Goal: Task Accomplishment & Management: Complete application form

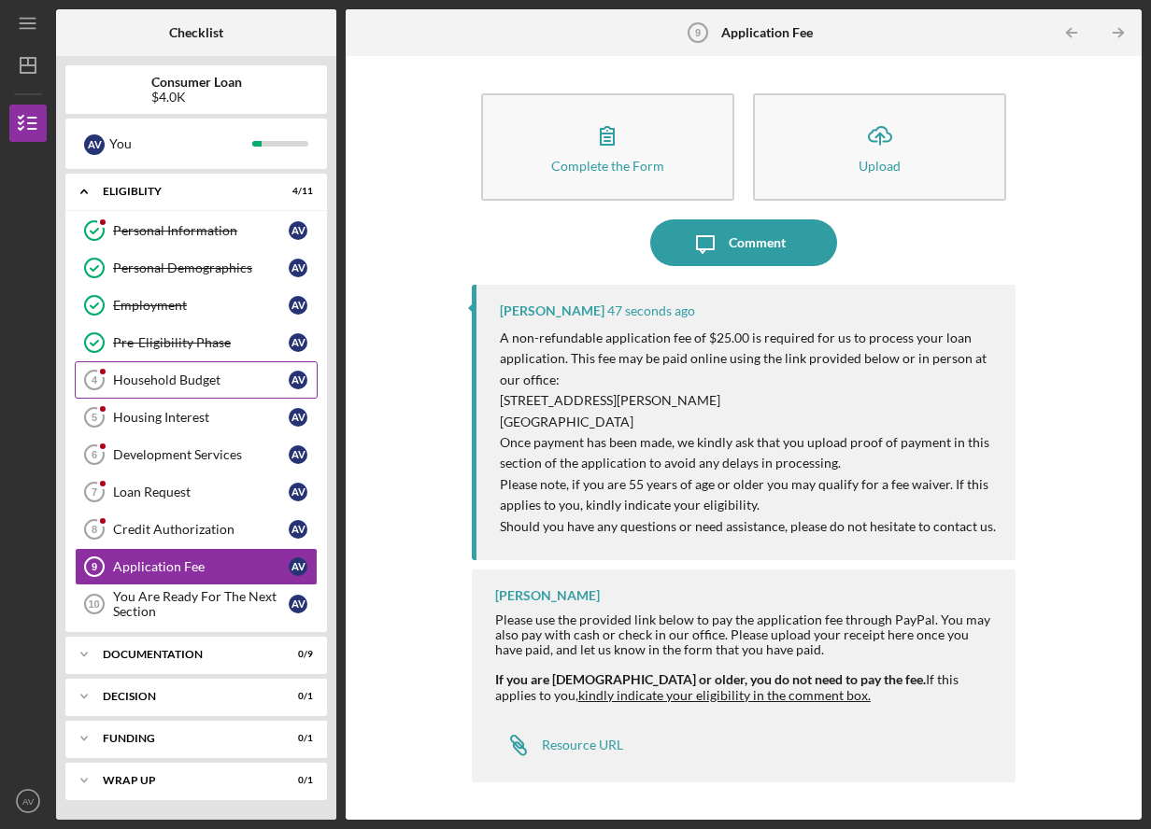
click at [189, 391] on link "Household Budget 4 Household Budget A V" at bounding box center [196, 379] width 243 height 37
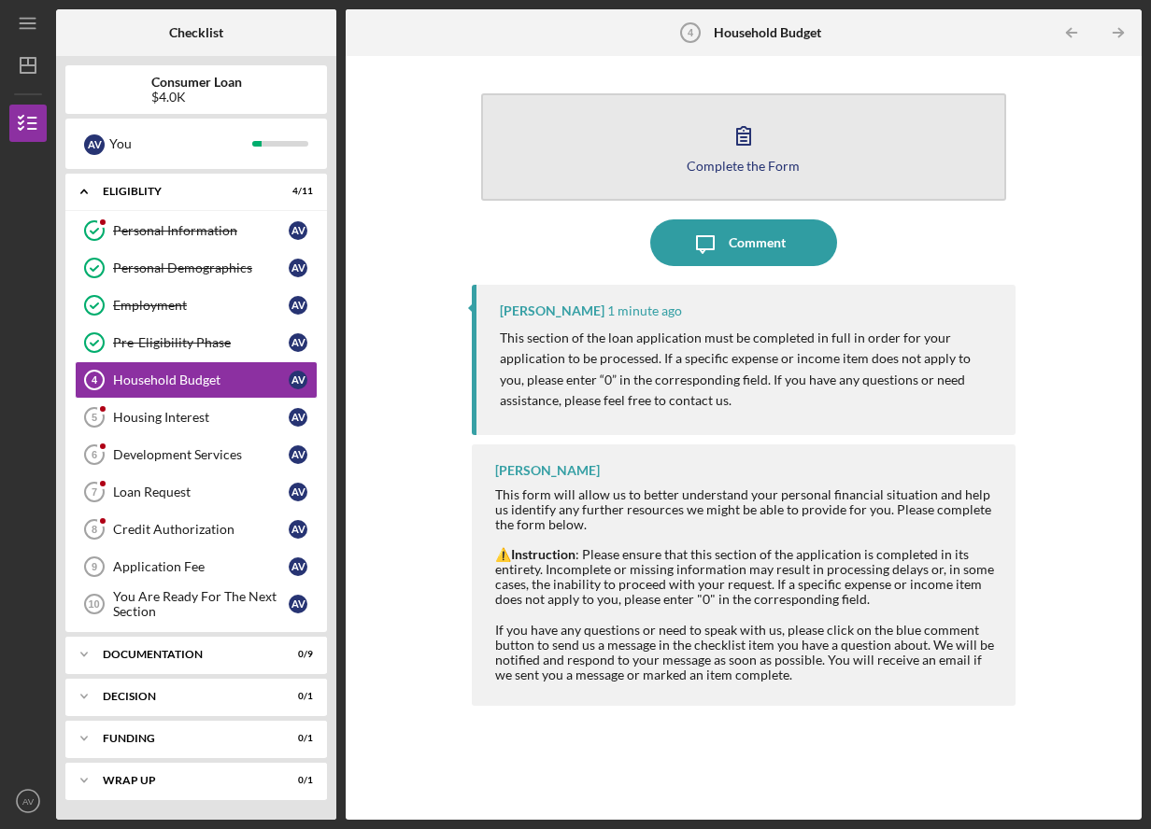
click at [754, 143] on icon "button" at bounding box center [743, 135] width 47 height 47
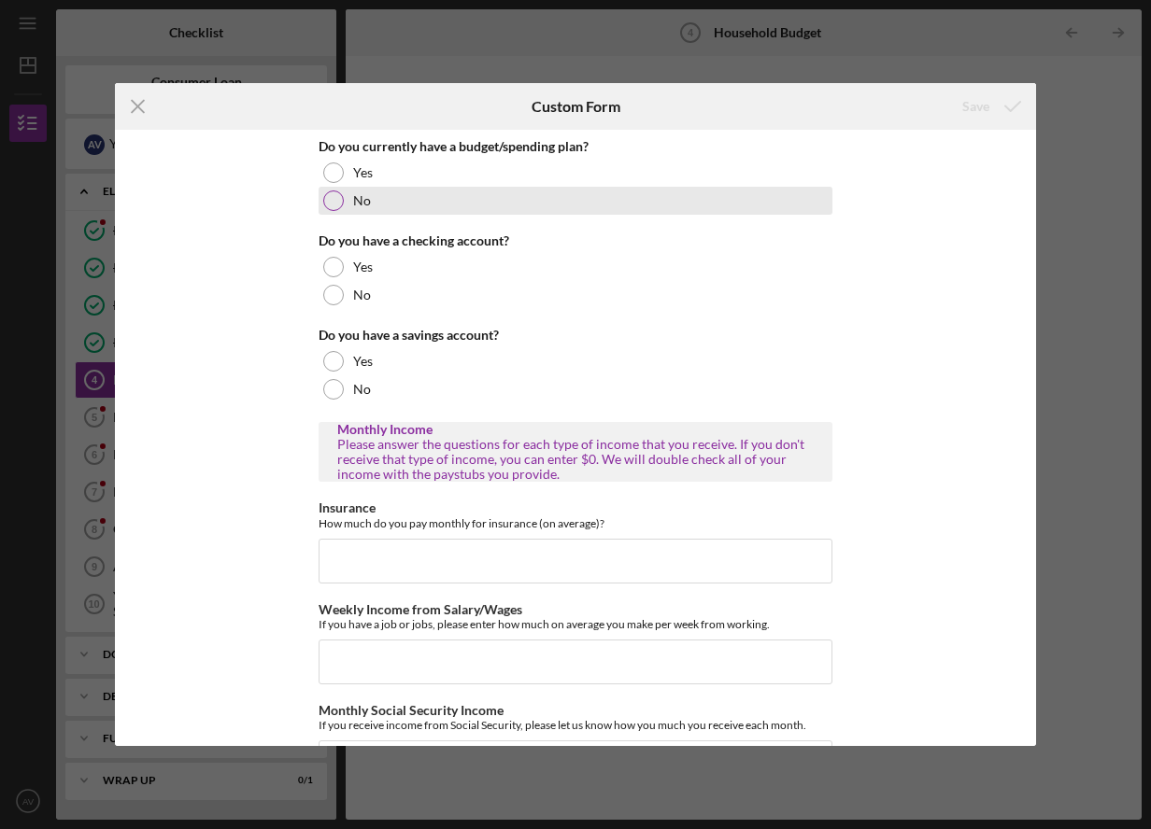
click at [323, 203] on div at bounding box center [333, 201] width 21 height 21
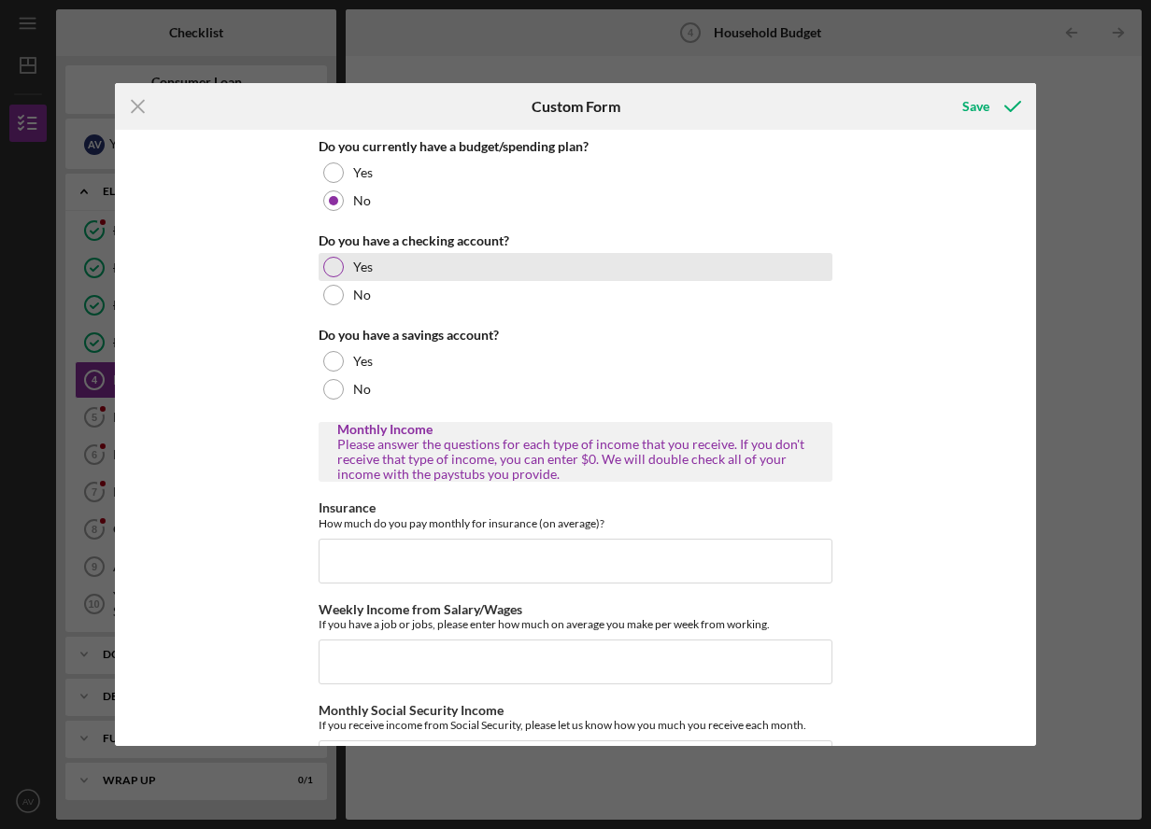
click at [323, 275] on div at bounding box center [333, 267] width 21 height 21
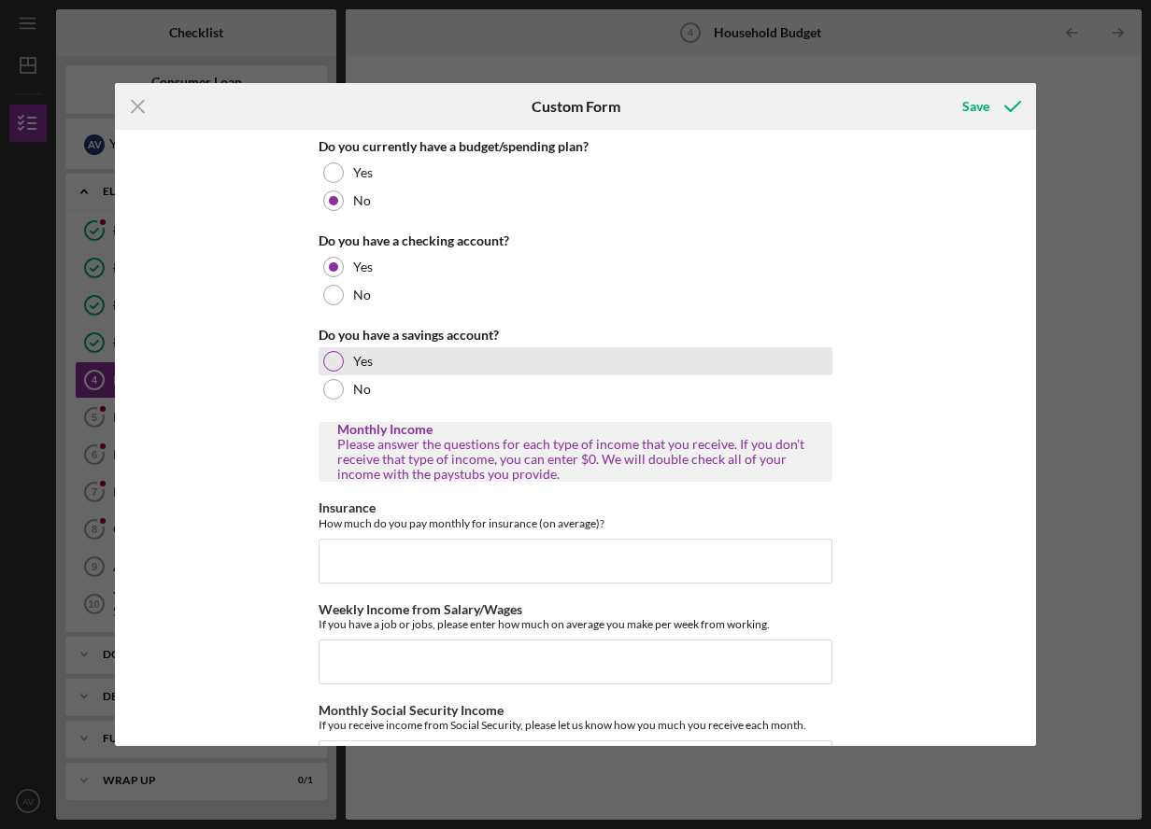
click at [328, 362] on div at bounding box center [333, 361] width 21 height 21
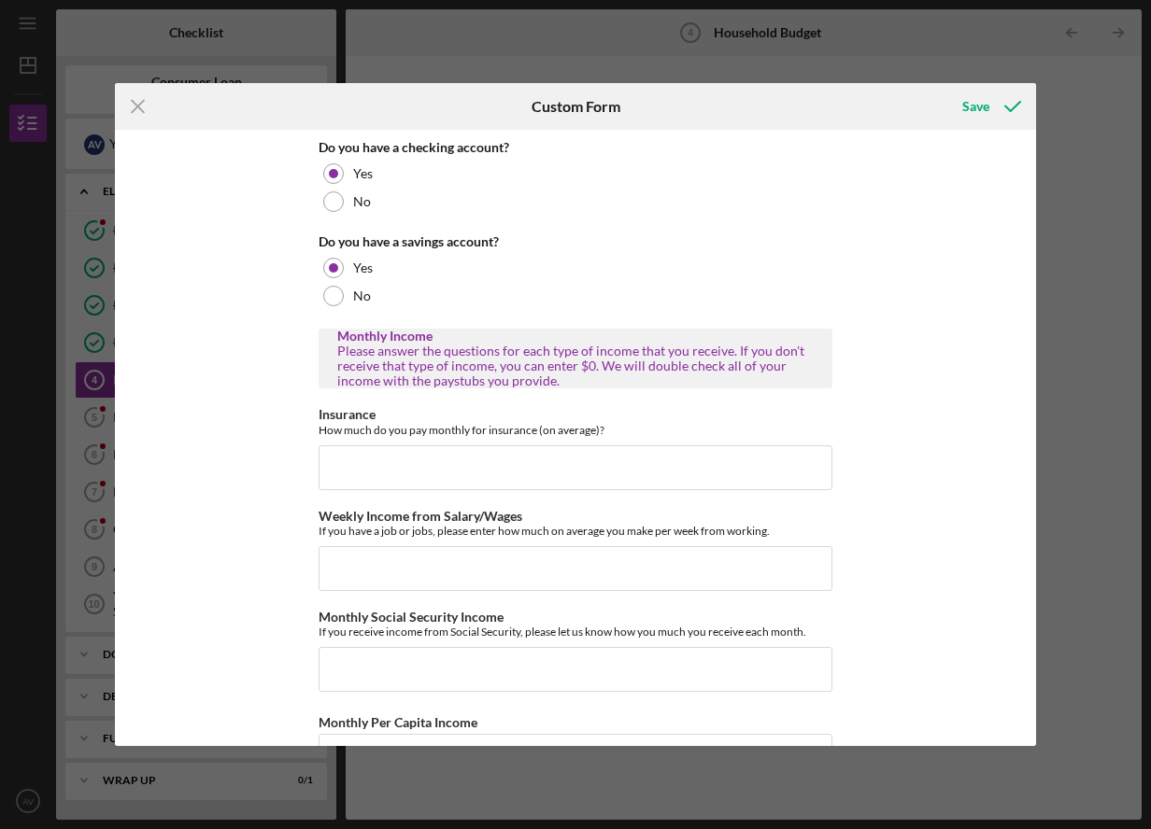
scroll to position [280, 0]
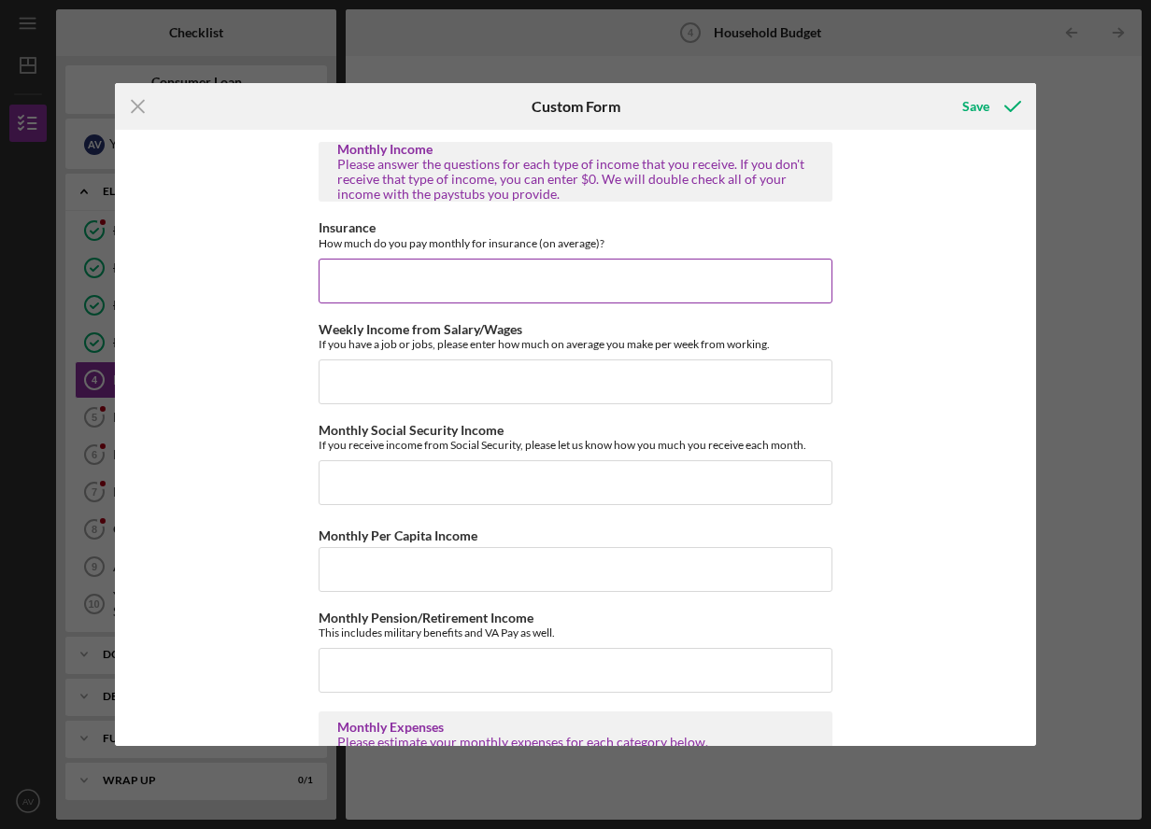
click at [417, 290] on input "Insurance" at bounding box center [575, 281] width 514 height 45
type input "$370"
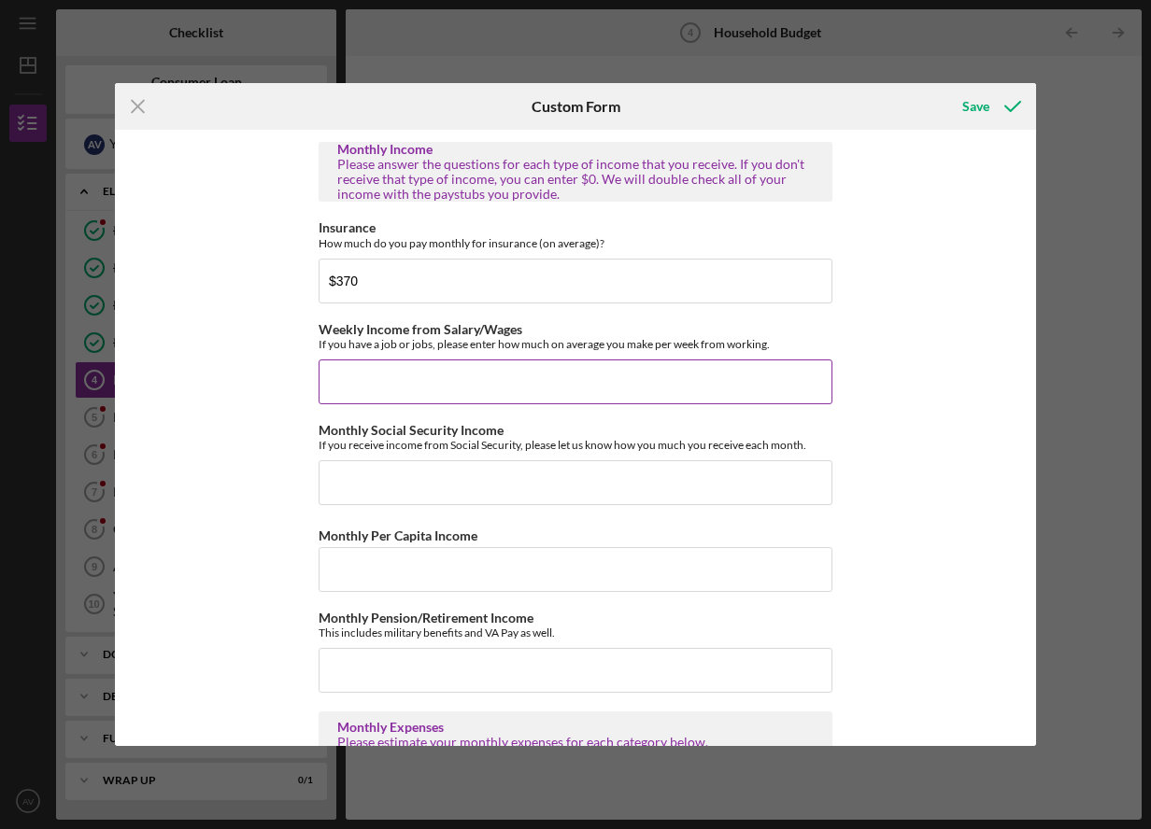
click at [587, 375] on input "Weekly Income from Salary/Wages" at bounding box center [575, 382] width 514 height 45
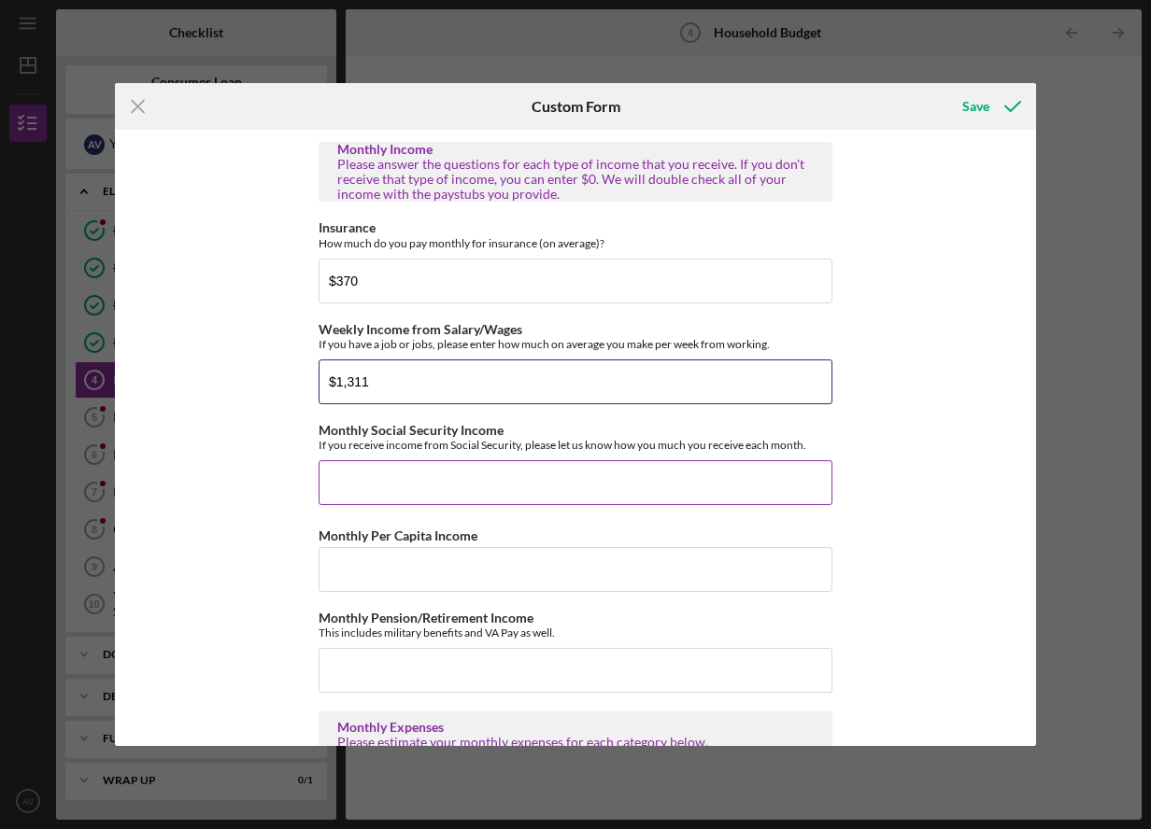
type input "$1,311"
click at [471, 495] on input "Monthly Social Security Income" at bounding box center [575, 482] width 514 height 45
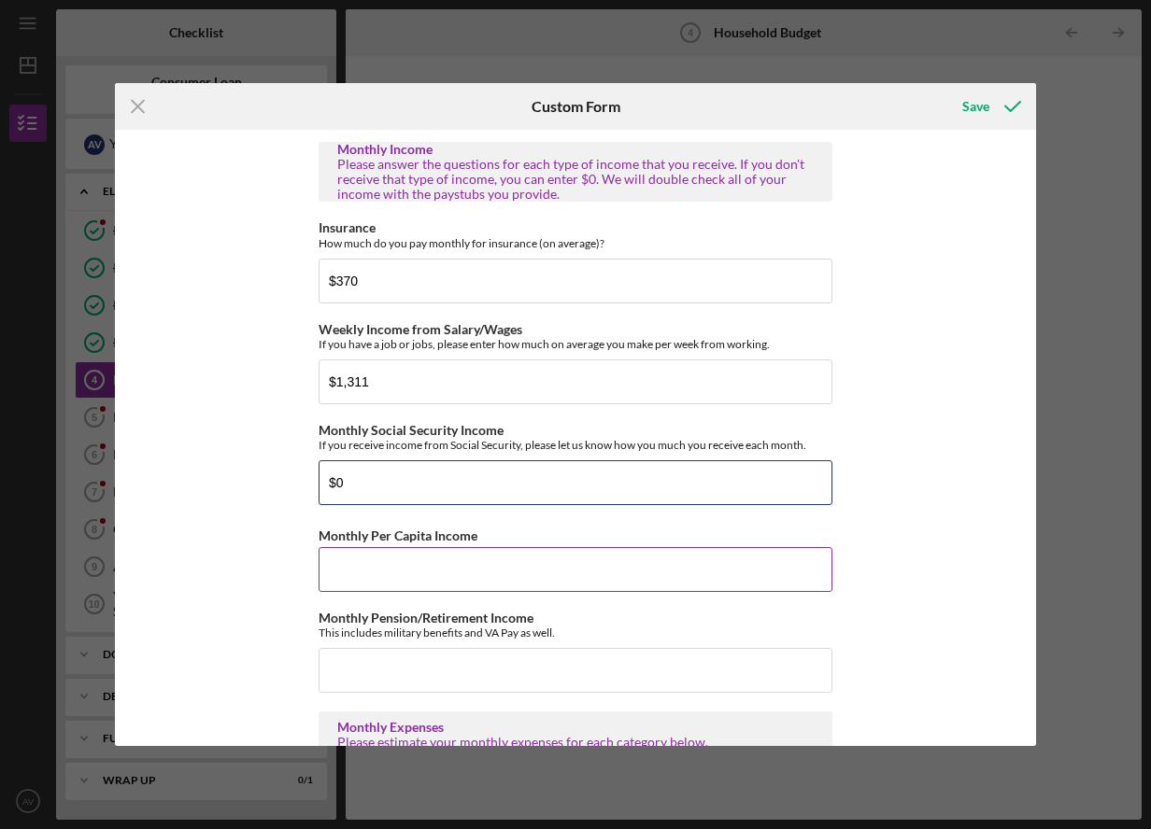
type input "$0"
click at [517, 561] on input "Monthly Per Capita Income" at bounding box center [575, 569] width 514 height 45
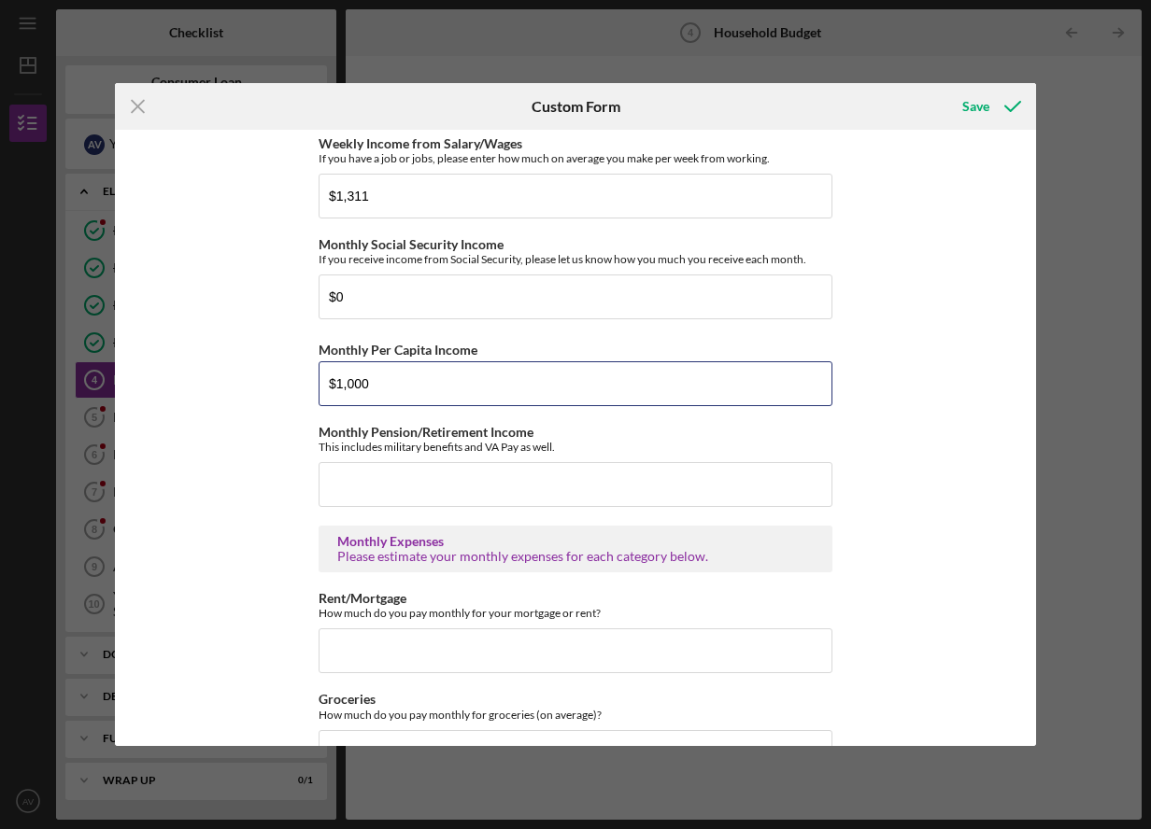
scroll to position [467, 0]
type input "$1,000"
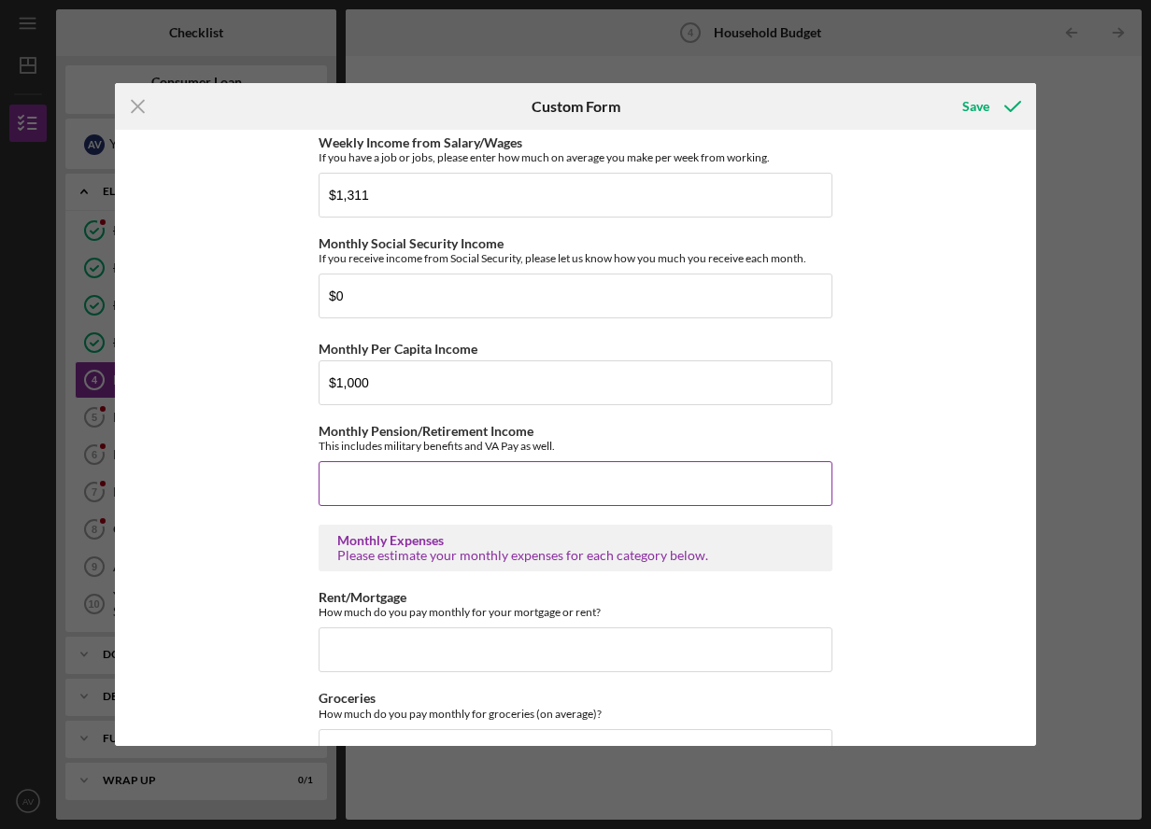
click at [576, 483] on input "Monthly Pension/Retirement Income" at bounding box center [575, 483] width 514 height 45
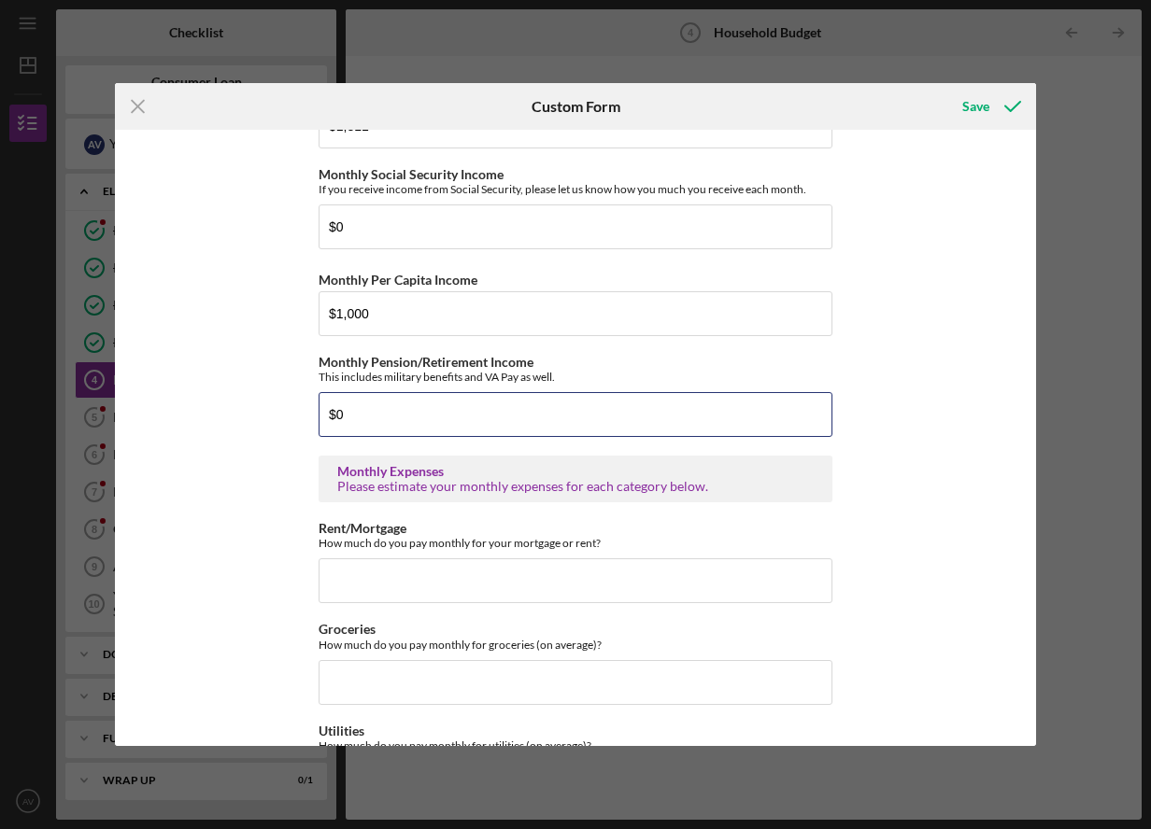
scroll to position [747, 0]
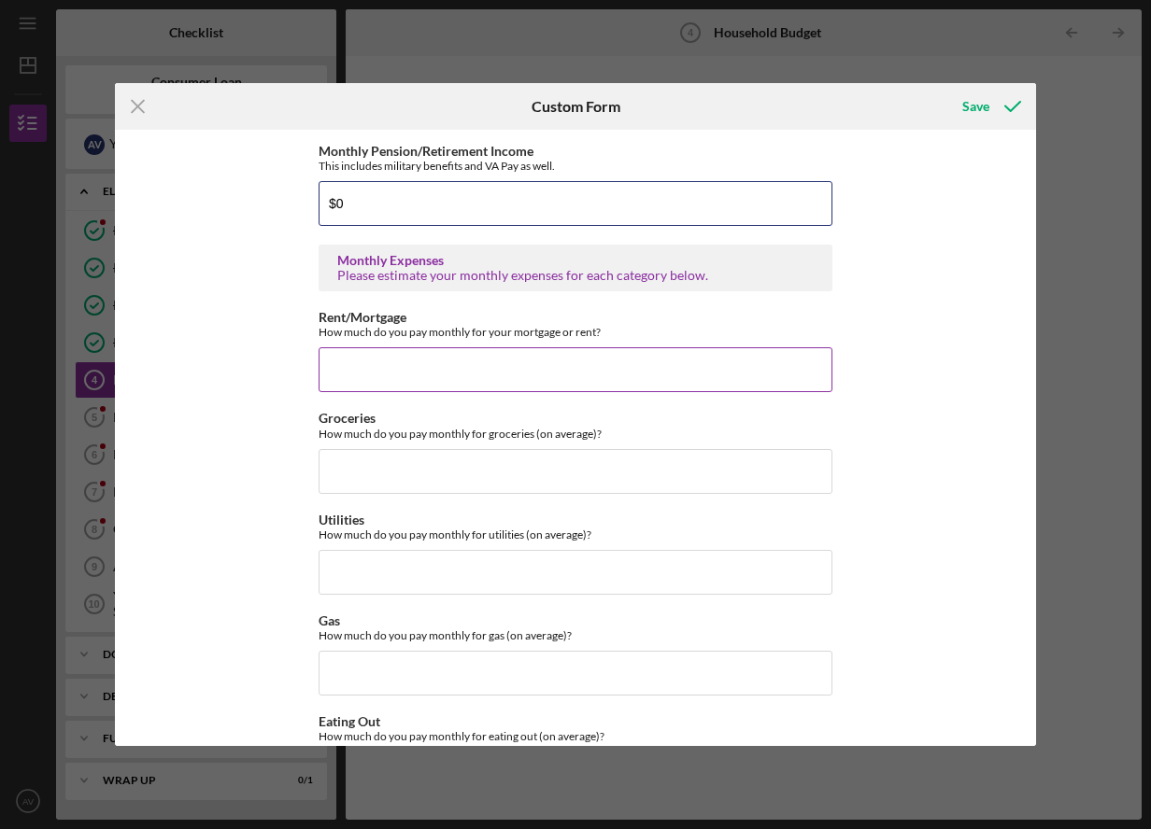
type input "$0"
click at [390, 367] on input "Rent/Mortgage" at bounding box center [575, 369] width 514 height 45
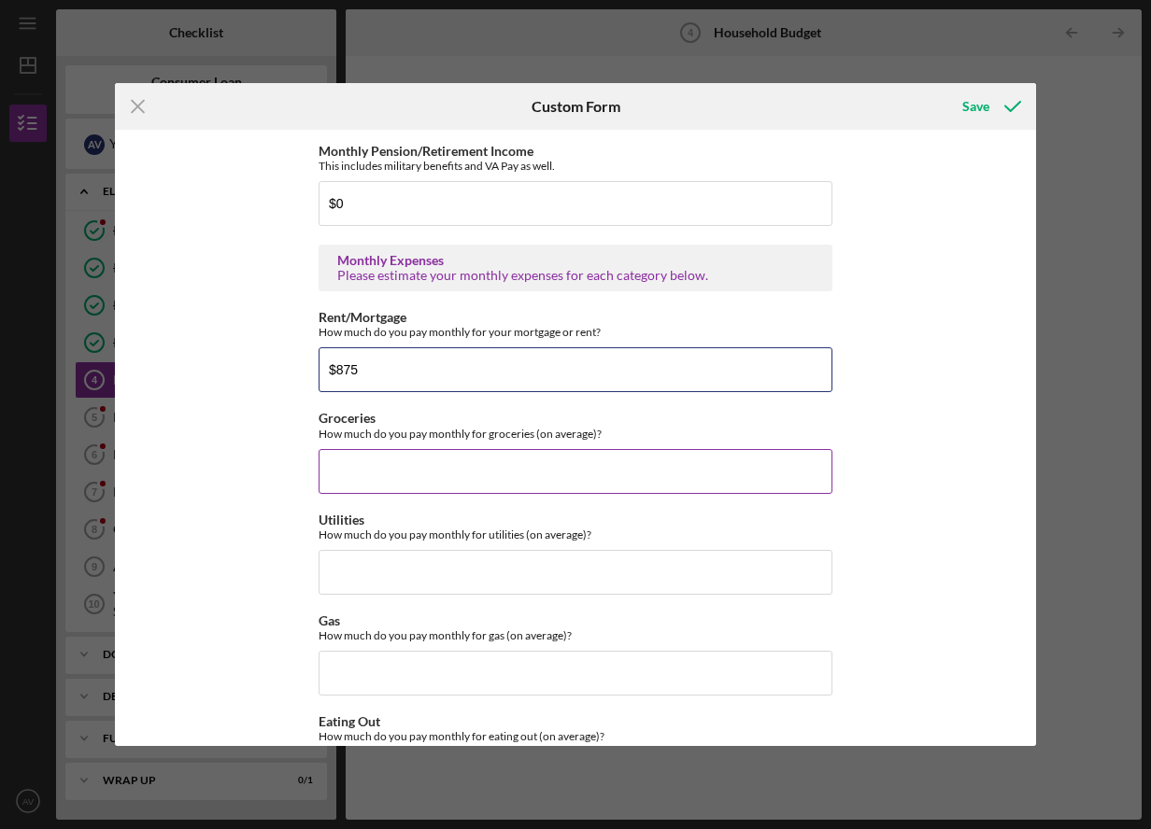
type input "$875"
click at [367, 474] on input "Groceries" at bounding box center [575, 471] width 514 height 45
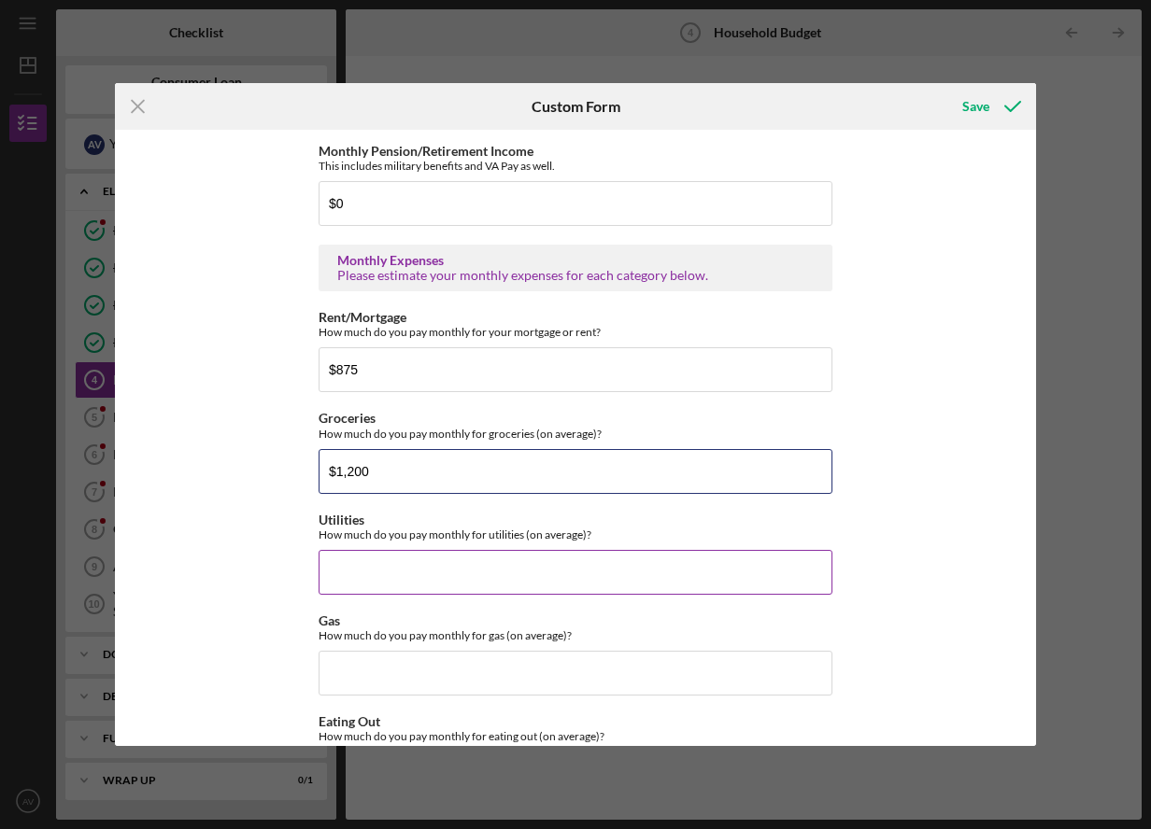
type input "$1,200"
click at [372, 576] on input "Utilities" at bounding box center [575, 572] width 514 height 45
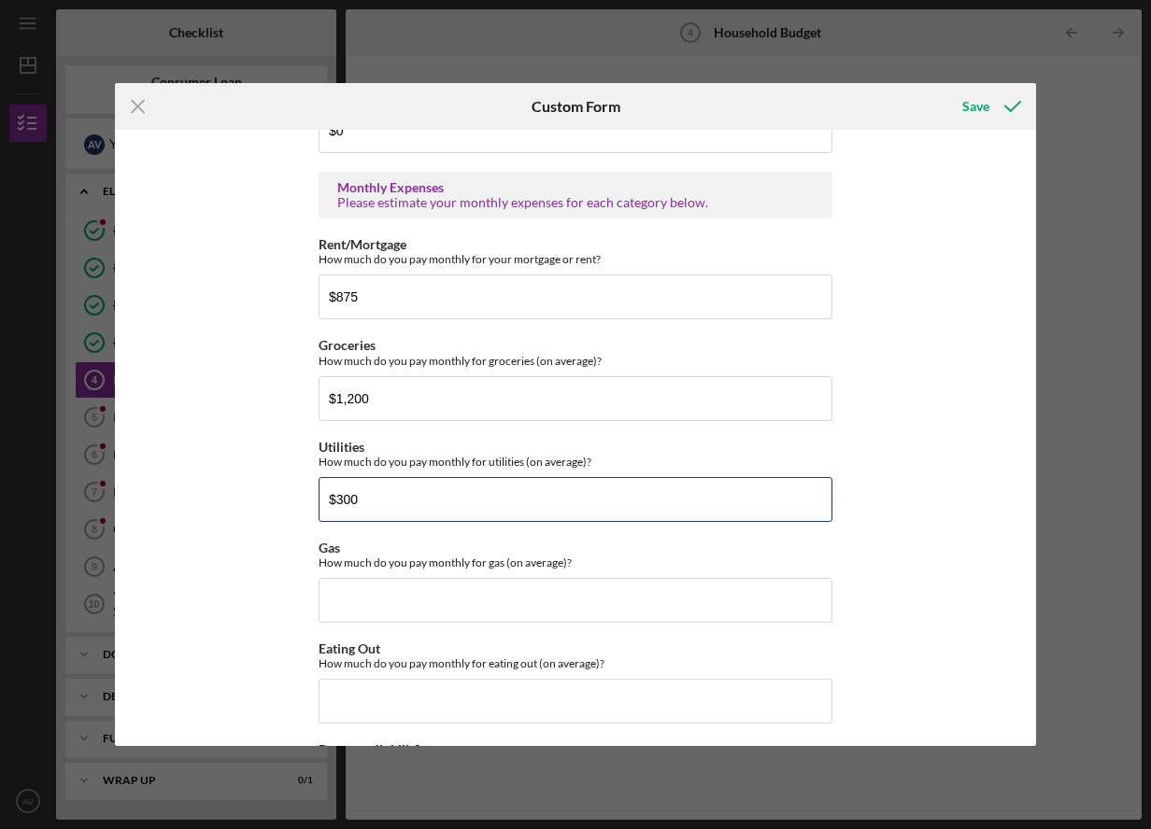
scroll to position [934, 0]
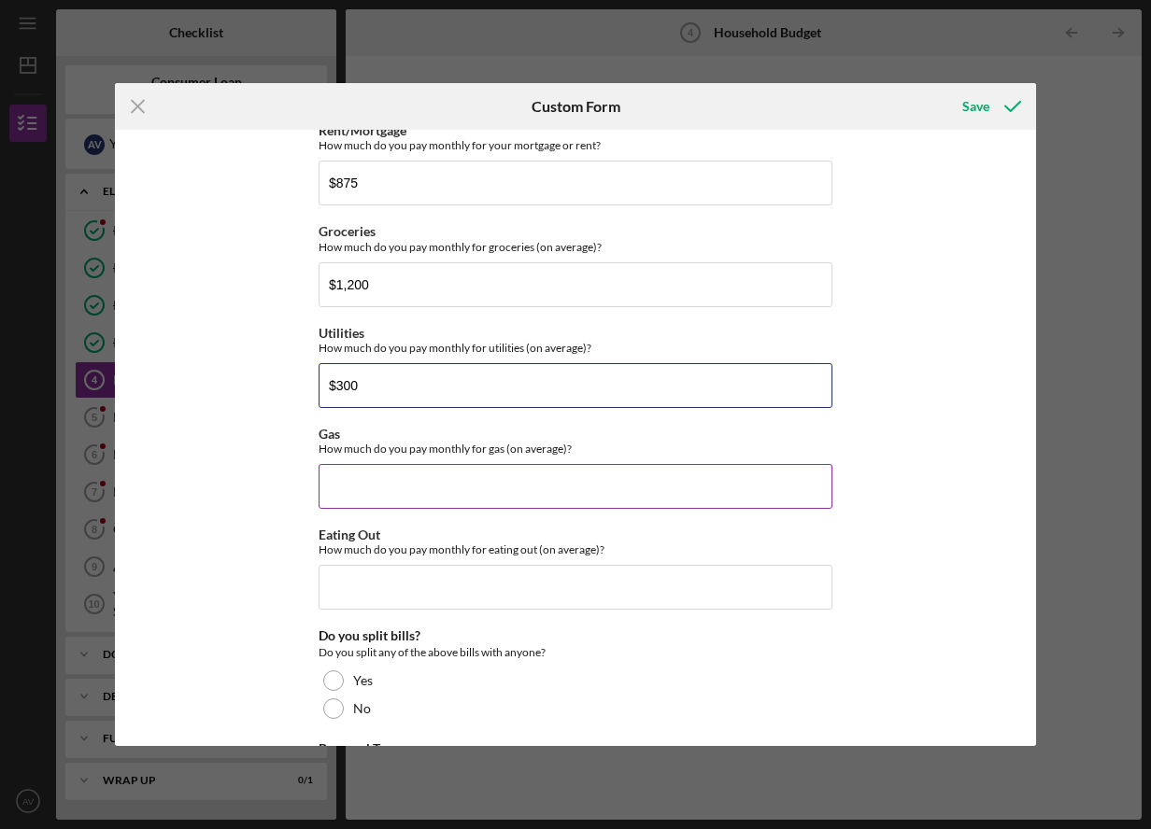
type input "$300"
click at [421, 486] on input "Gas" at bounding box center [575, 486] width 514 height 45
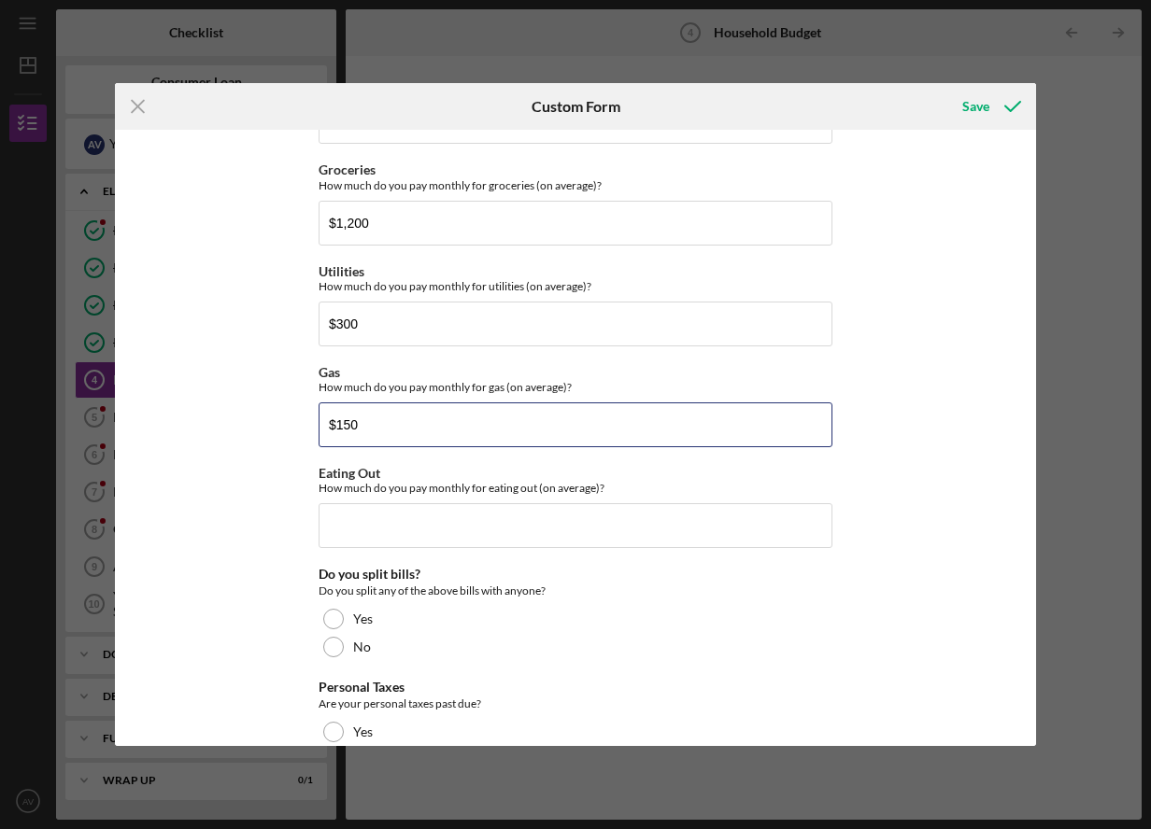
scroll to position [1027, 0]
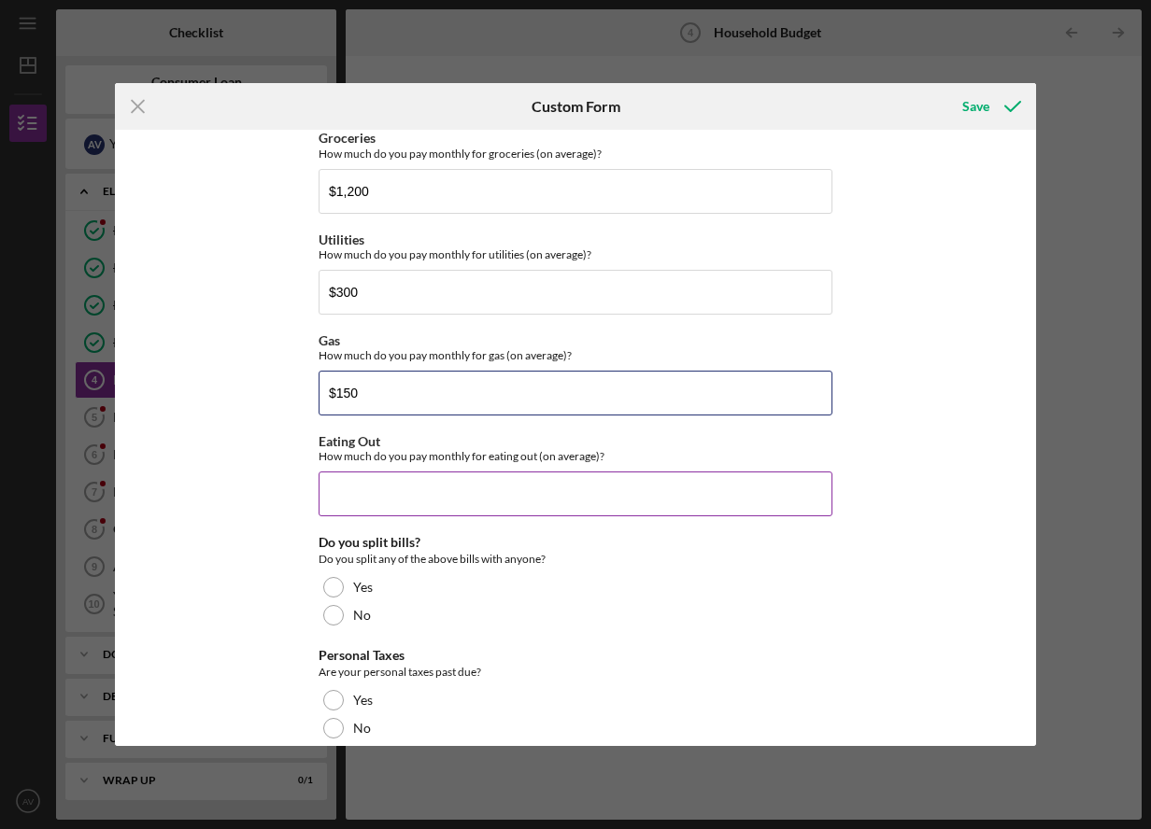
type input "$150"
click at [390, 507] on input "Eating Out" at bounding box center [575, 494] width 514 height 45
type input "$5"
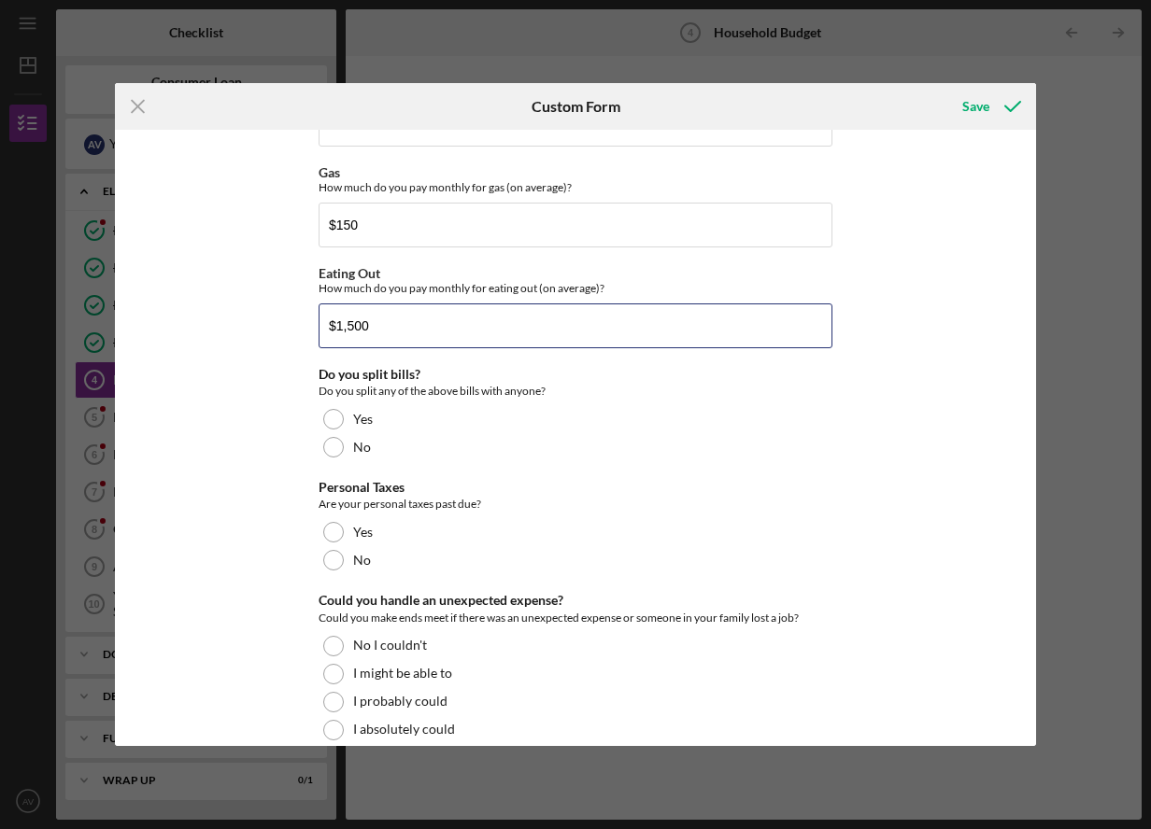
scroll to position [1214, 0]
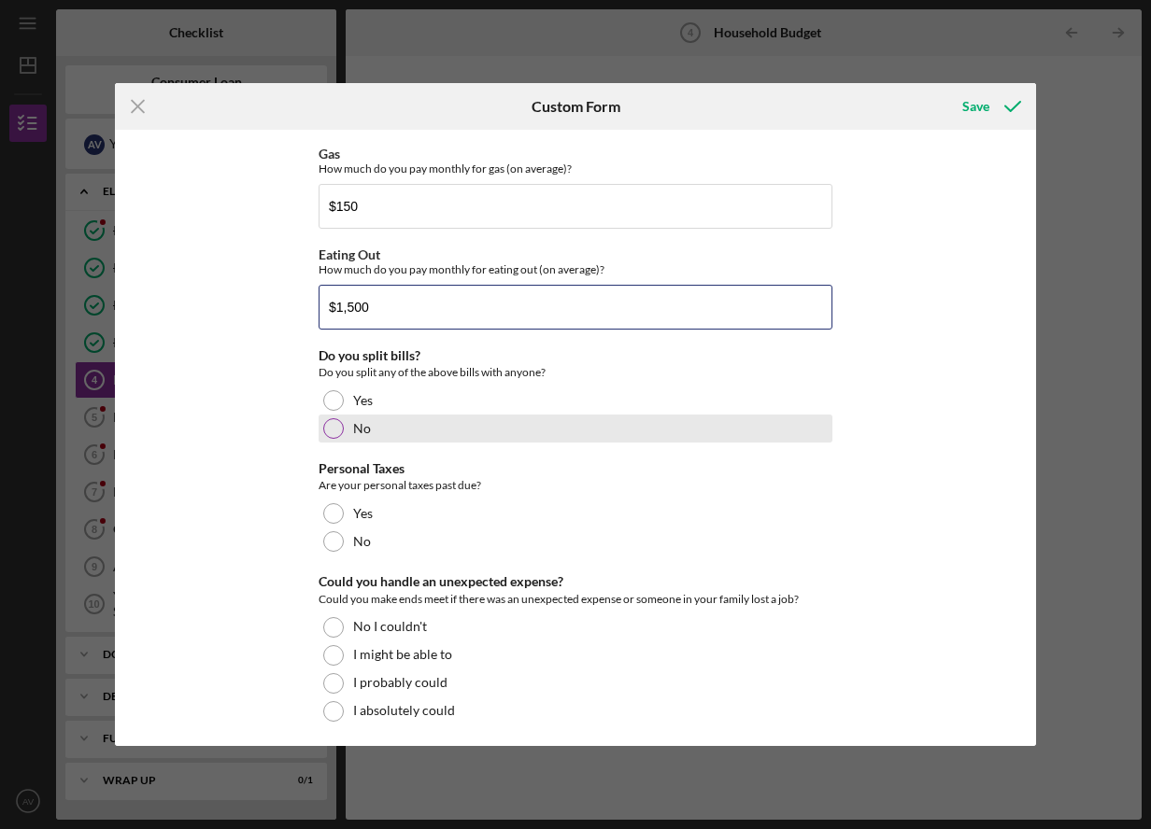
type input "$1,500"
click at [327, 430] on div at bounding box center [333, 428] width 21 height 21
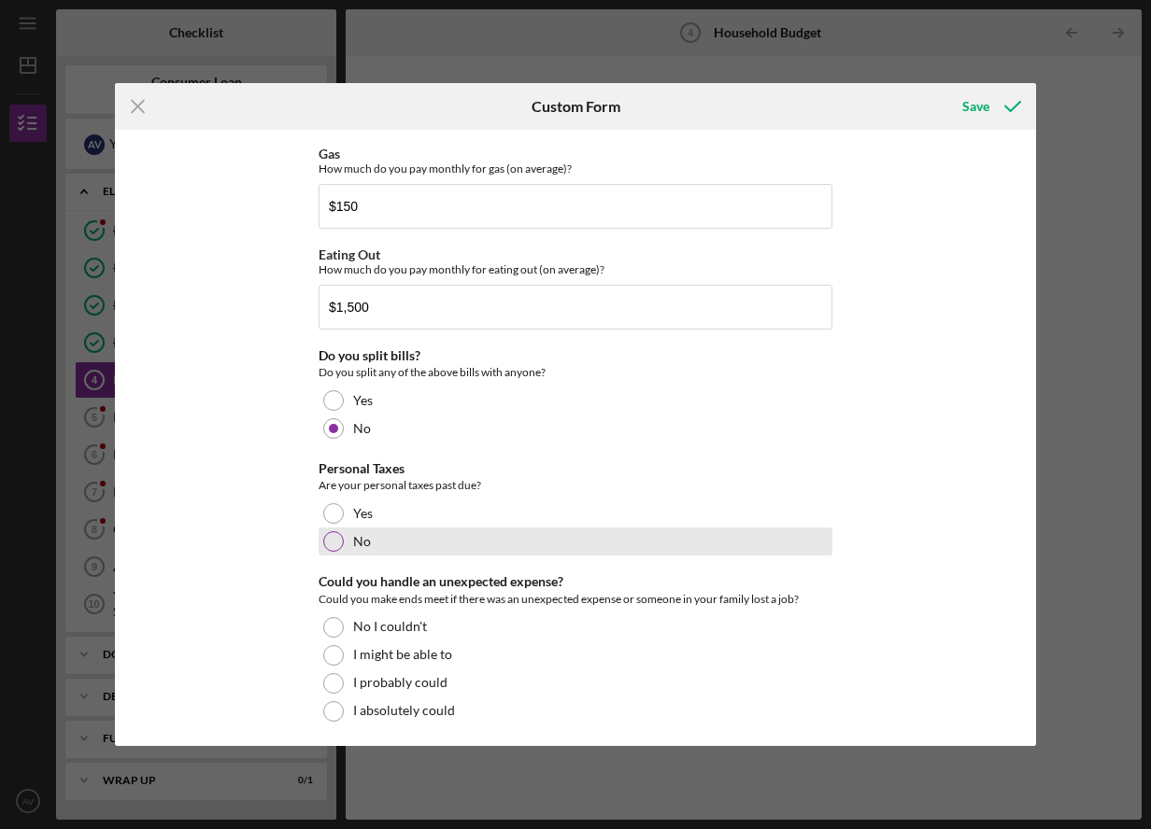
click at [328, 546] on div at bounding box center [333, 541] width 21 height 21
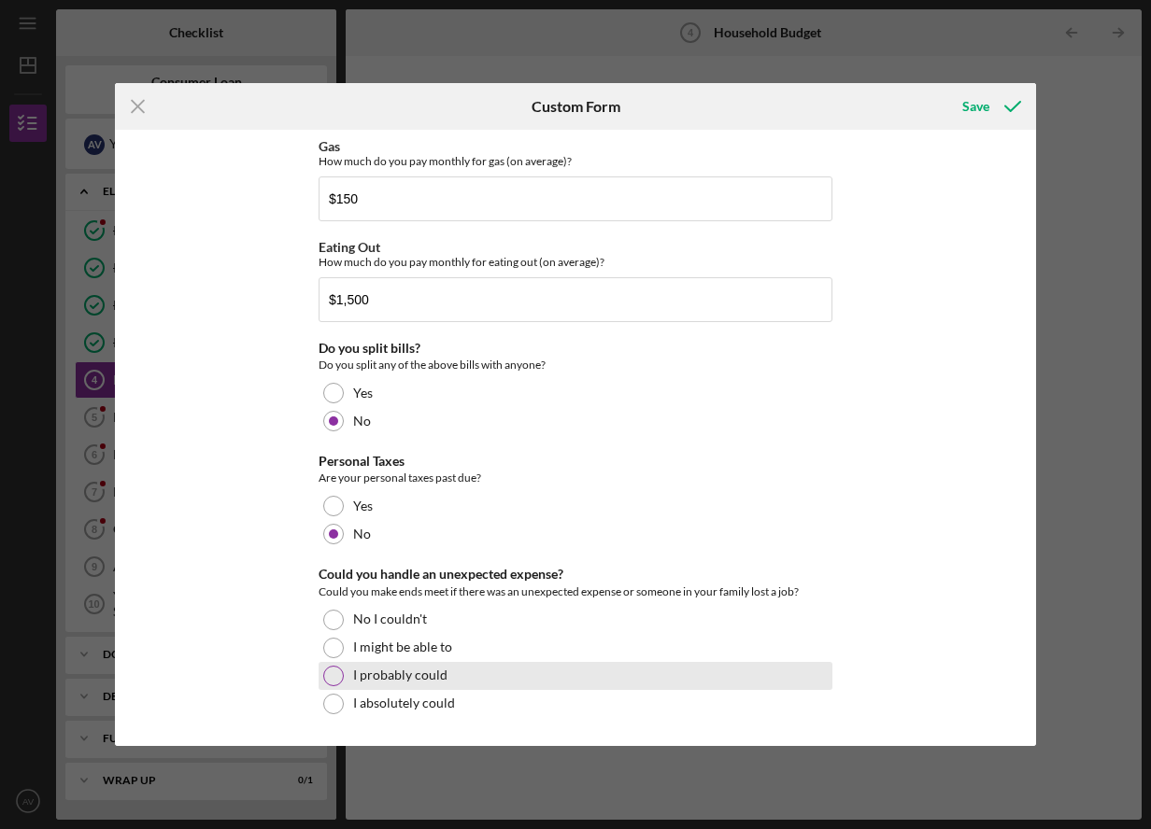
click at [333, 670] on div at bounding box center [333, 676] width 21 height 21
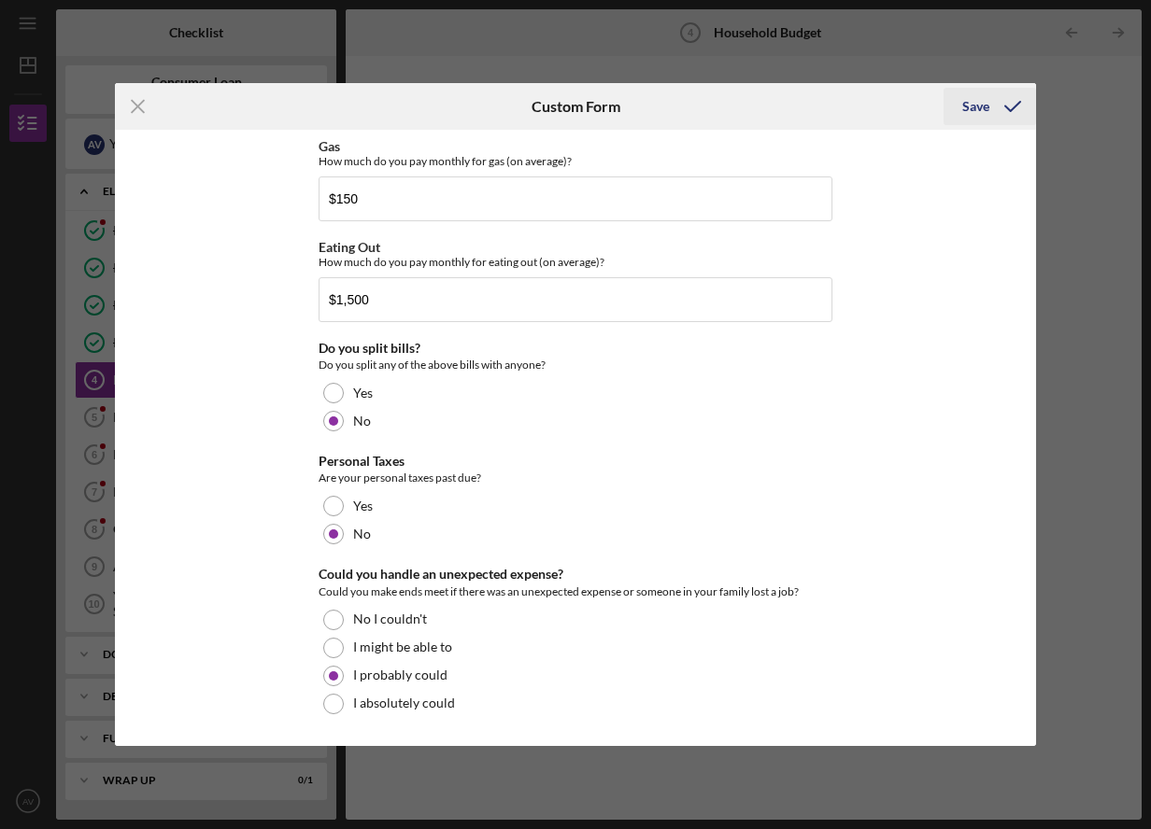
click at [970, 106] on div "Save" at bounding box center [975, 106] width 27 height 37
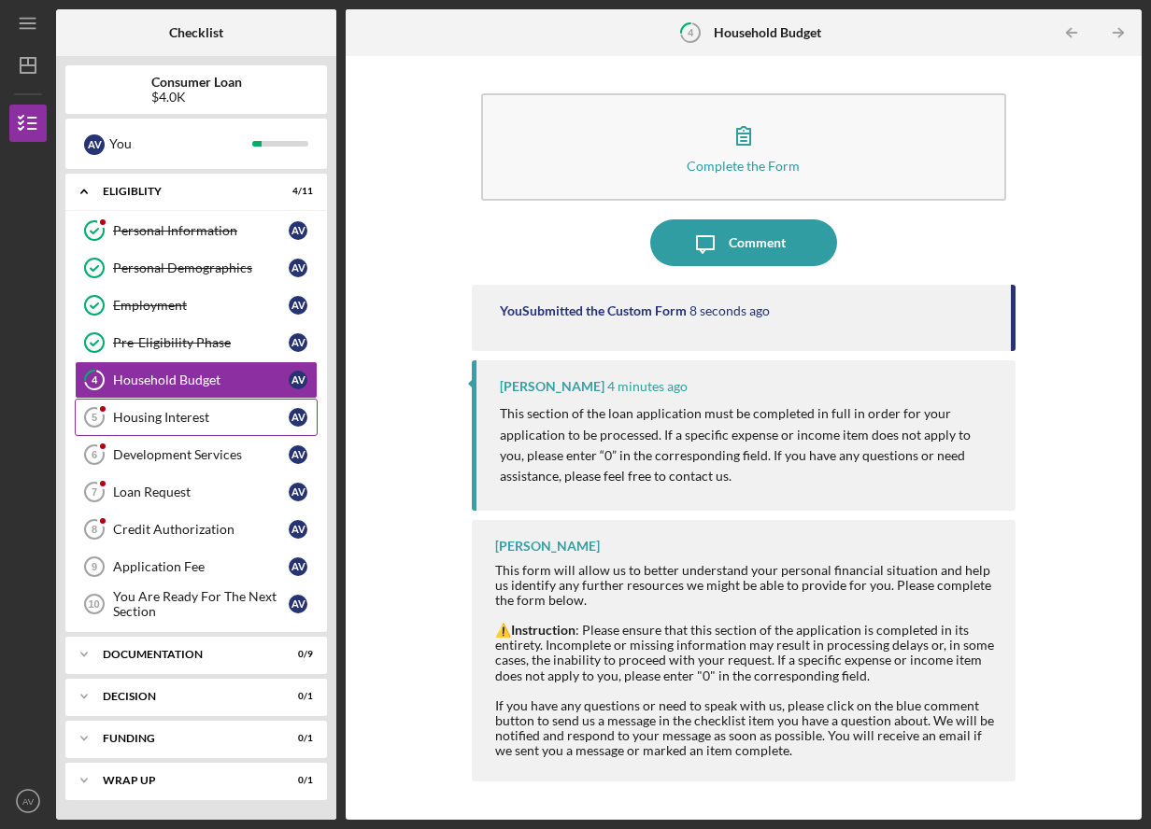
click at [181, 421] on div "Housing Interest" at bounding box center [201, 417] width 176 height 15
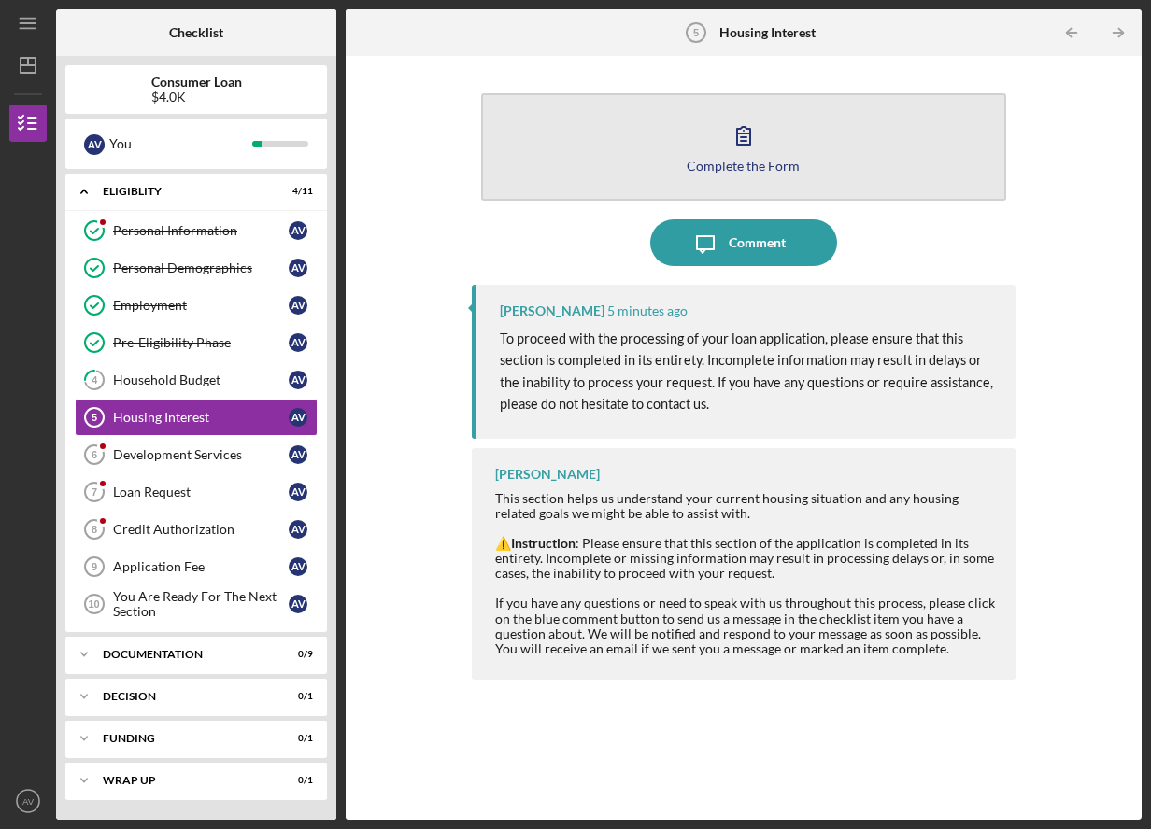
click at [761, 154] on icon "button" at bounding box center [743, 135] width 47 height 47
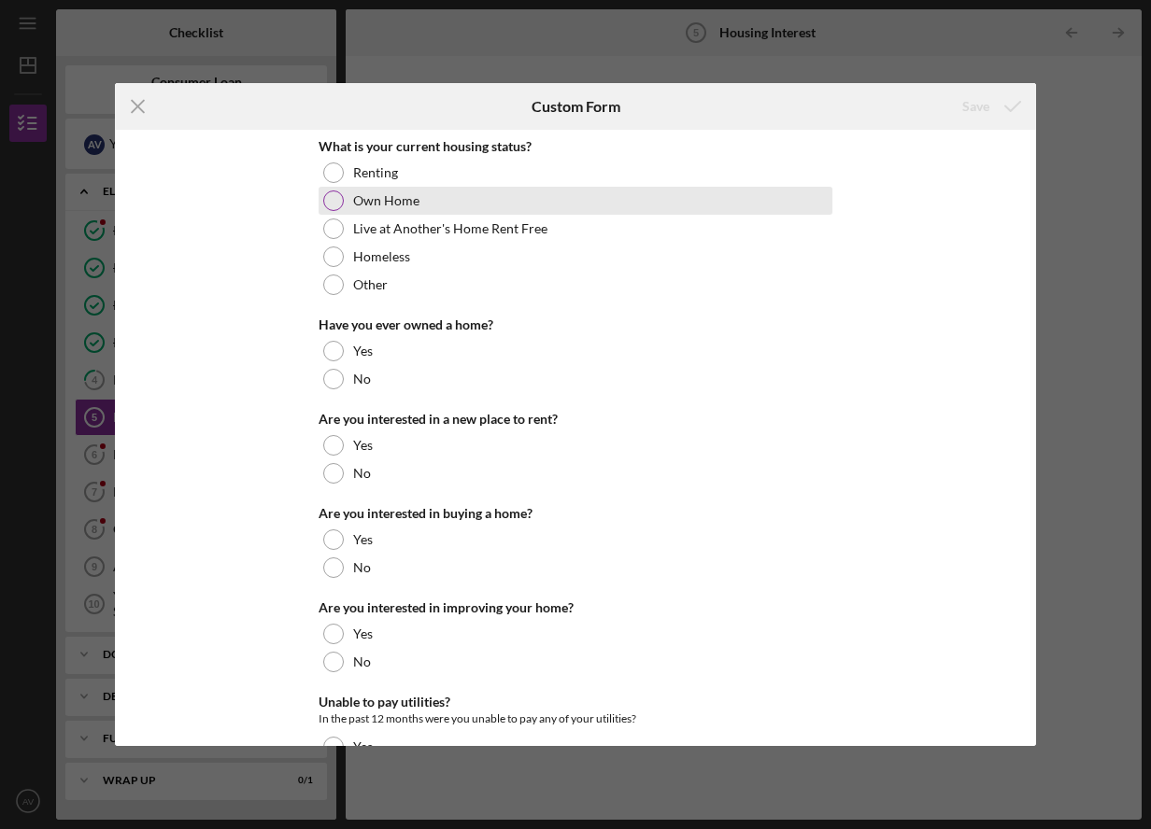
click at [334, 201] on div at bounding box center [333, 201] width 21 height 21
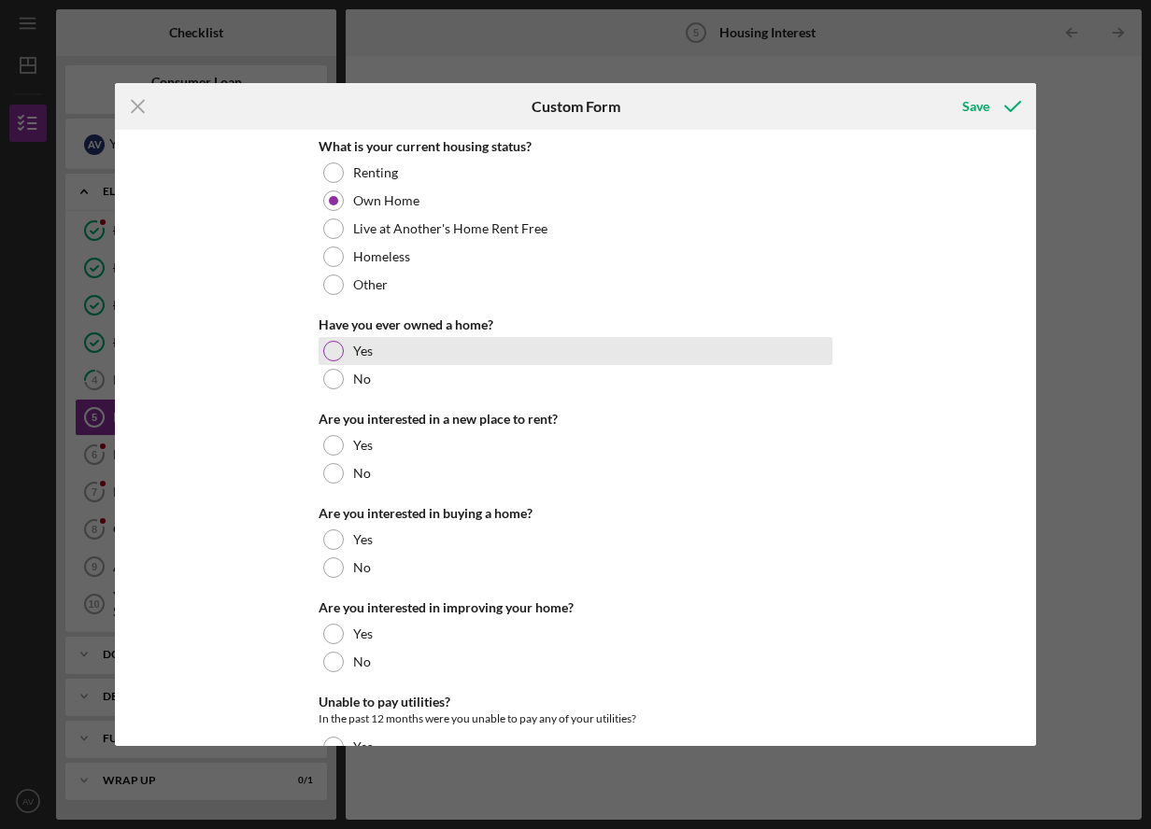
click at [336, 352] on div at bounding box center [333, 351] width 21 height 21
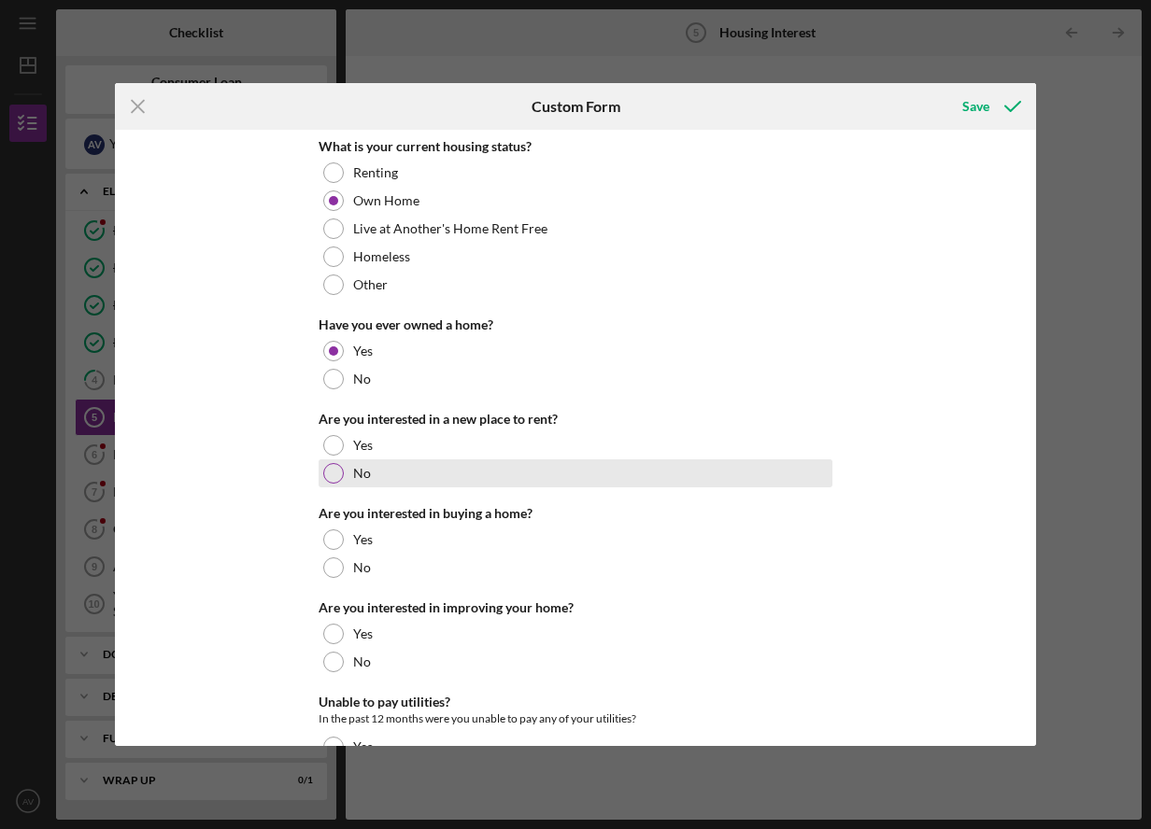
click at [333, 479] on div at bounding box center [333, 473] width 21 height 21
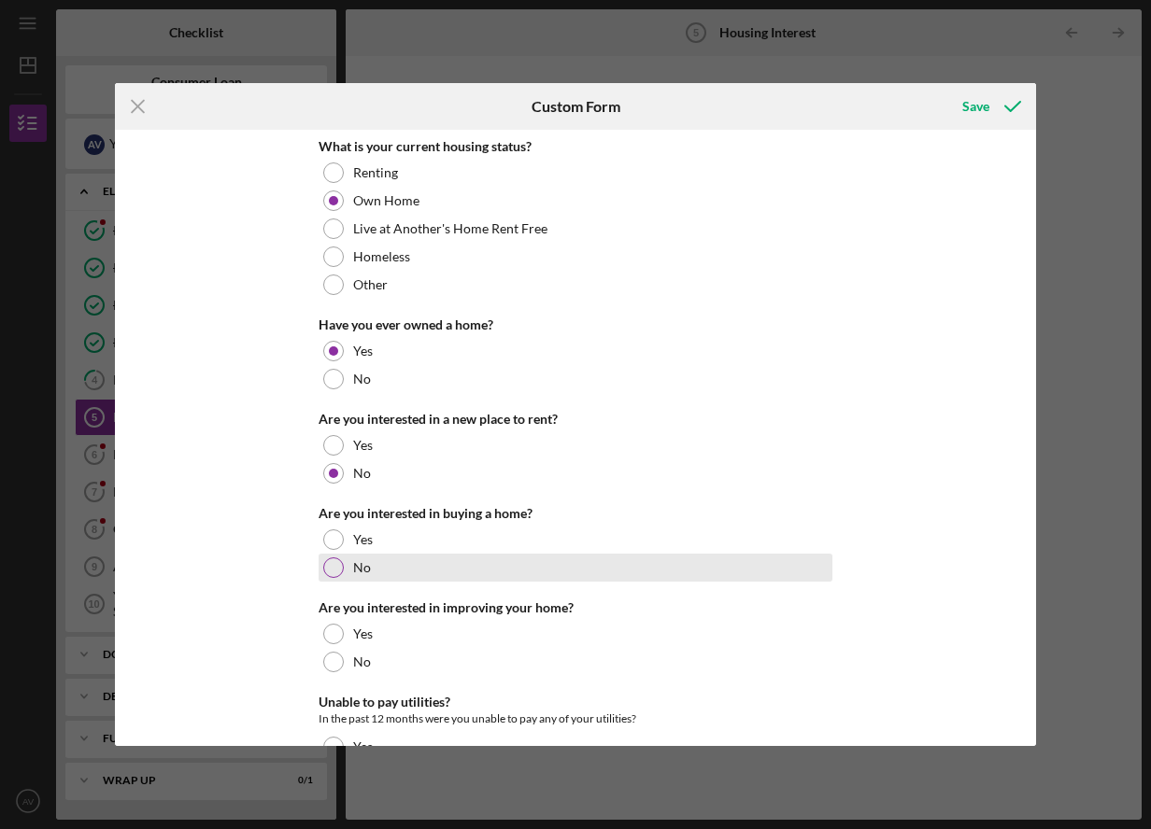
click at [325, 571] on div at bounding box center [333, 568] width 21 height 21
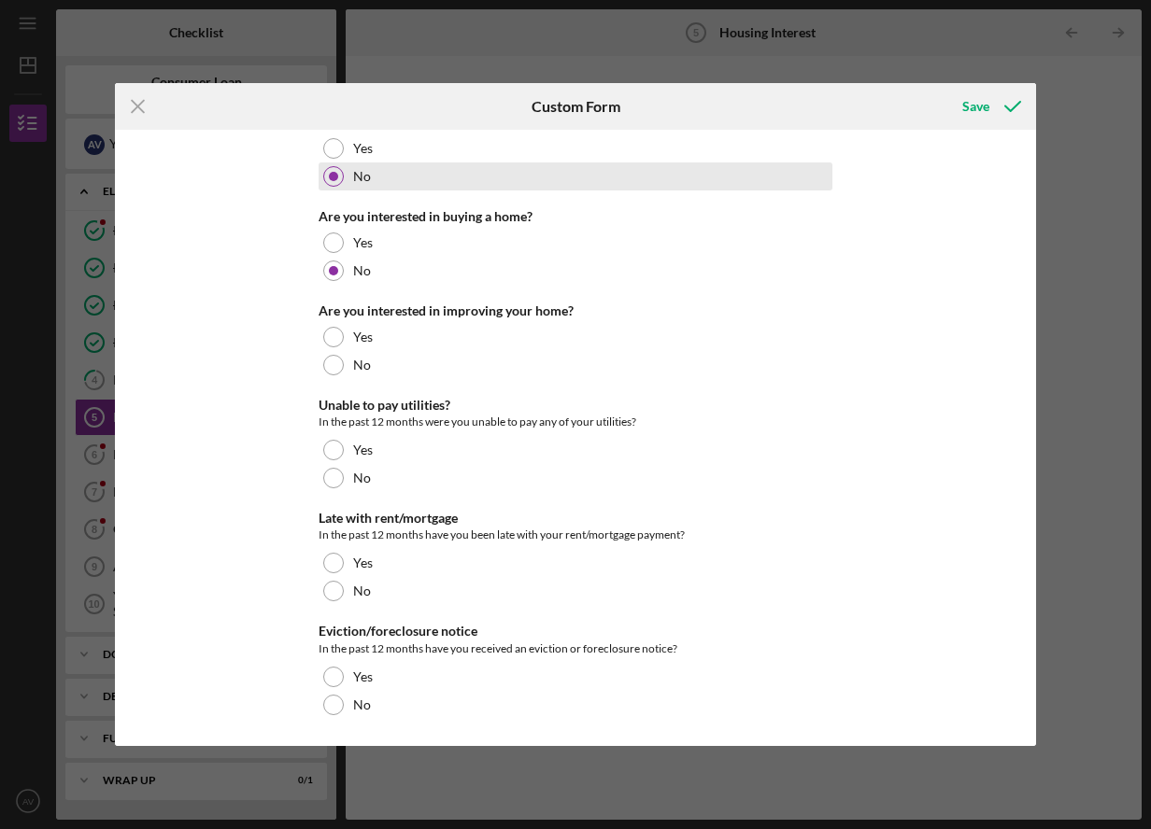
scroll to position [298, 0]
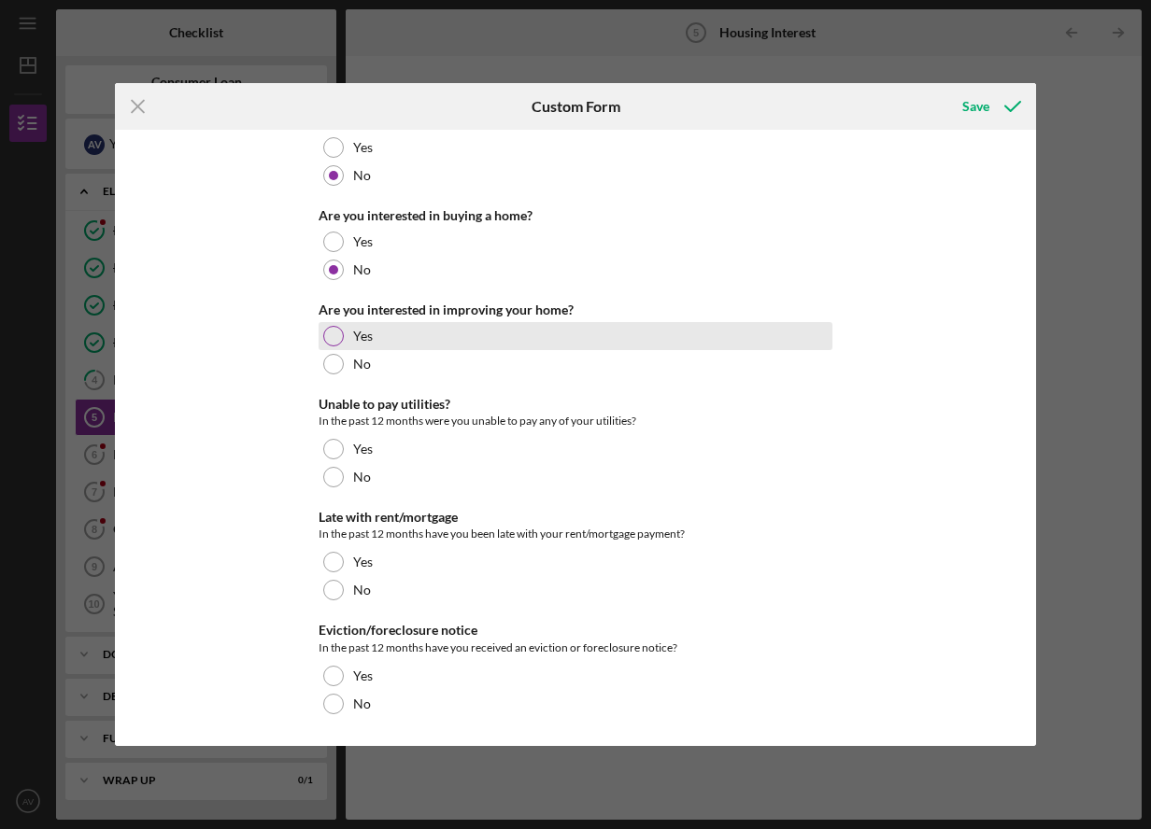
click at [333, 334] on div at bounding box center [333, 336] width 21 height 21
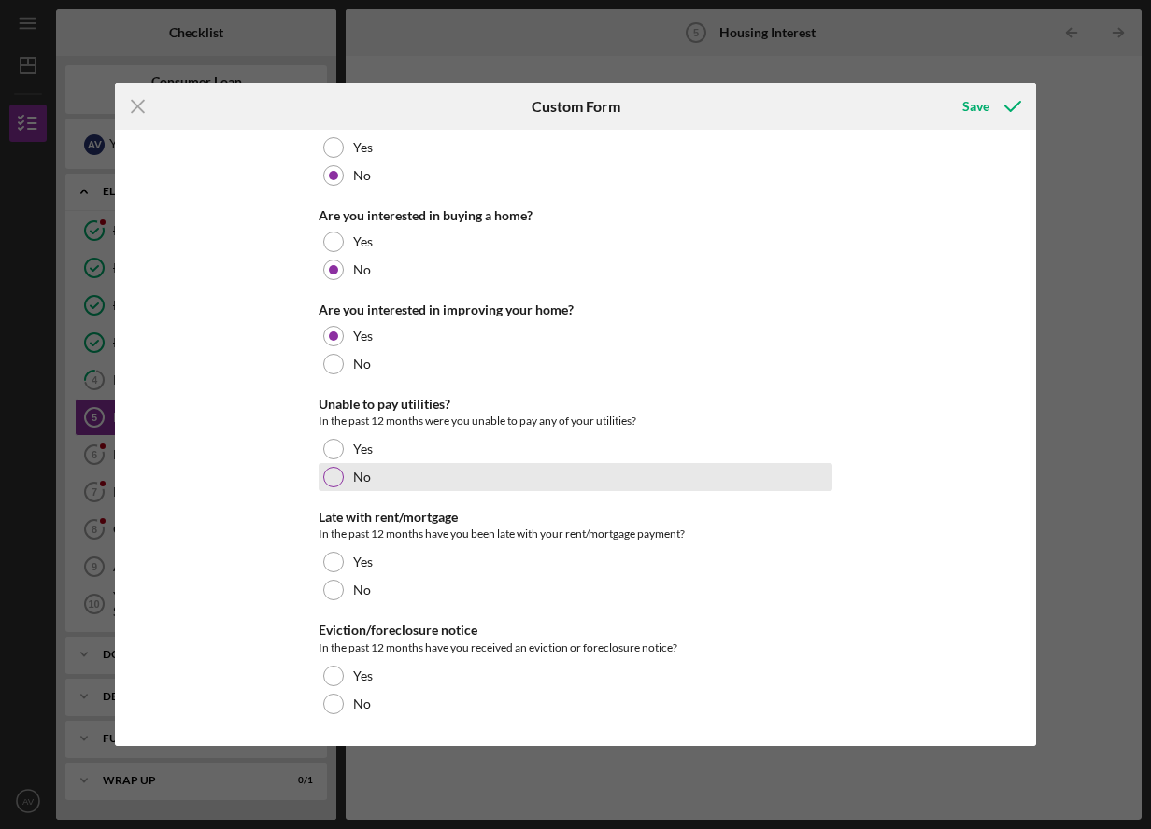
click at [332, 478] on div at bounding box center [333, 477] width 21 height 21
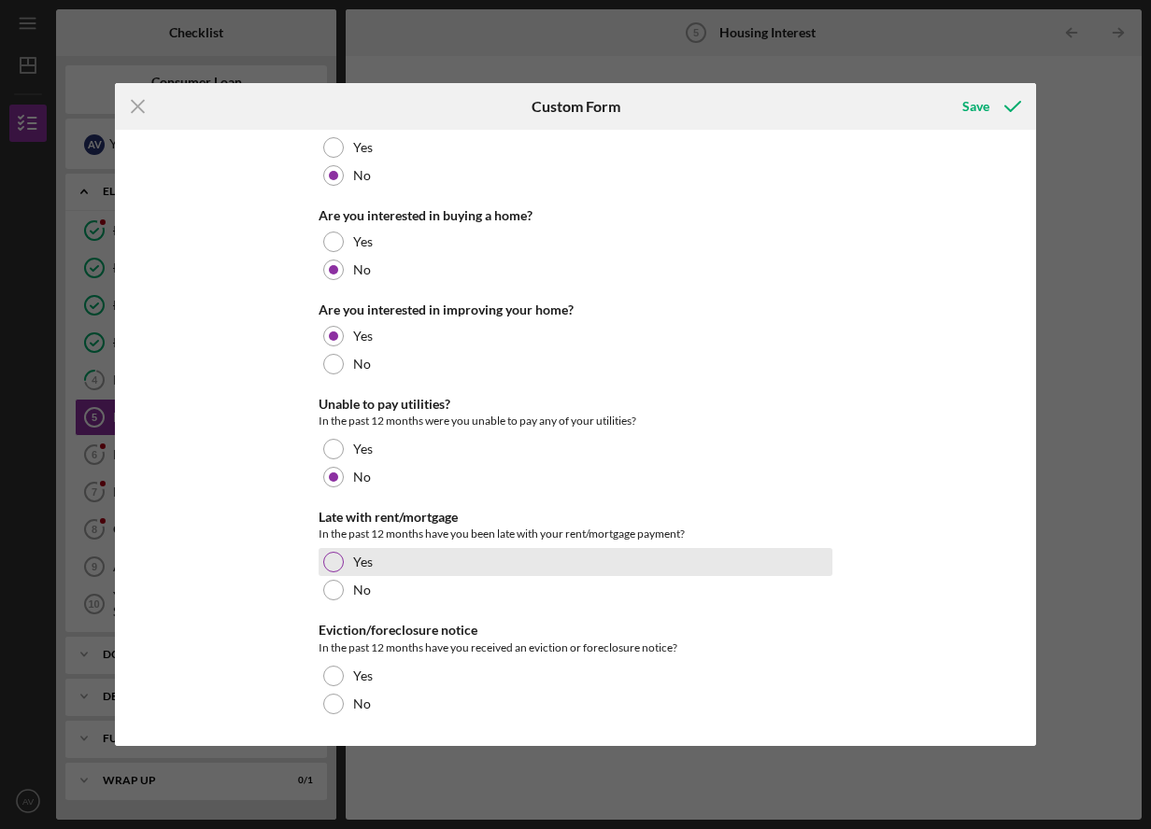
click at [329, 566] on div at bounding box center [333, 562] width 21 height 21
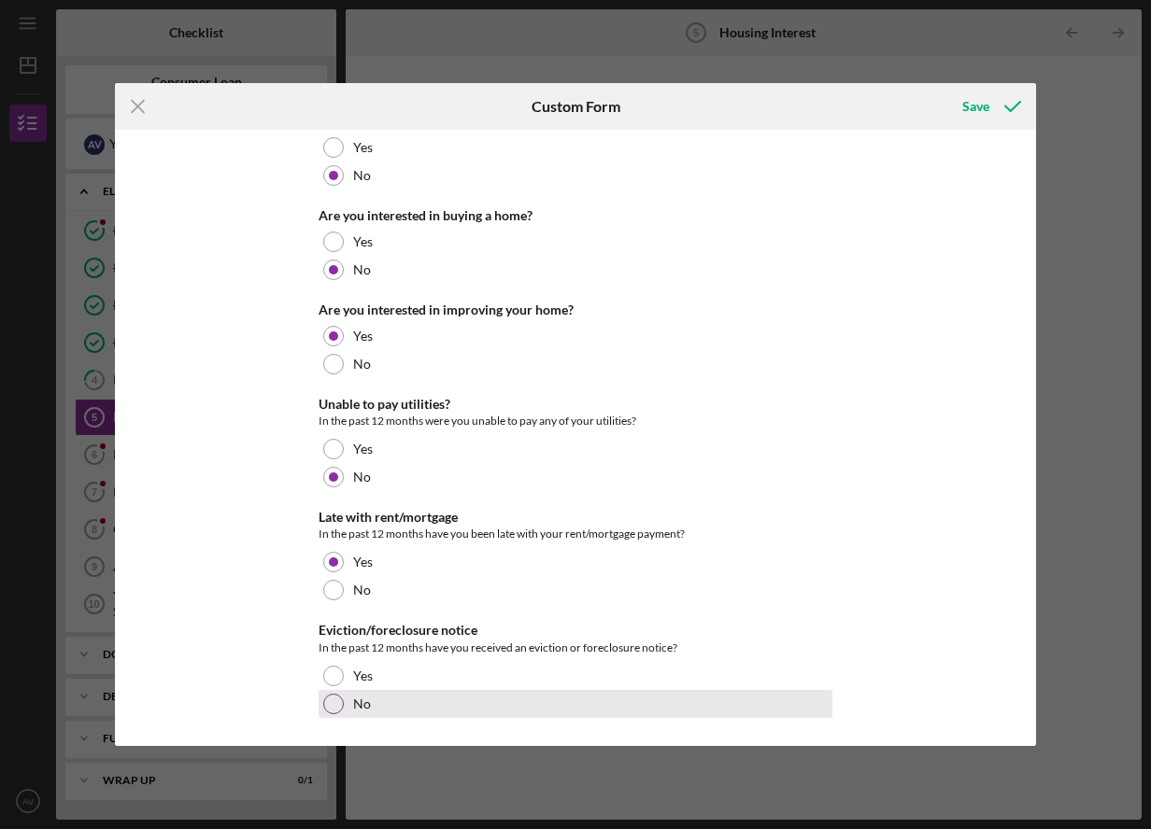
click at [324, 704] on div at bounding box center [333, 704] width 21 height 21
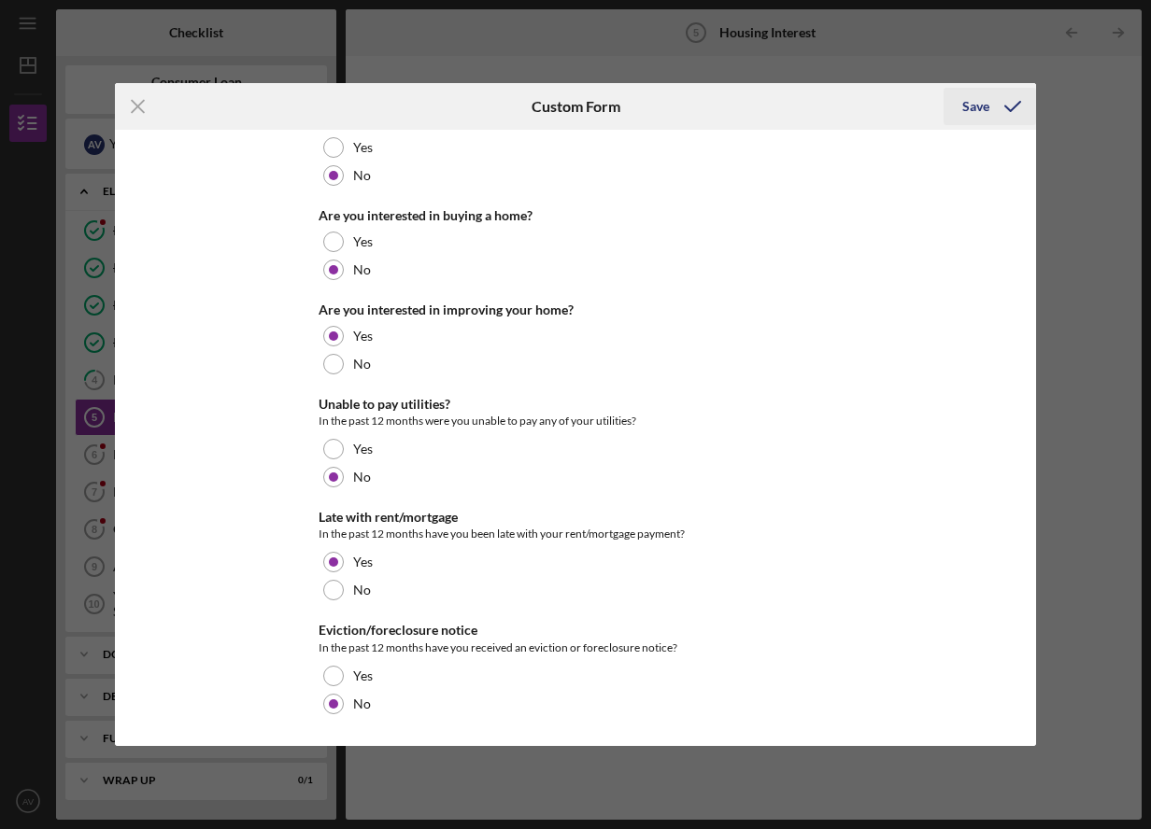
click at [967, 108] on div "Save" at bounding box center [975, 106] width 27 height 37
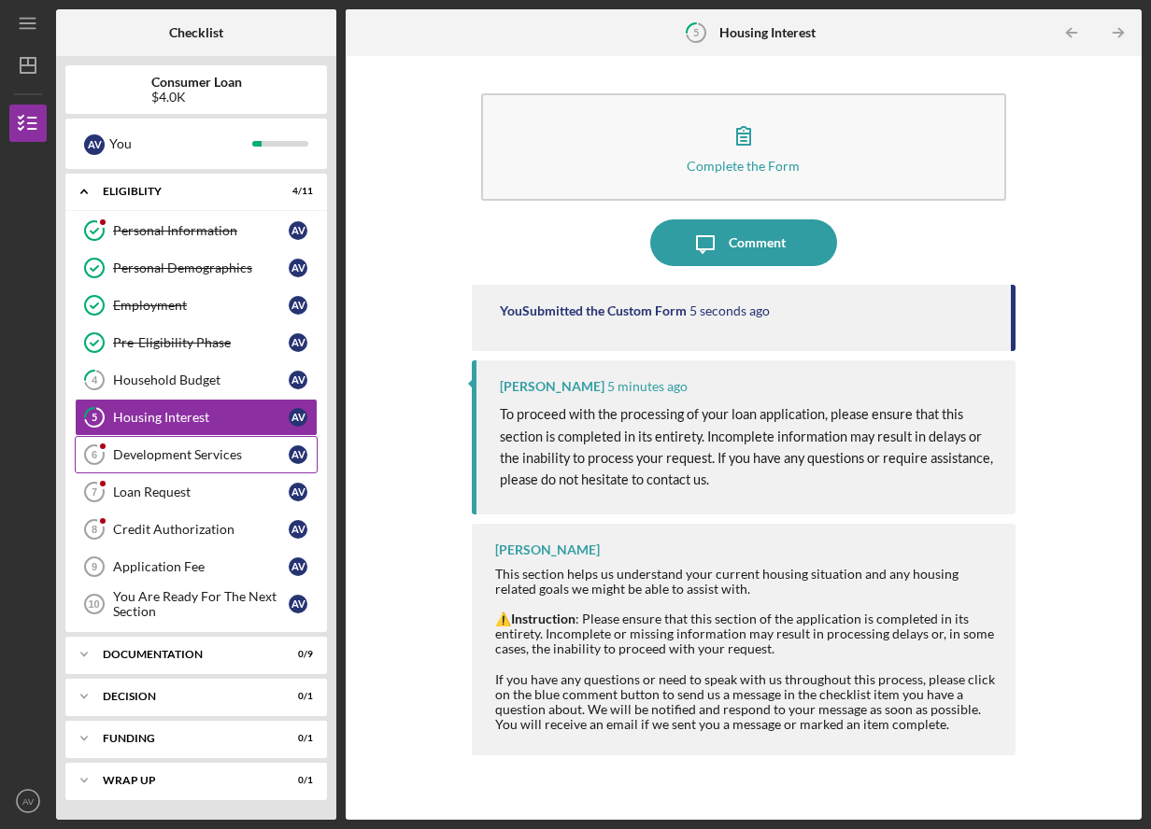
click at [175, 458] on div "Development Services" at bounding box center [201, 454] width 176 height 15
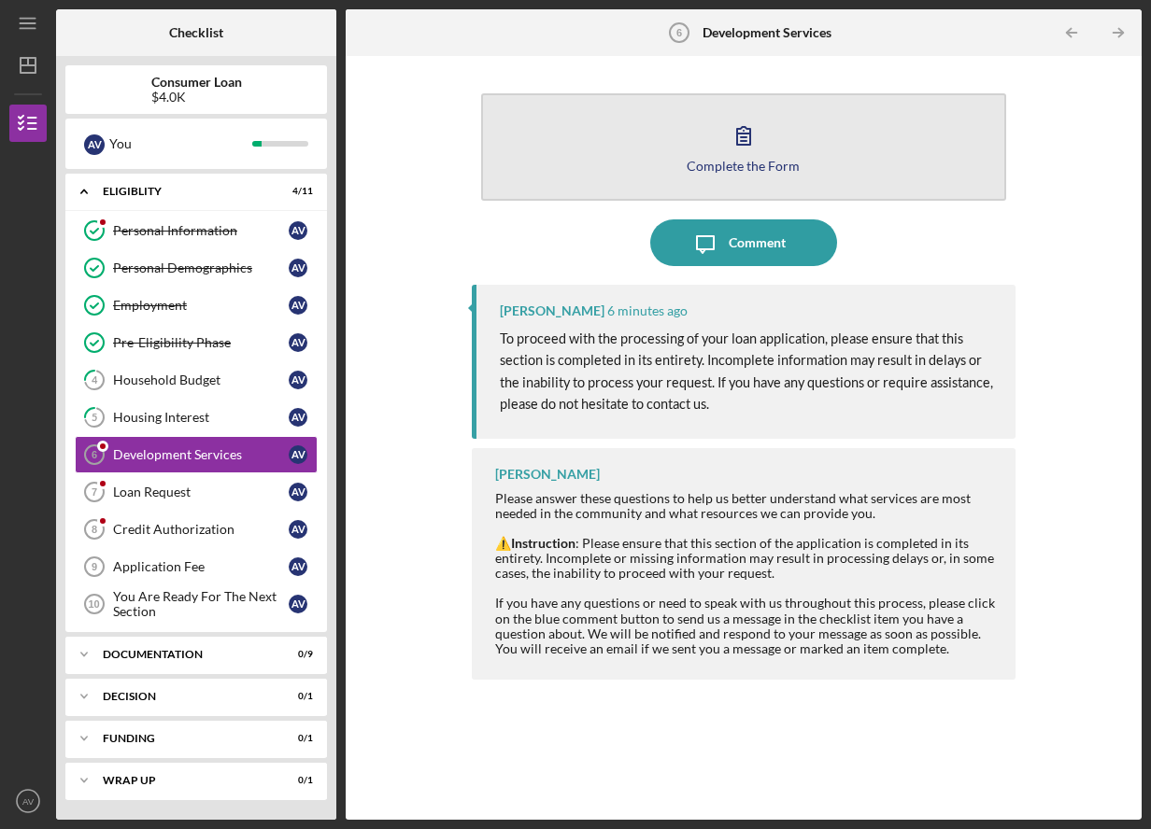
click at [743, 155] on icon "button" at bounding box center [743, 135] width 47 height 47
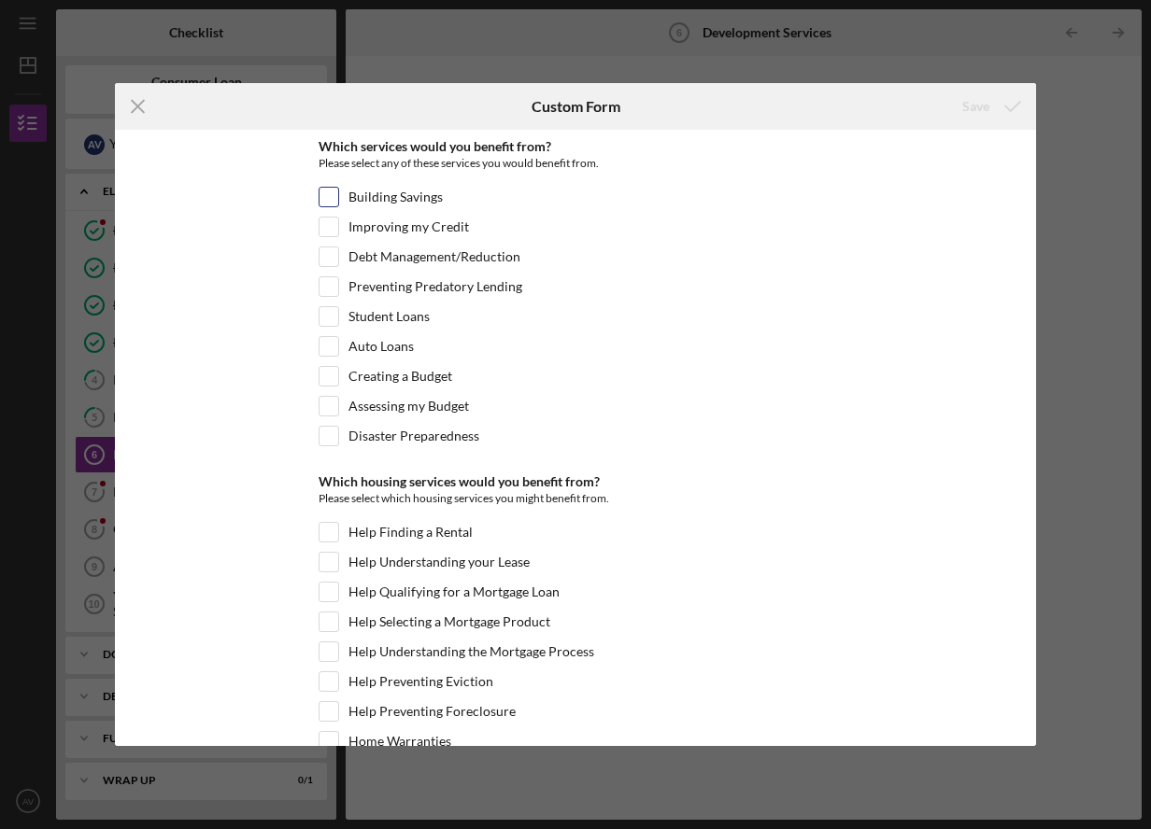
click at [324, 205] on input "Building Savings" at bounding box center [328, 197] width 19 height 19
checkbox input "true"
click at [326, 233] on input "Improving my Credit" at bounding box center [328, 227] width 19 height 19
checkbox input "true"
click at [329, 290] on input "Preventing Predatory Lending" at bounding box center [328, 286] width 19 height 19
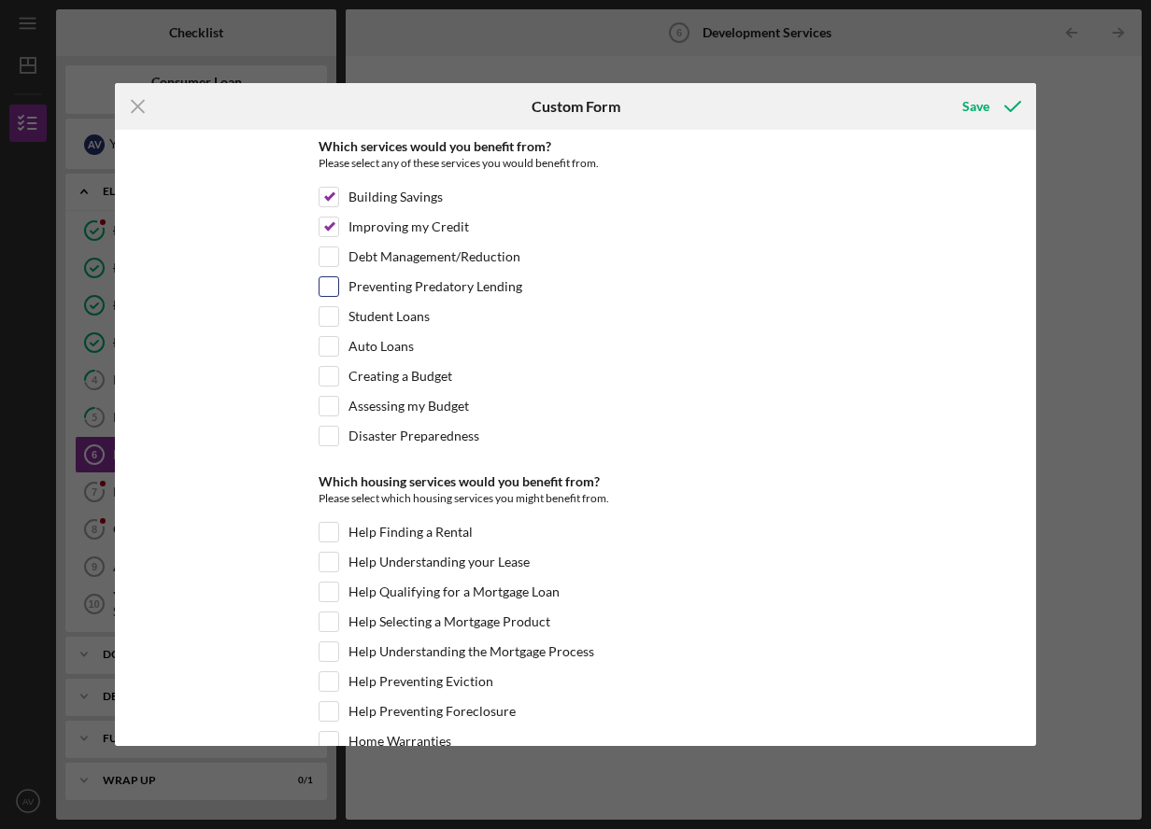
checkbox input "true"
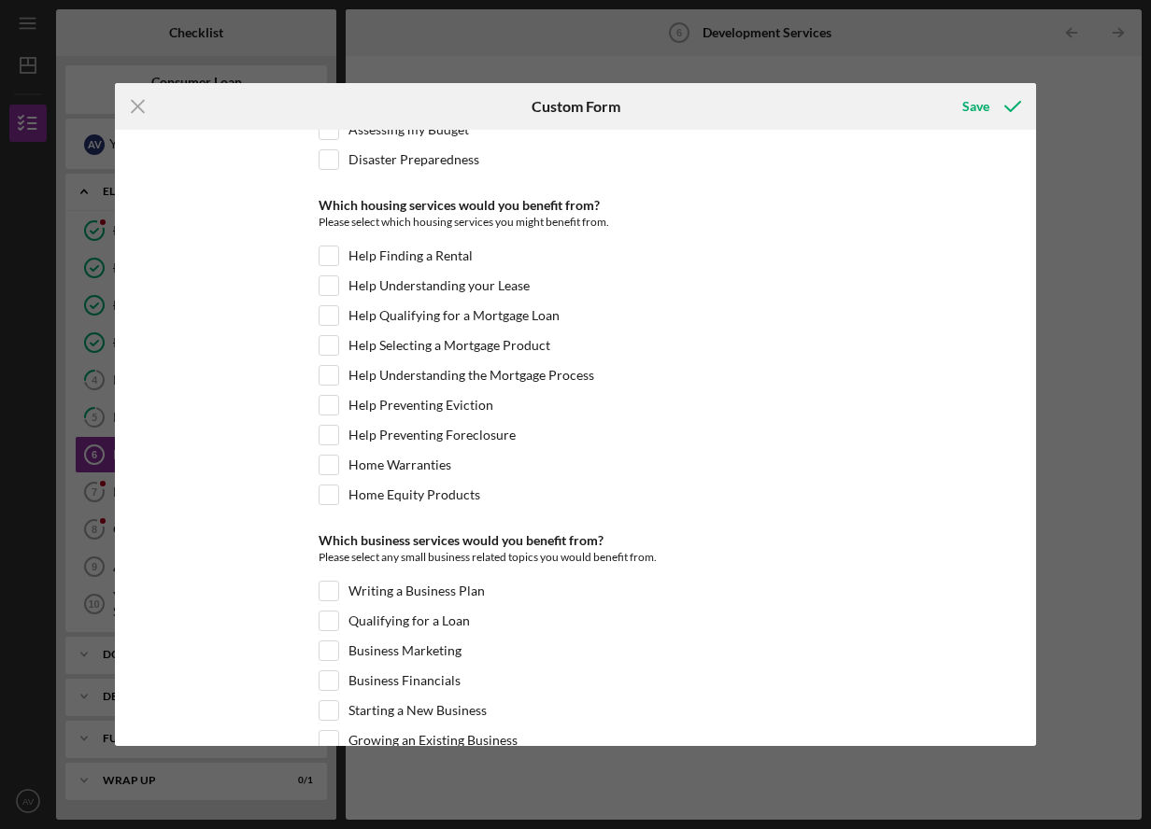
scroll to position [280, 0]
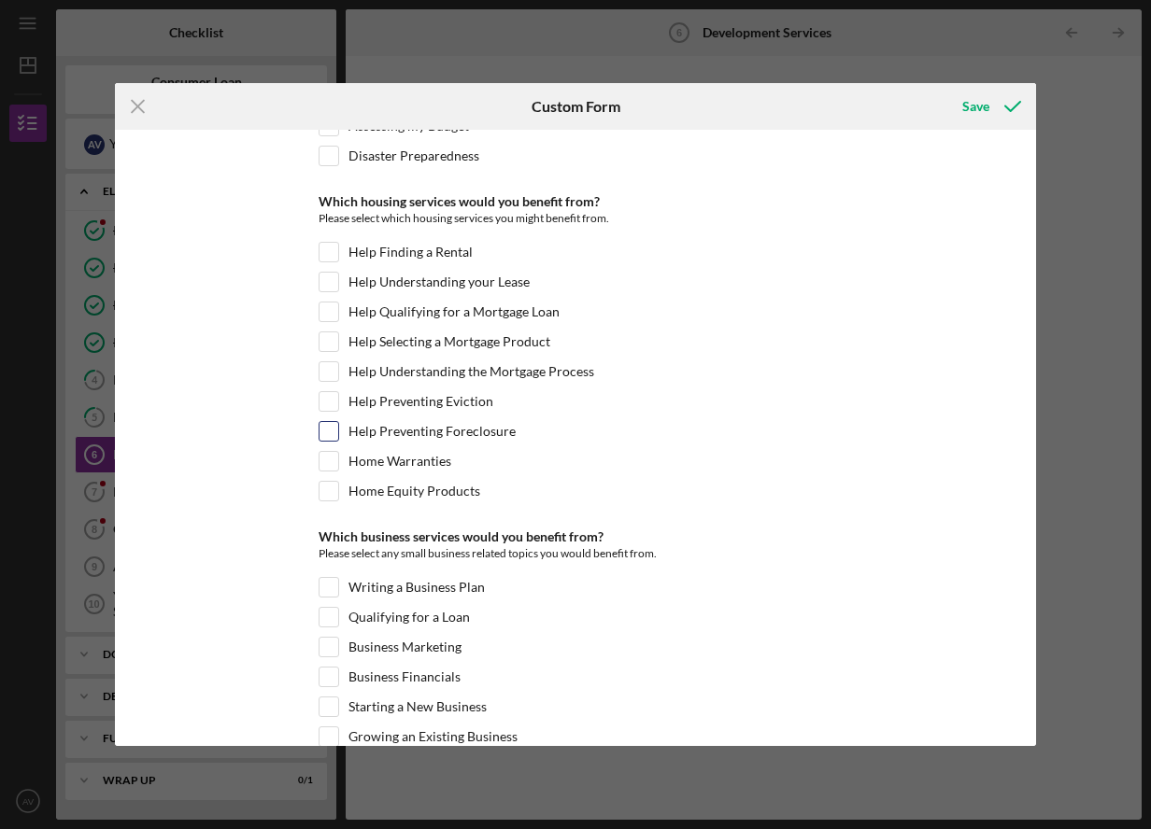
click at [322, 423] on input "Help Preventing Foreclosure" at bounding box center [328, 431] width 19 height 19
checkbox input "true"
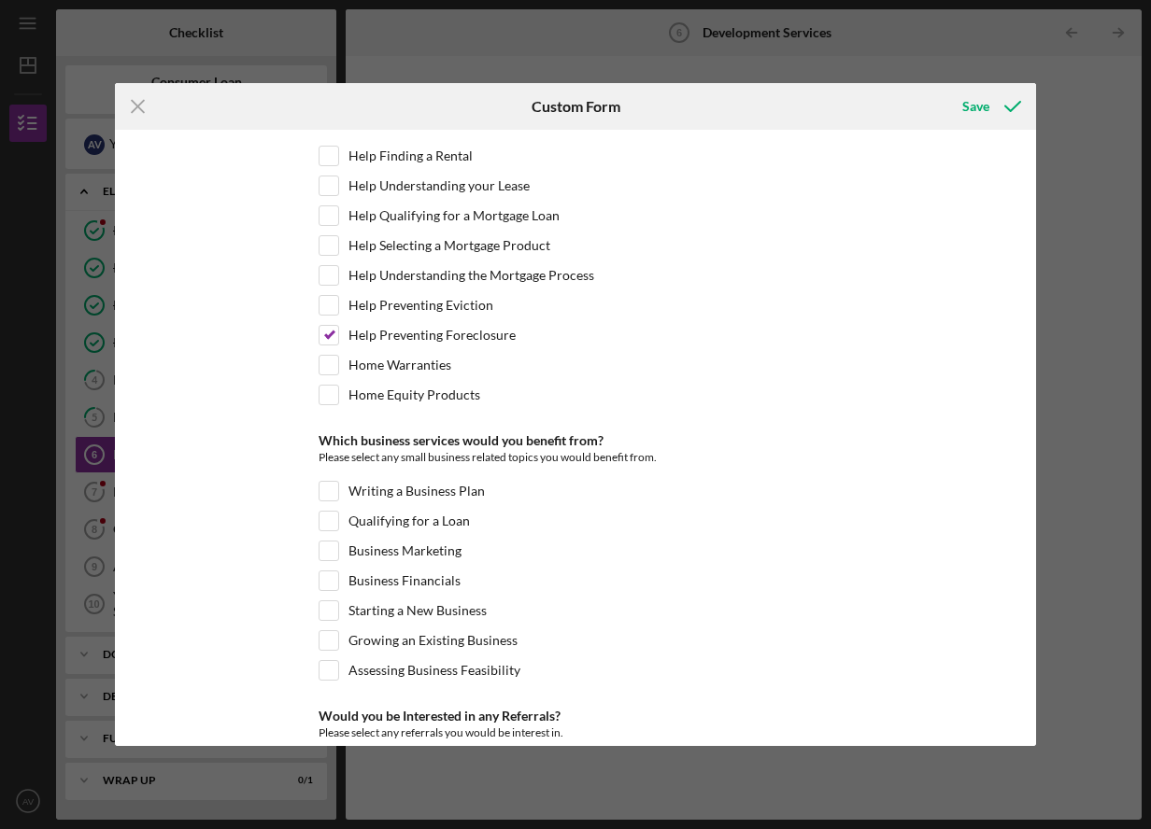
scroll to position [467, 0]
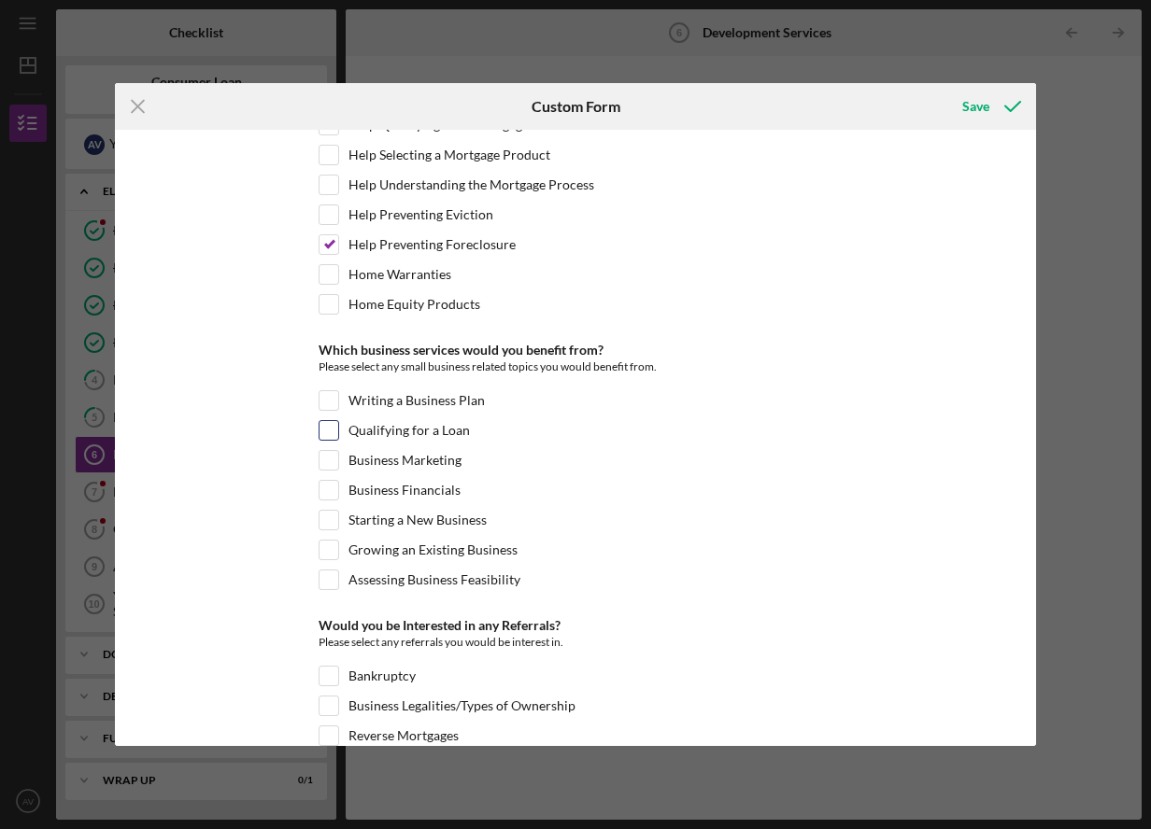
click at [332, 431] on input "Qualifying for a Loan" at bounding box center [328, 430] width 19 height 19
checkbox input "true"
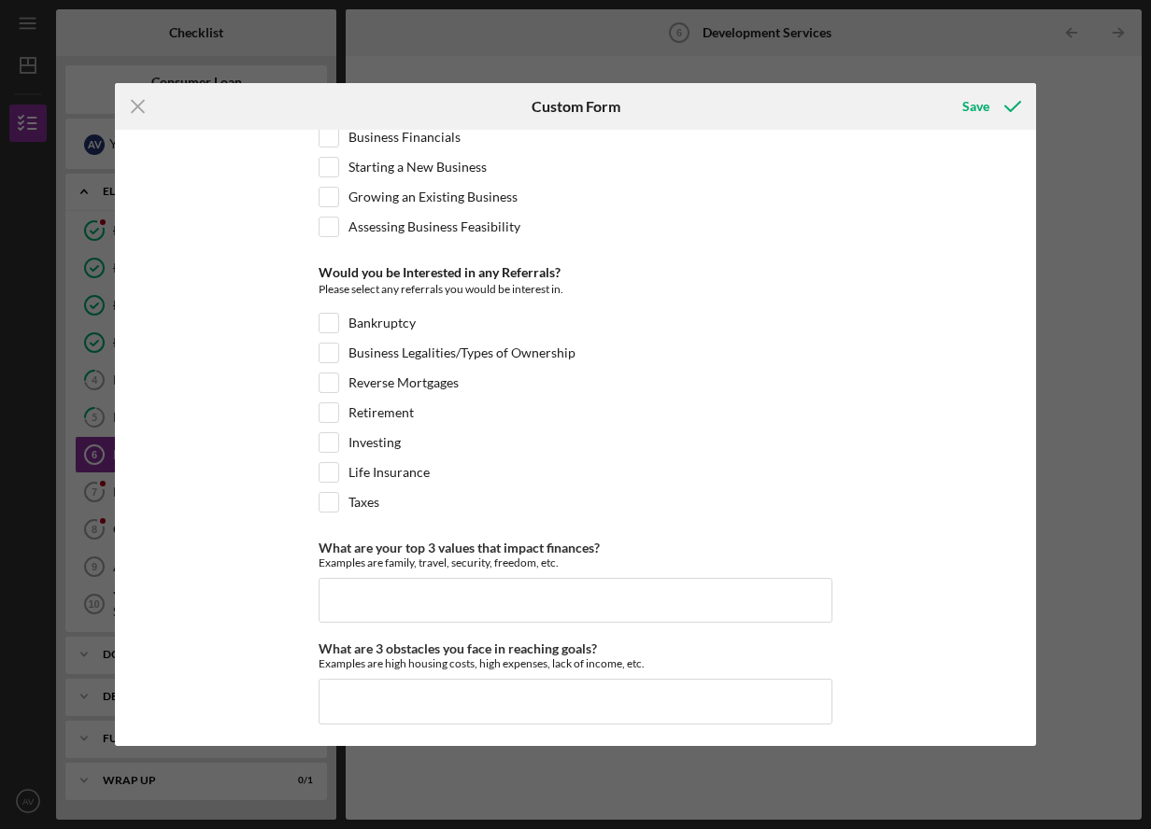
scroll to position [827, 0]
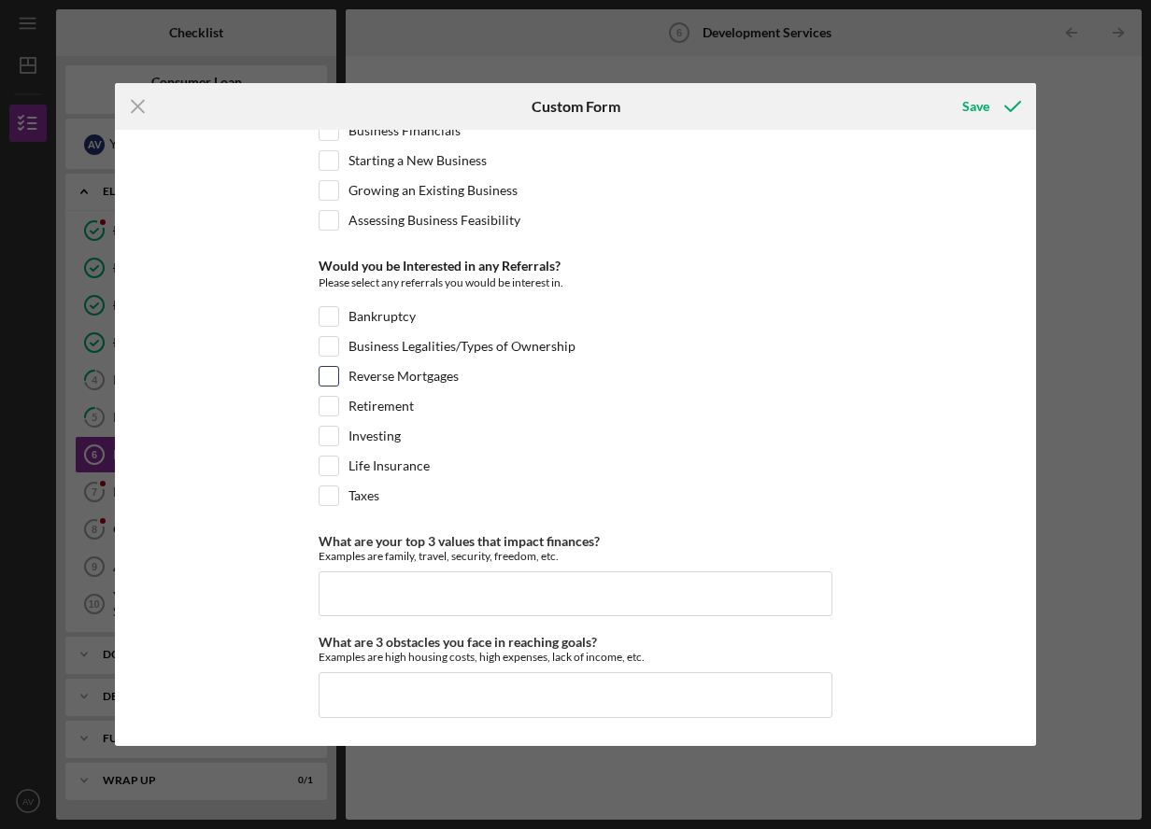
click at [324, 376] on input "Reverse Mortgages" at bounding box center [328, 376] width 19 height 19
checkbox input "true"
click at [420, 581] on input "What are your top 3 values that impact finances?" at bounding box center [575, 594] width 514 height 45
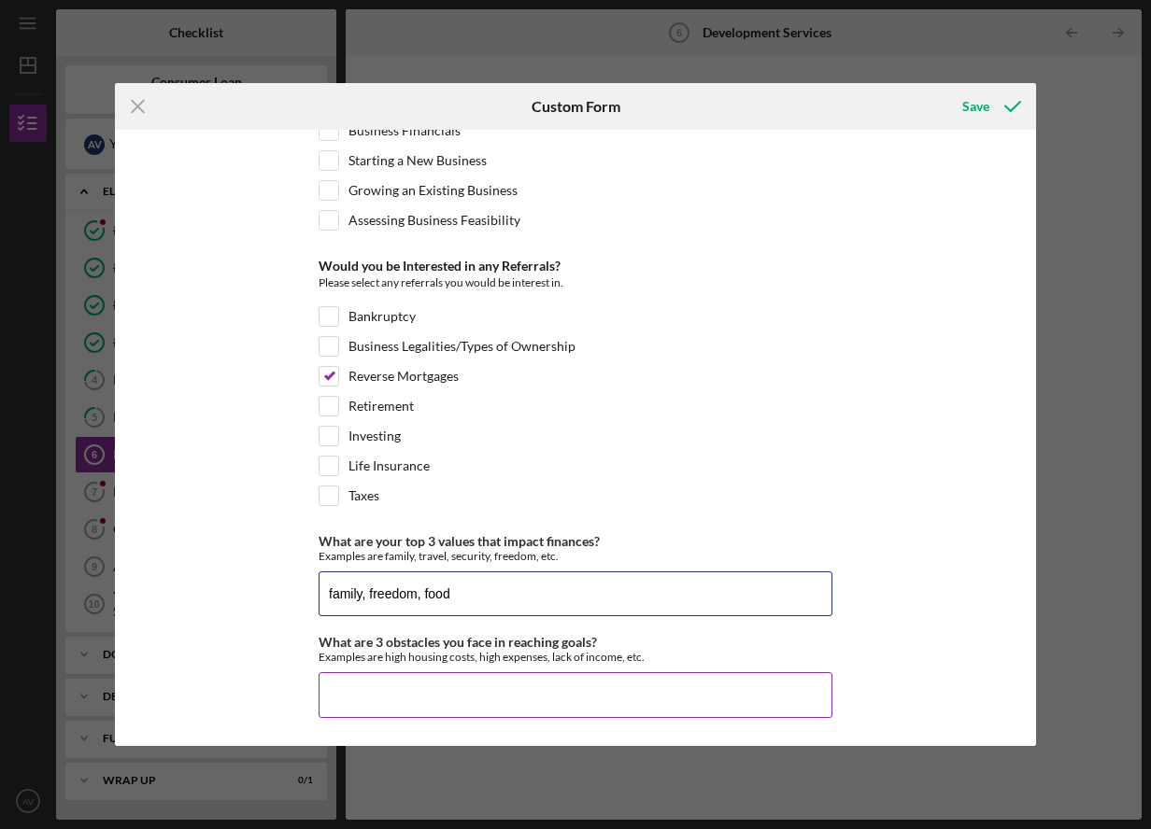
type input "family, freedom, food"
click at [592, 694] on input "What are 3 obstacles you face in reaching goals?" at bounding box center [575, 694] width 514 height 45
type input "d"
type input "e"
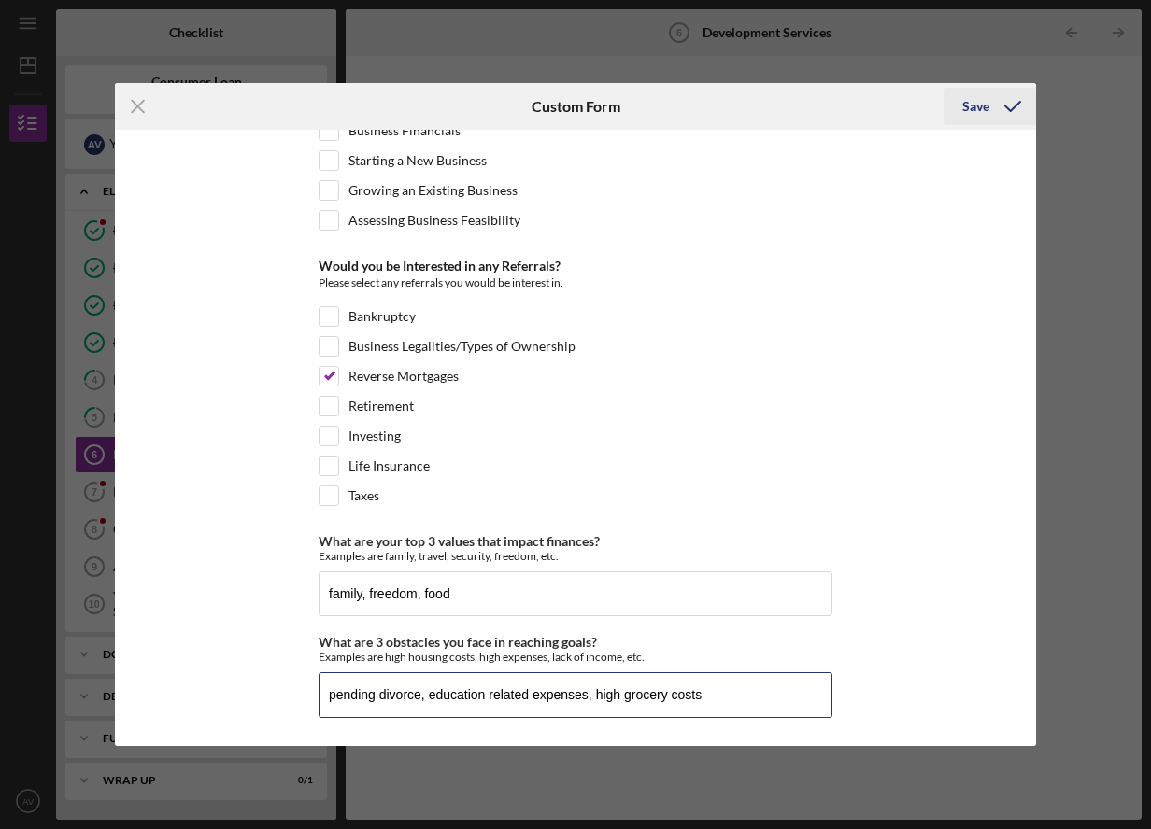
type input "pending divorce, education related expenses, high grocery costs"
click at [971, 111] on div "Save" at bounding box center [975, 106] width 27 height 37
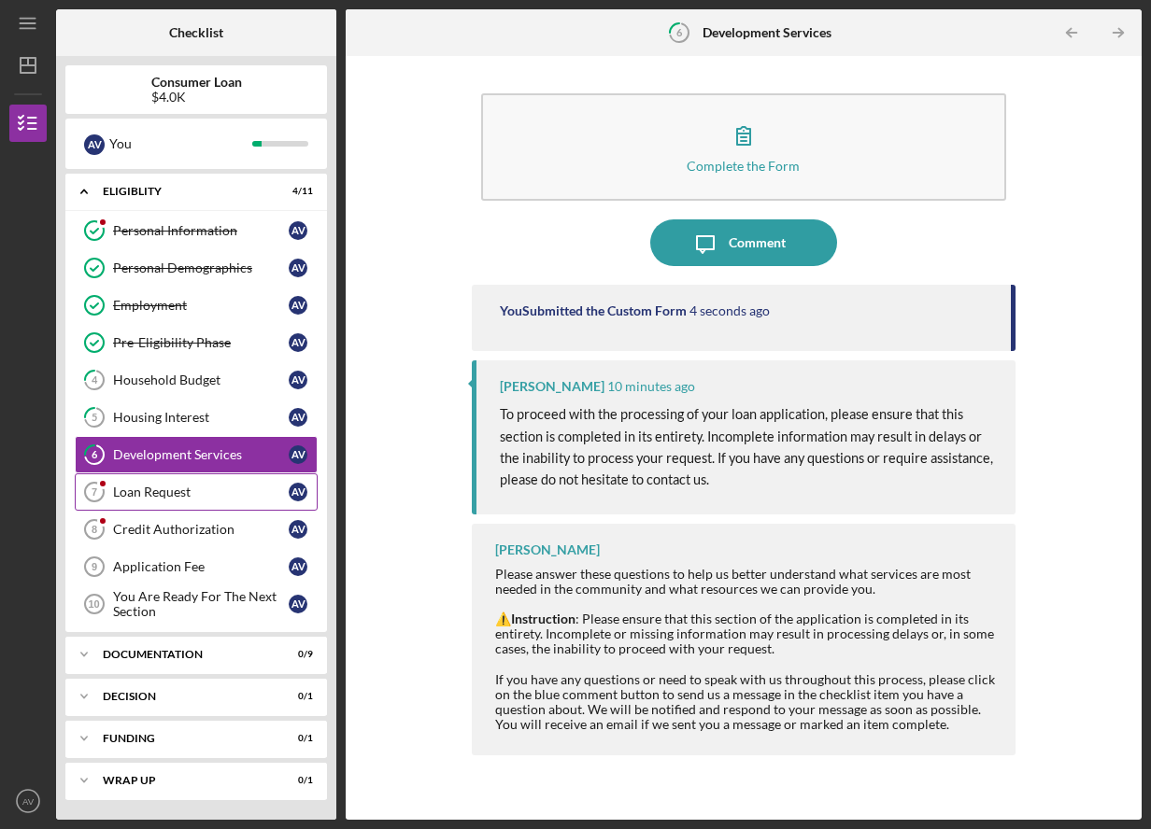
click at [158, 494] on div "Loan Request" at bounding box center [201, 492] width 176 height 15
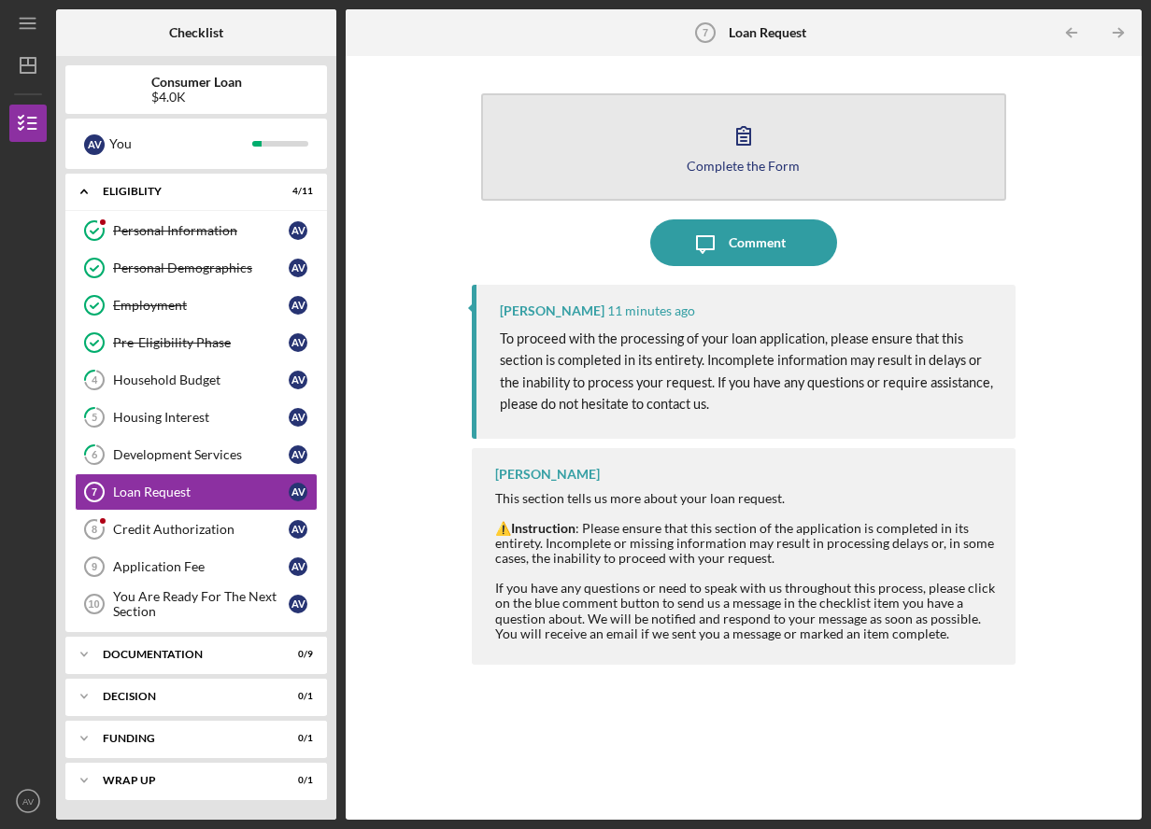
click at [742, 147] on icon "button" at bounding box center [743, 135] width 47 height 47
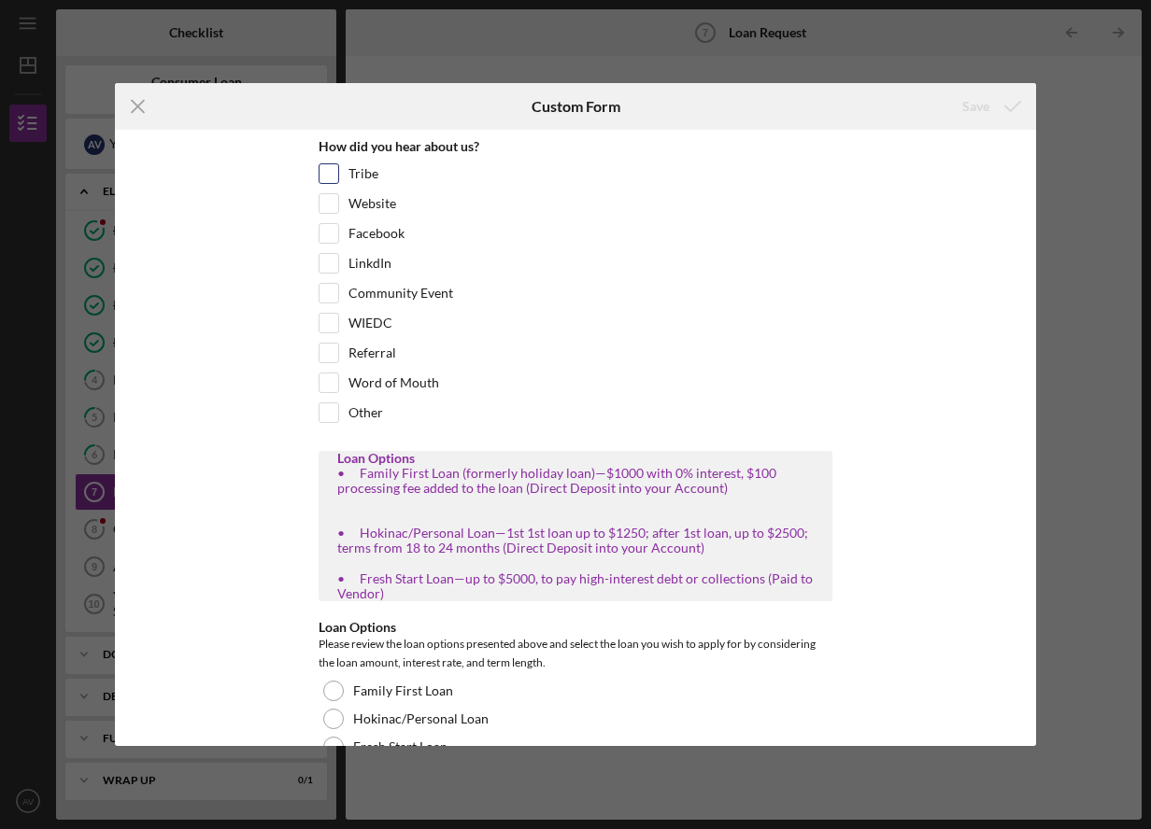
click at [326, 175] on input "Tribe" at bounding box center [328, 173] width 19 height 19
checkbox input "true"
click at [323, 205] on input "Website" at bounding box center [328, 203] width 19 height 19
checkbox input "true"
click at [330, 237] on input "Facebook" at bounding box center [328, 233] width 19 height 19
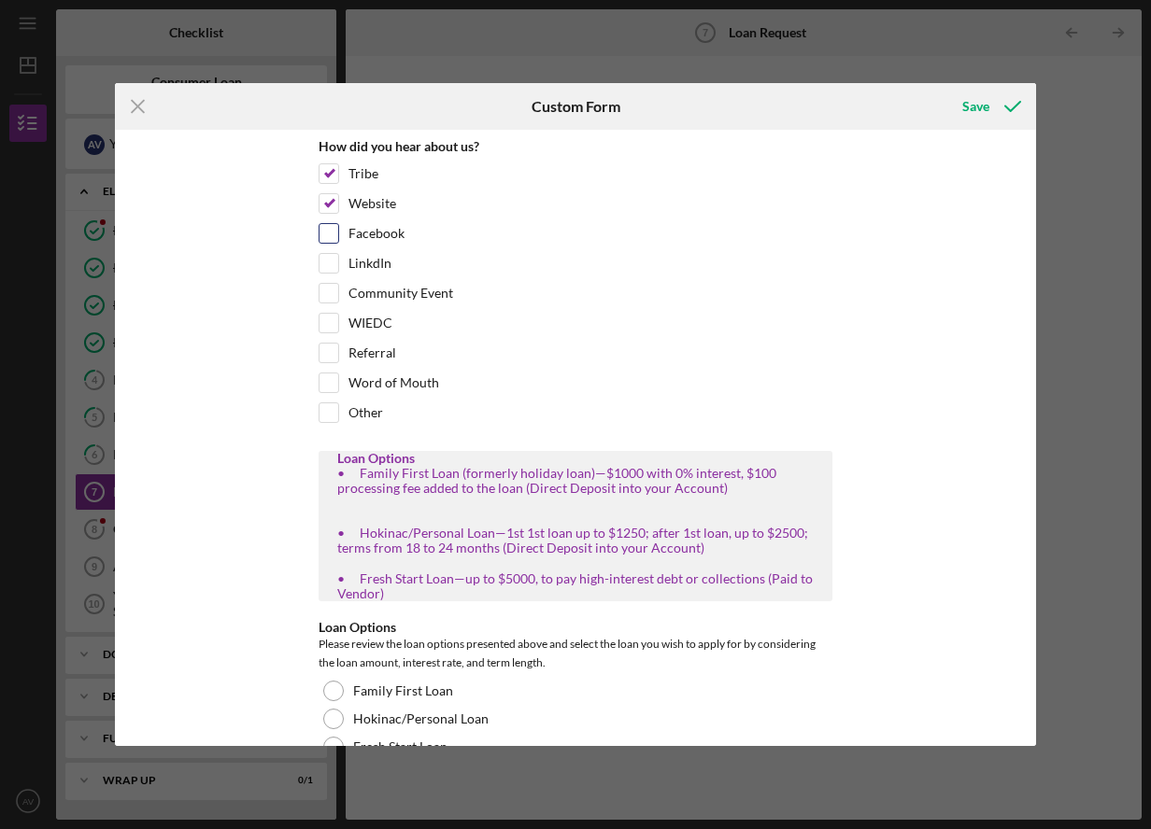
checkbox input "true"
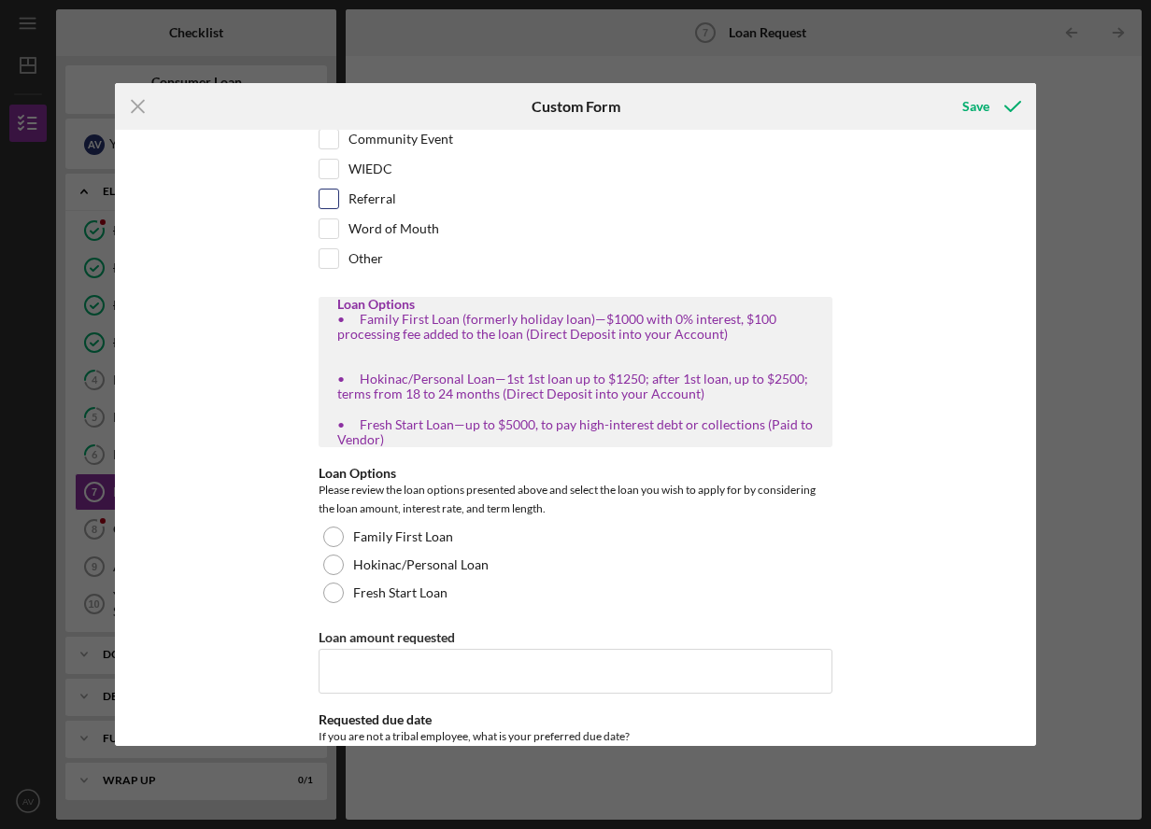
scroll to position [187, 0]
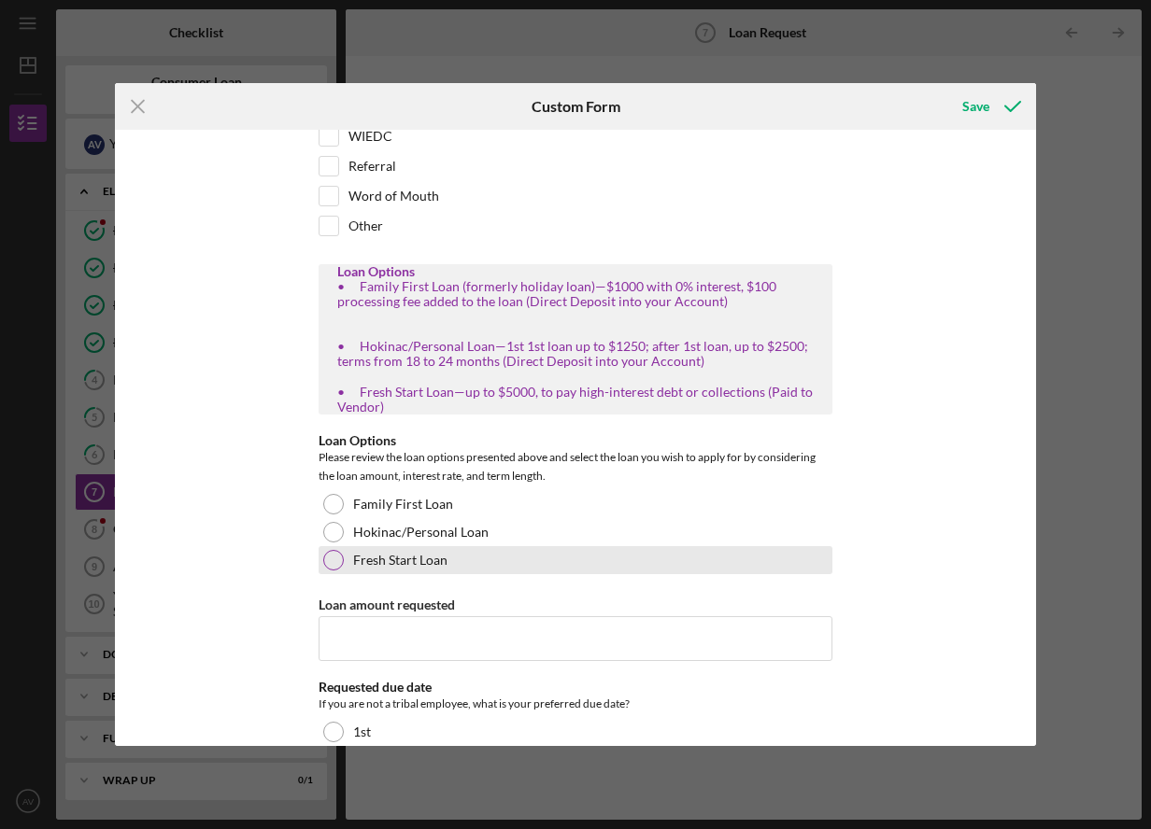
click at [329, 558] on div at bounding box center [333, 560] width 21 height 21
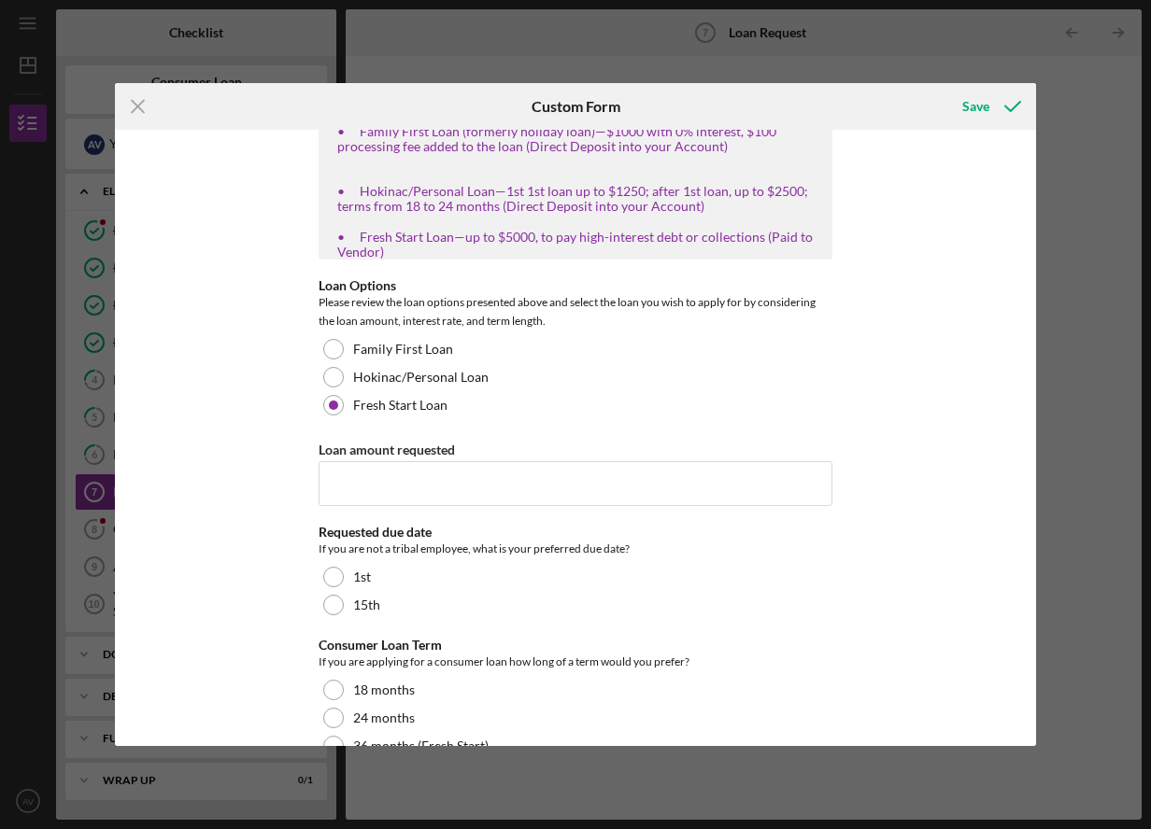
scroll to position [374, 0]
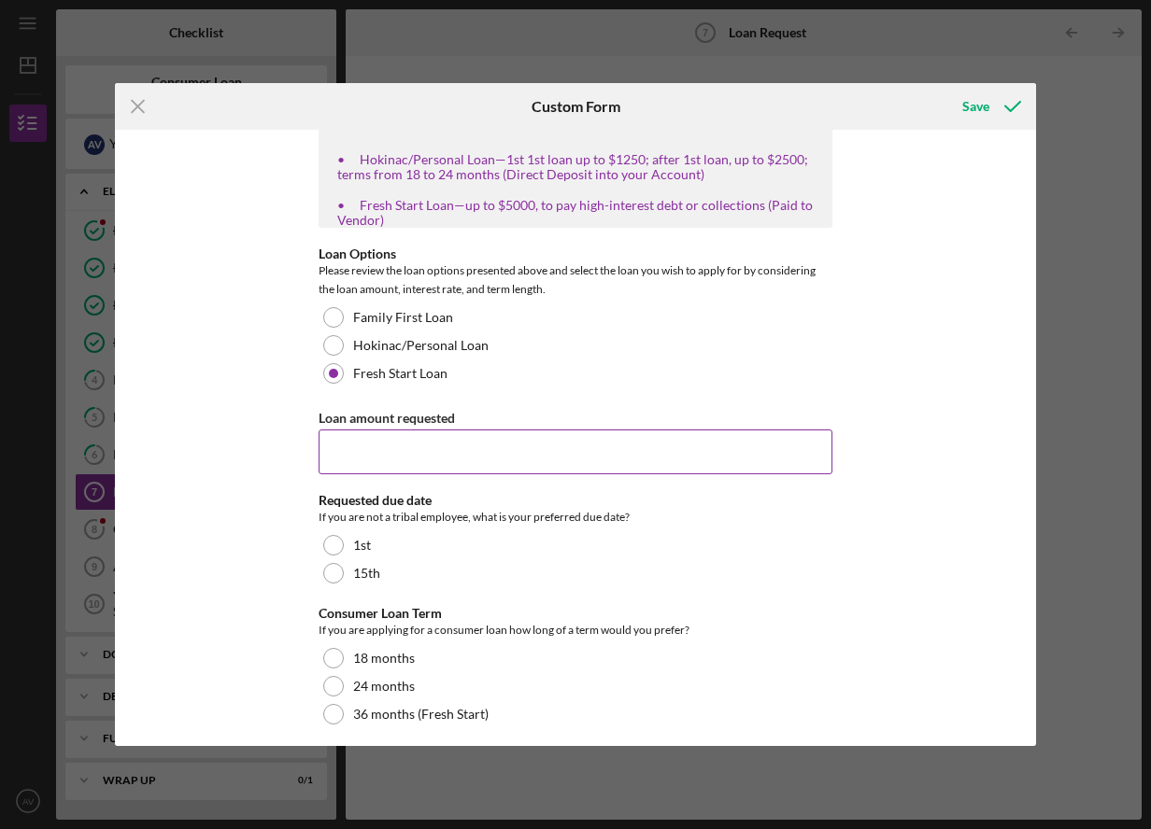
click at [751, 462] on input "Loan amount requested" at bounding box center [575, 452] width 514 height 45
type input "5000"
click at [964, 491] on div "How did you hear about us? Tribe Website Facebook LinkdIn Community Event WIEDC…" at bounding box center [575, 438] width 921 height 616
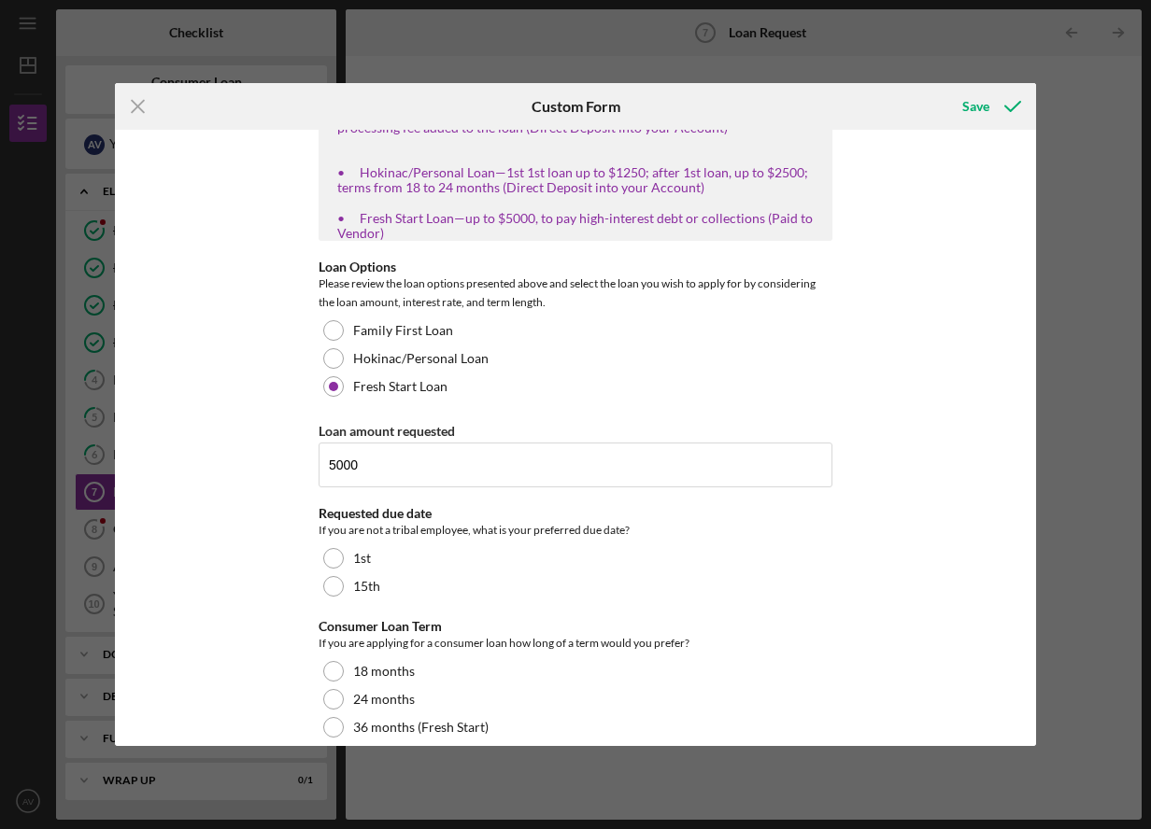
scroll to position [384, 0]
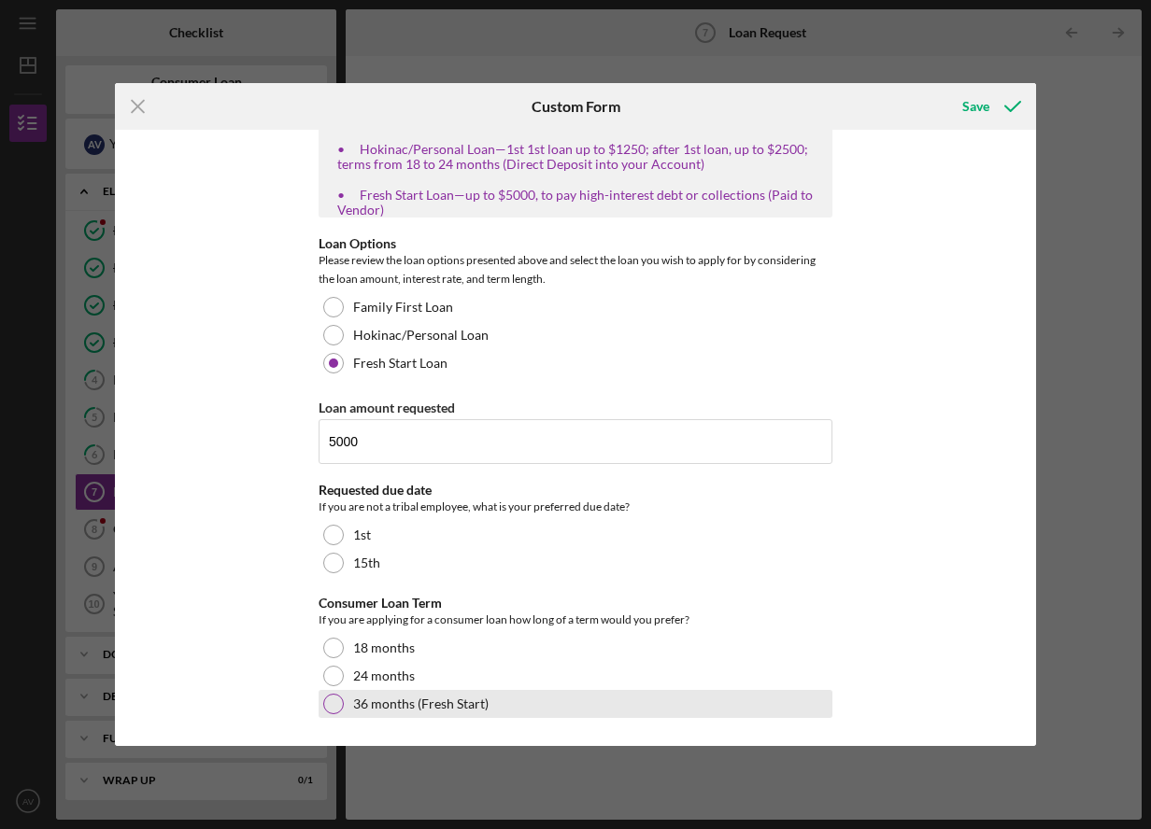
click at [327, 702] on div at bounding box center [333, 704] width 21 height 21
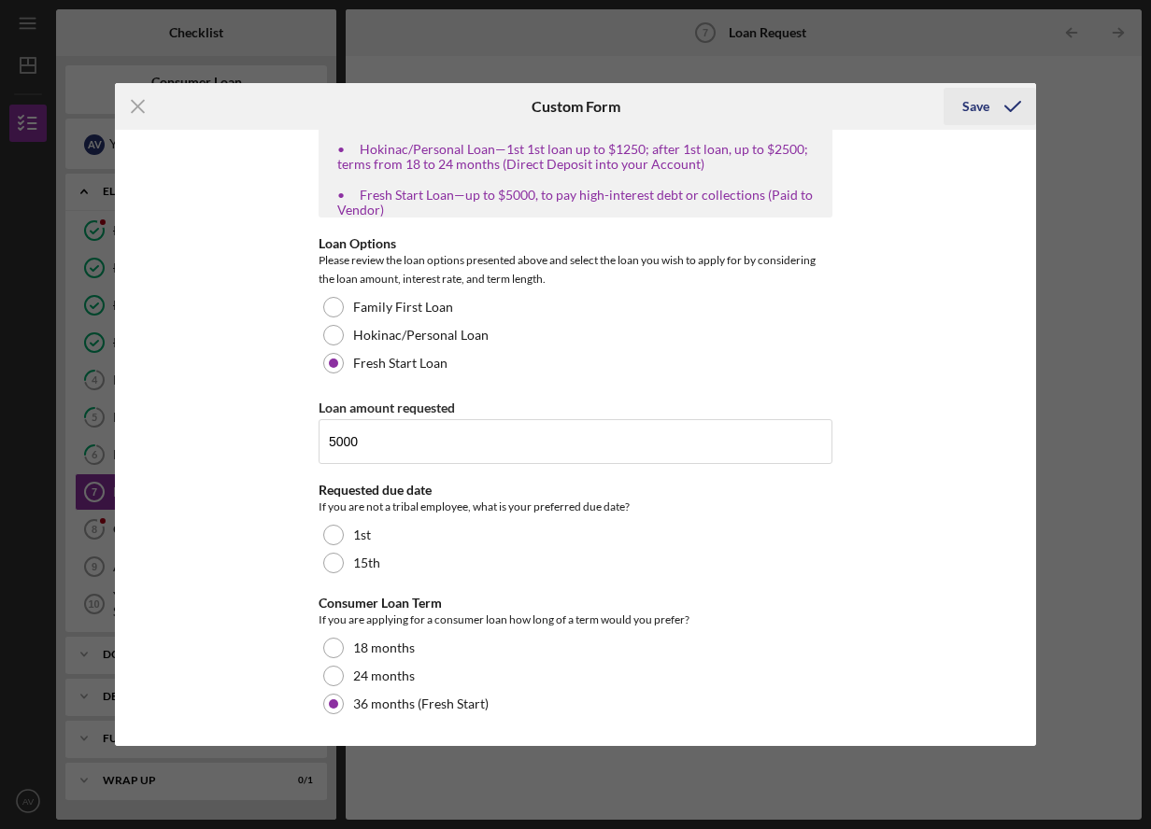
click at [970, 114] on div "Save" at bounding box center [975, 106] width 27 height 37
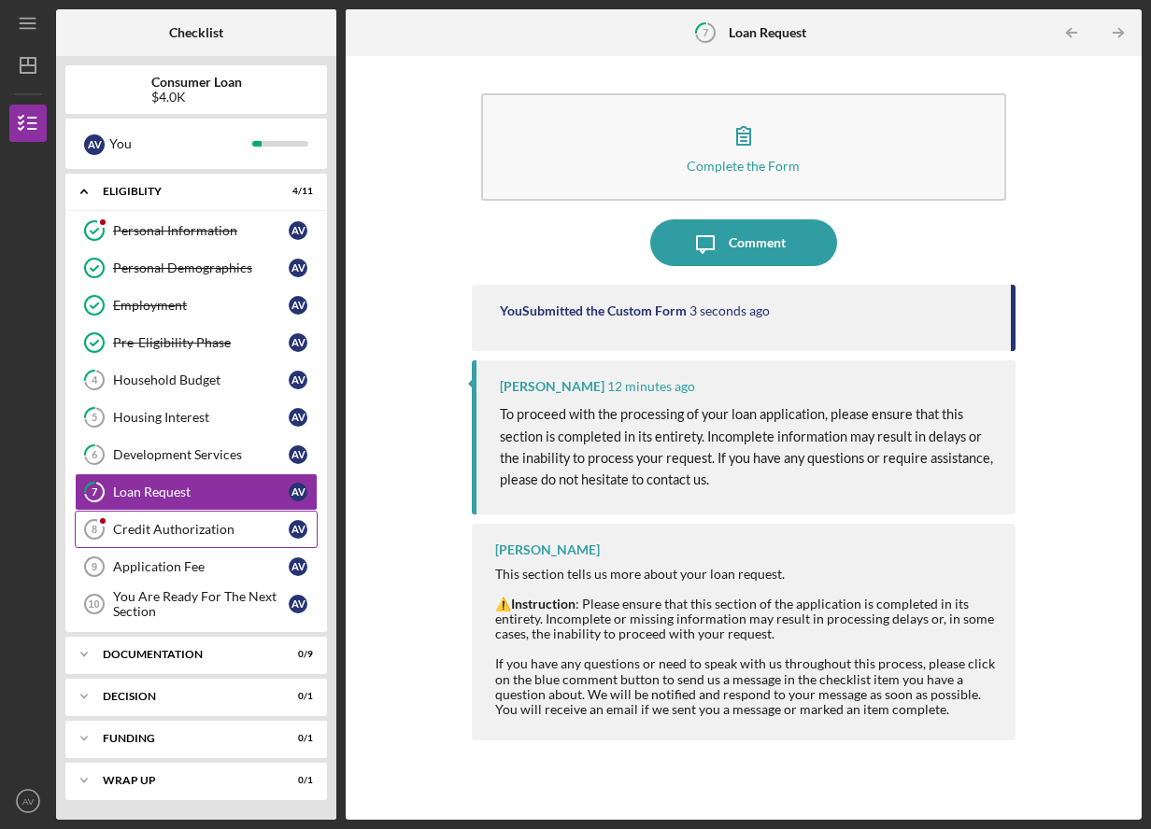
click at [171, 538] on link "Credit Authorization 8 Credit Authorization A V" at bounding box center [196, 529] width 243 height 37
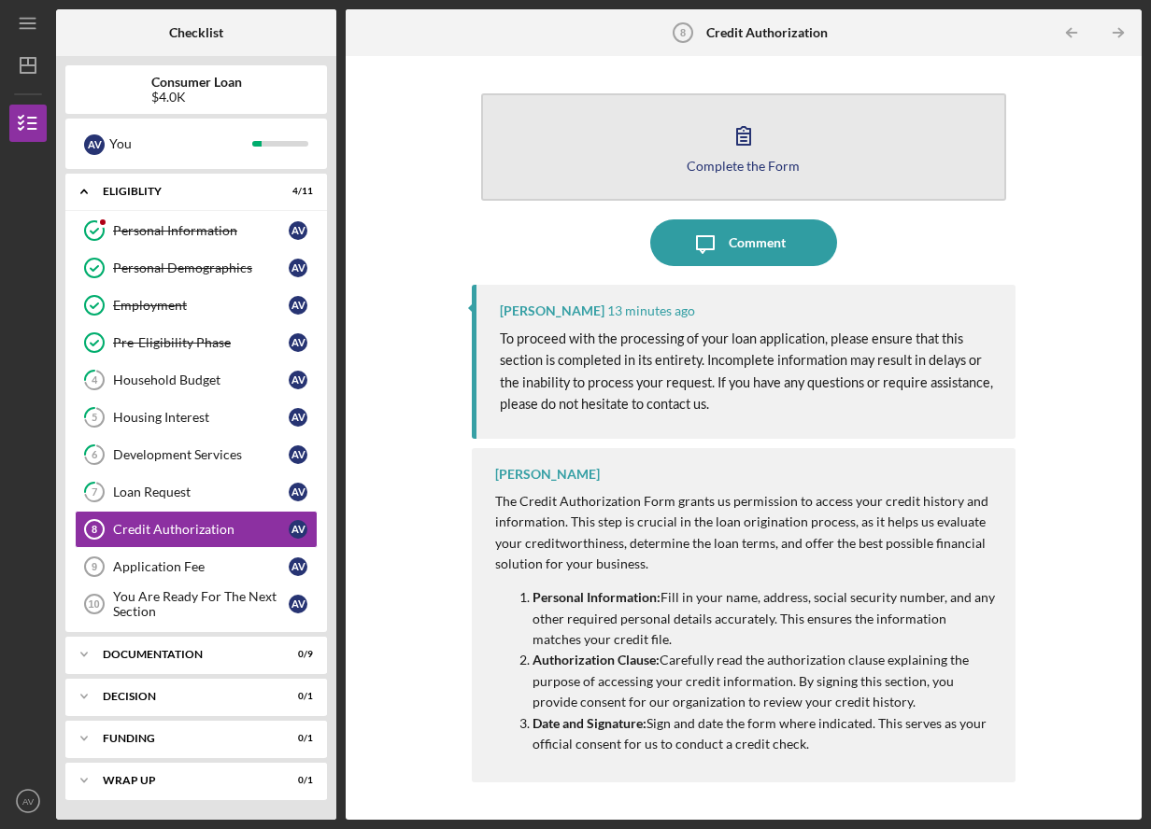
click at [752, 149] on icon "button" at bounding box center [743, 135] width 47 height 47
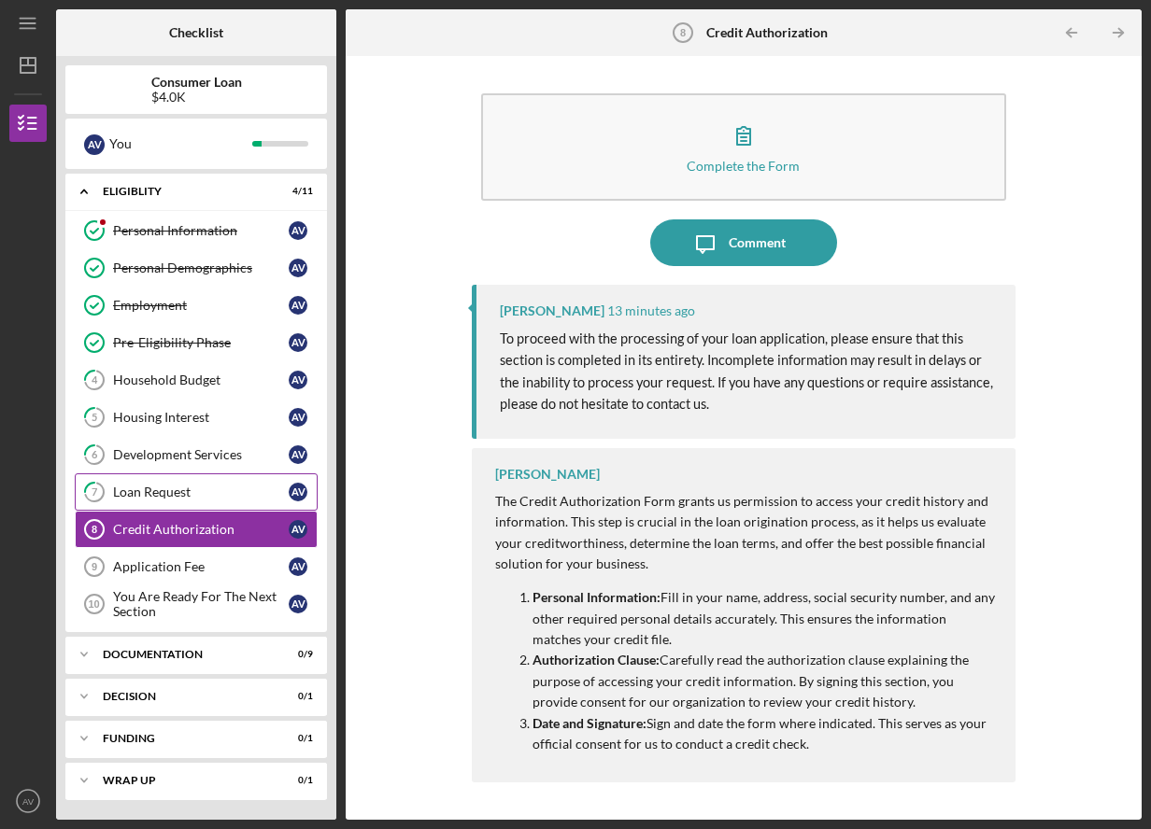
click at [193, 501] on link "7 Loan Request A V" at bounding box center [196, 492] width 243 height 37
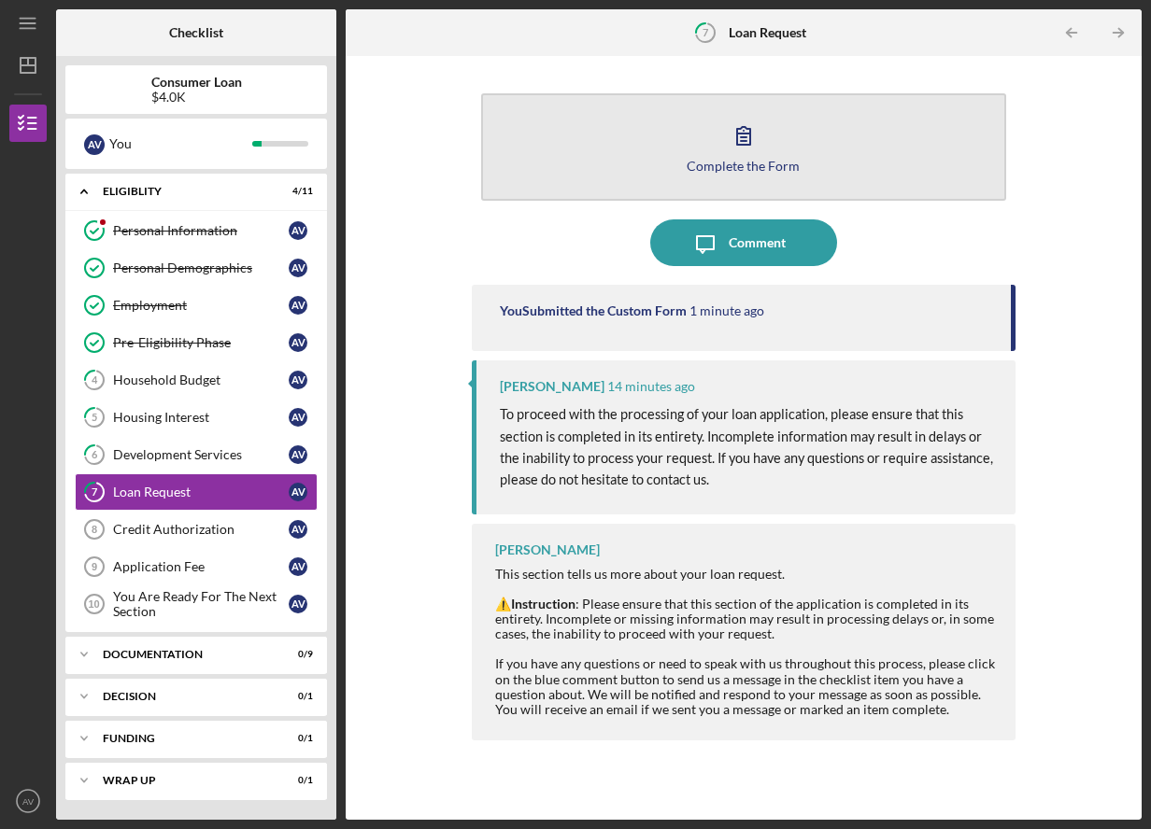
click at [720, 148] on button "Complete the Form Form" at bounding box center [743, 146] width 525 height 107
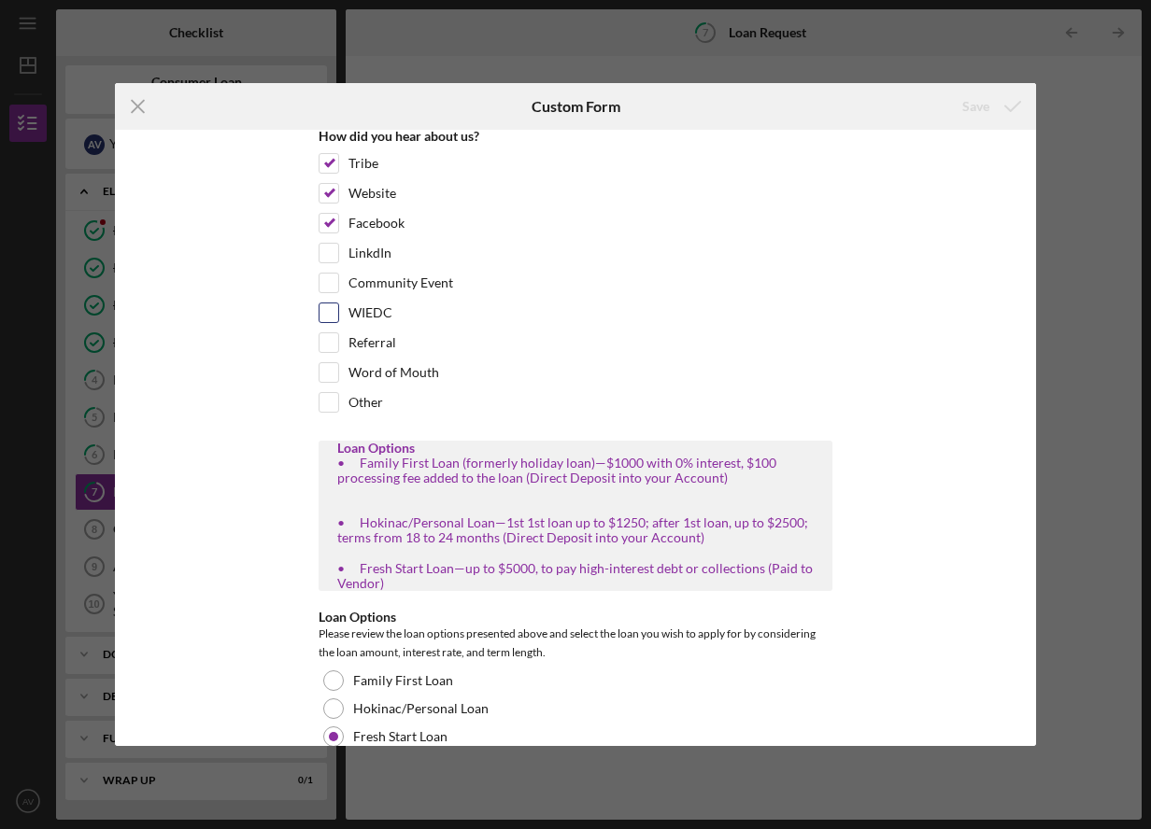
scroll to position [93, 0]
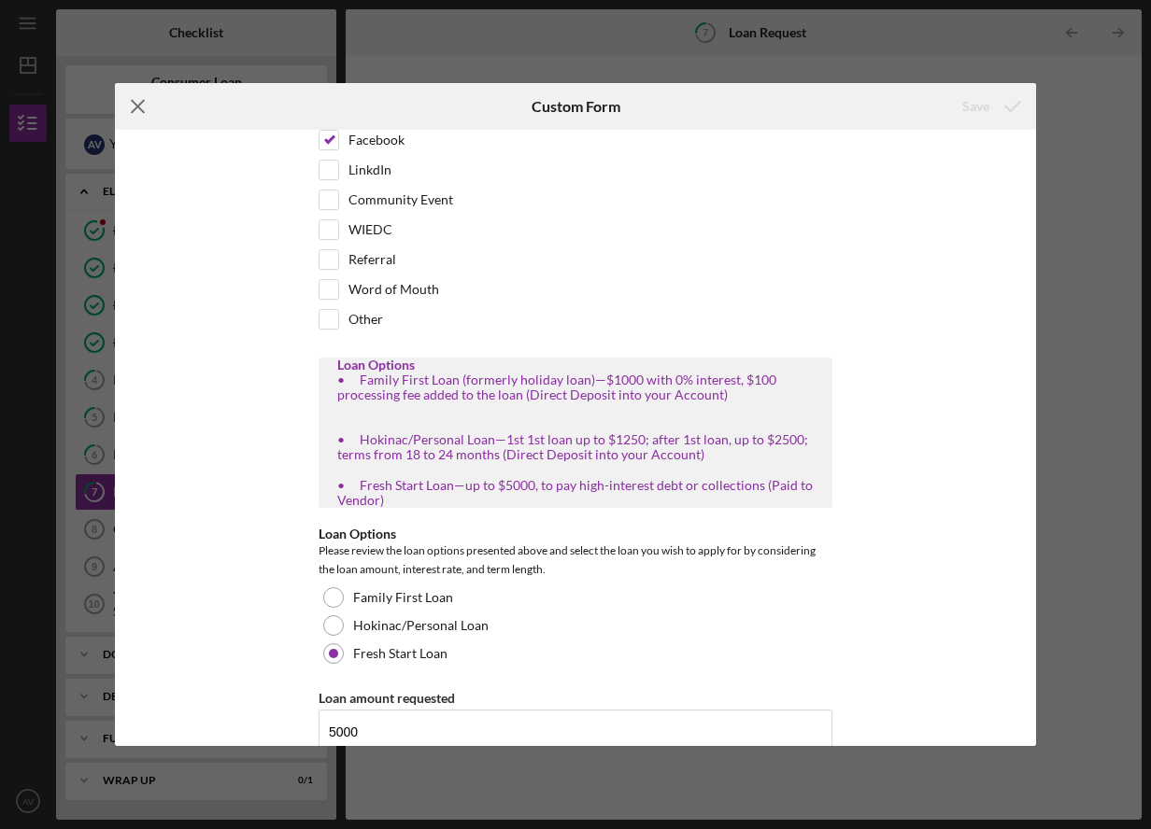
click at [134, 109] on icon "Icon/Menu Close" at bounding box center [138, 106] width 47 height 47
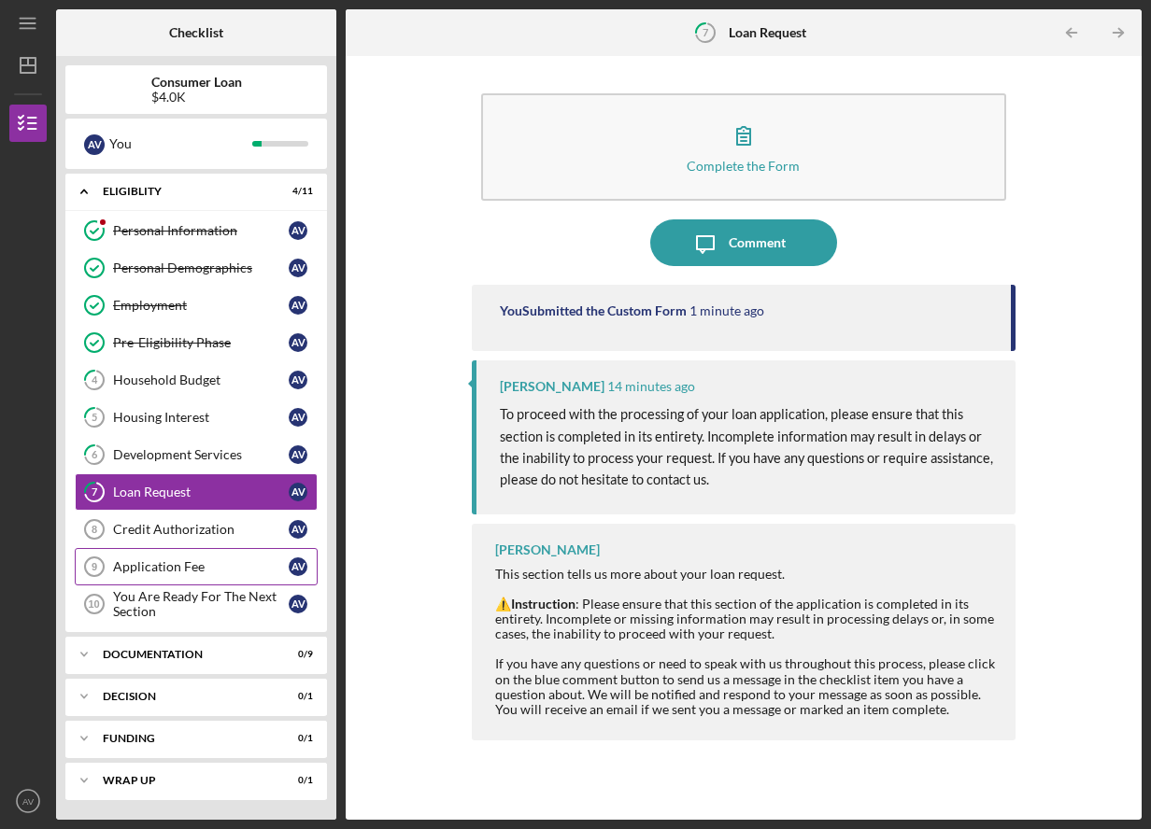
click at [203, 577] on link "Application Fee 9 Application Fee A V" at bounding box center [196, 566] width 243 height 37
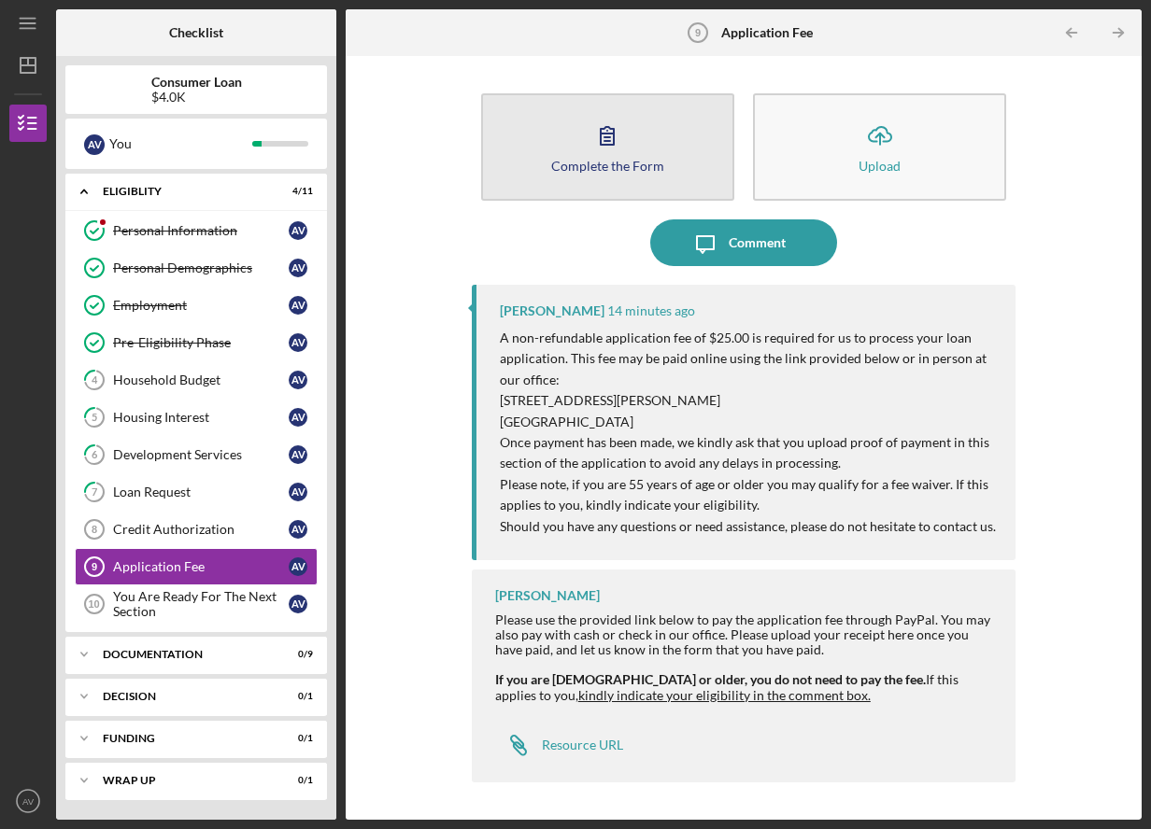
click at [612, 128] on icon "button" at bounding box center [607, 135] width 47 height 47
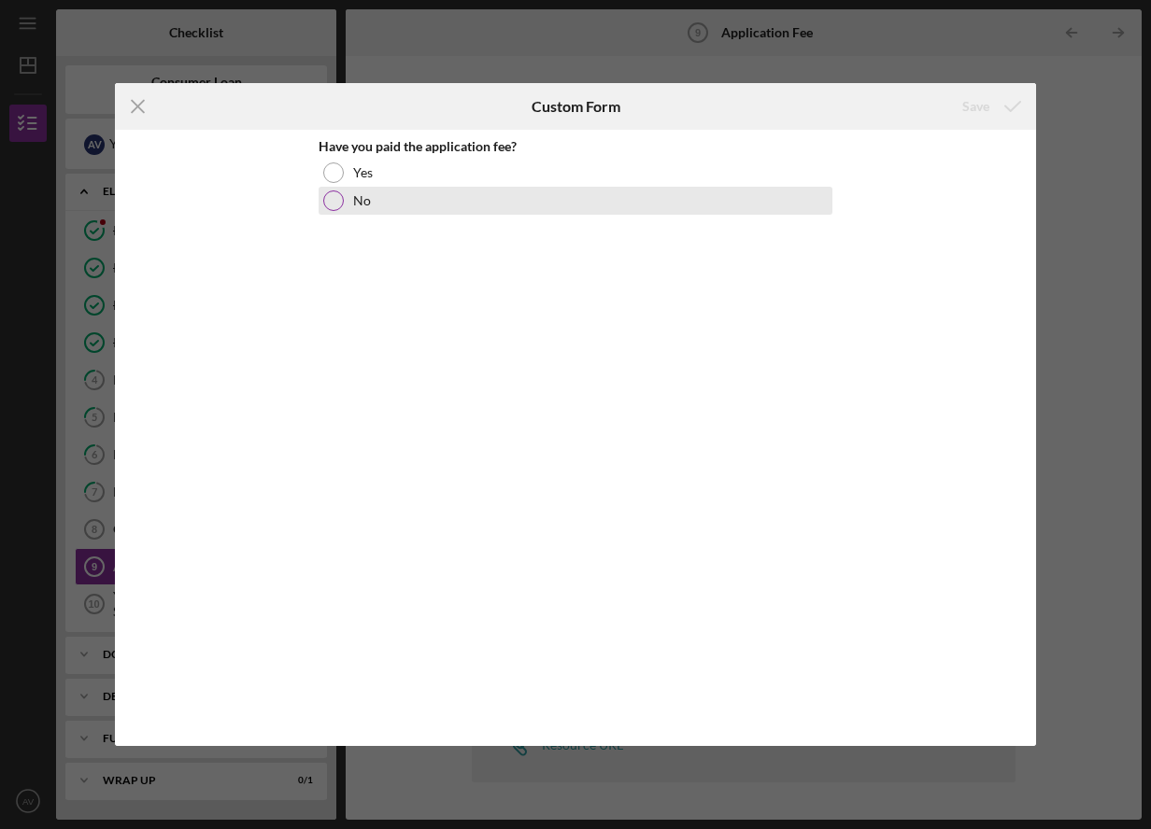
click at [328, 201] on div at bounding box center [333, 201] width 21 height 21
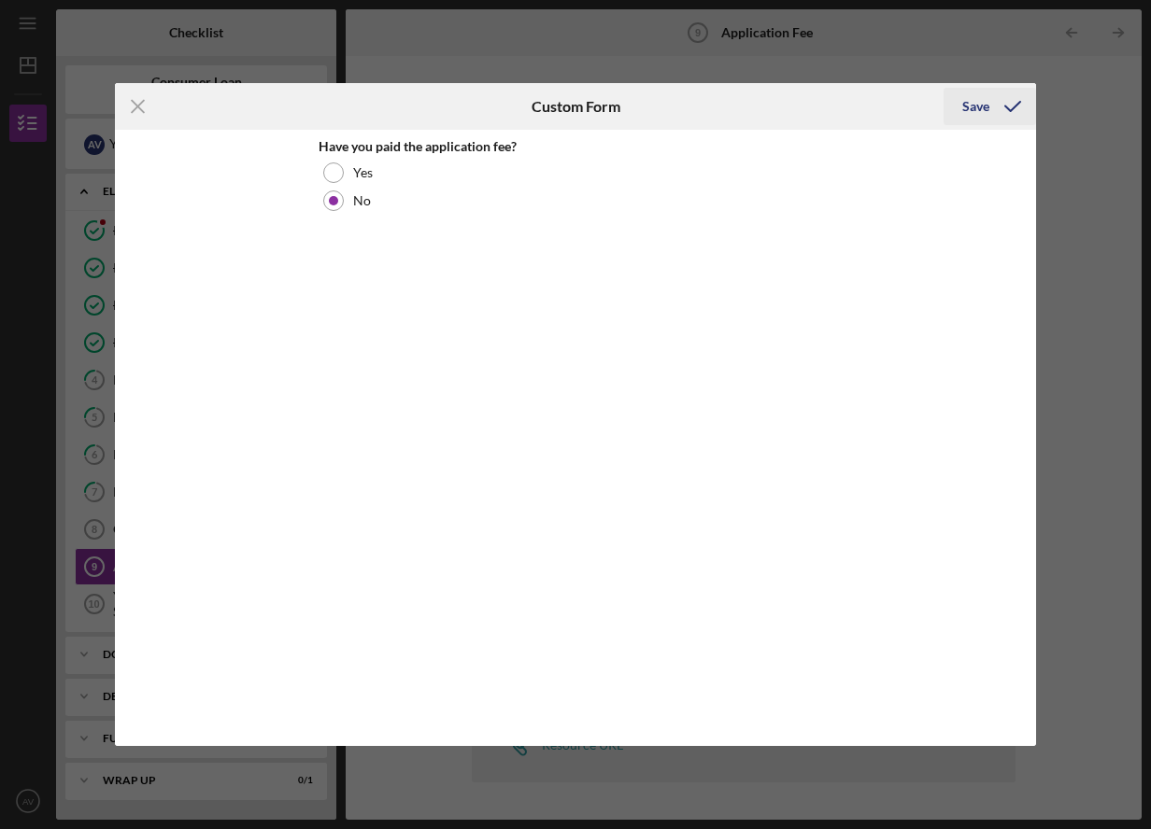
click at [967, 105] on div "Save" at bounding box center [975, 106] width 27 height 37
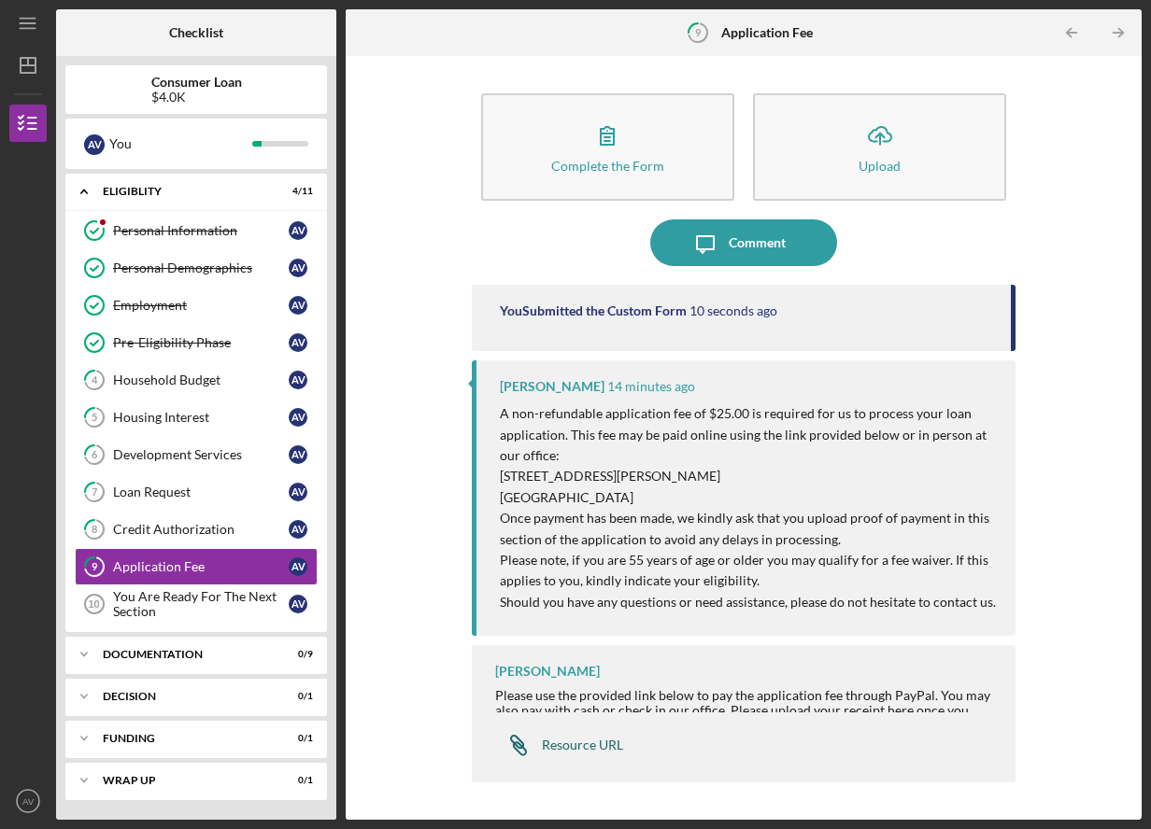
click at [577, 746] on div "Resource URL" at bounding box center [582, 745] width 81 height 15
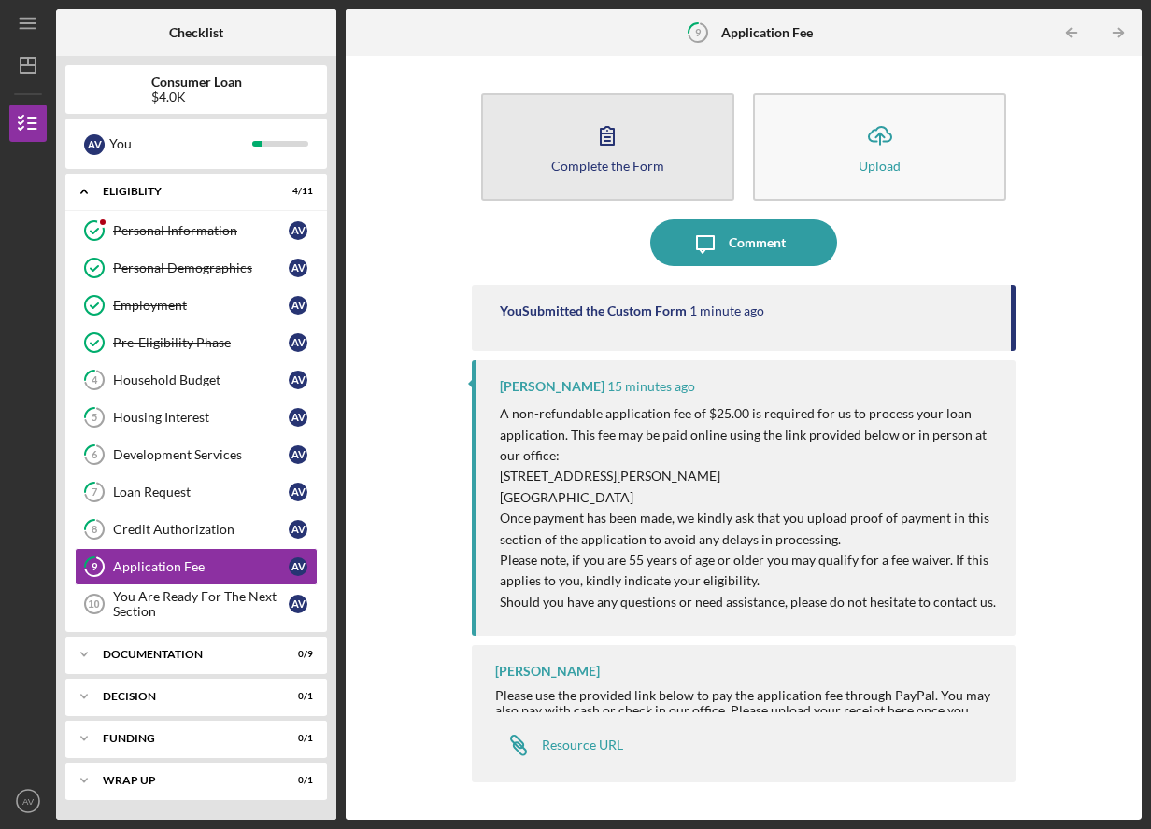
click at [601, 150] on icon "button" at bounding box center [607, 135] width 47 height 47
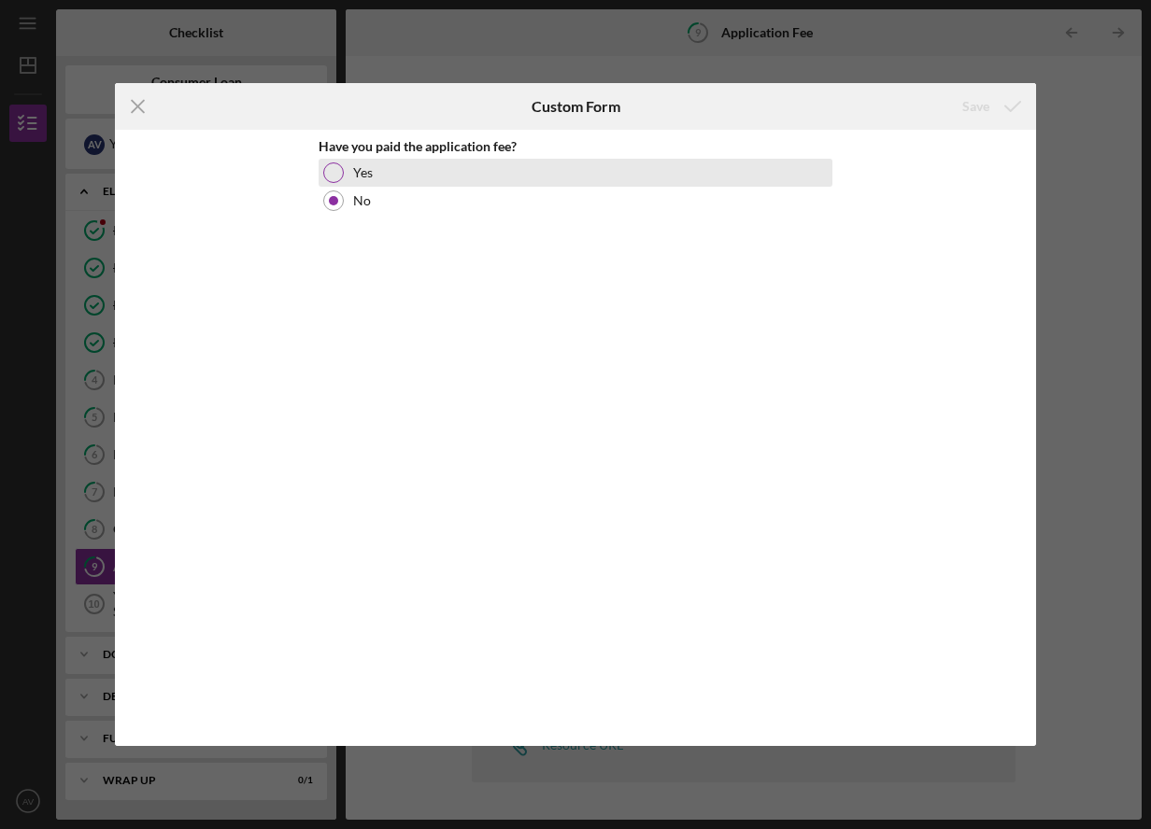
click at [334, 171] on div at bounding box center [333, 173] width 21 height 21
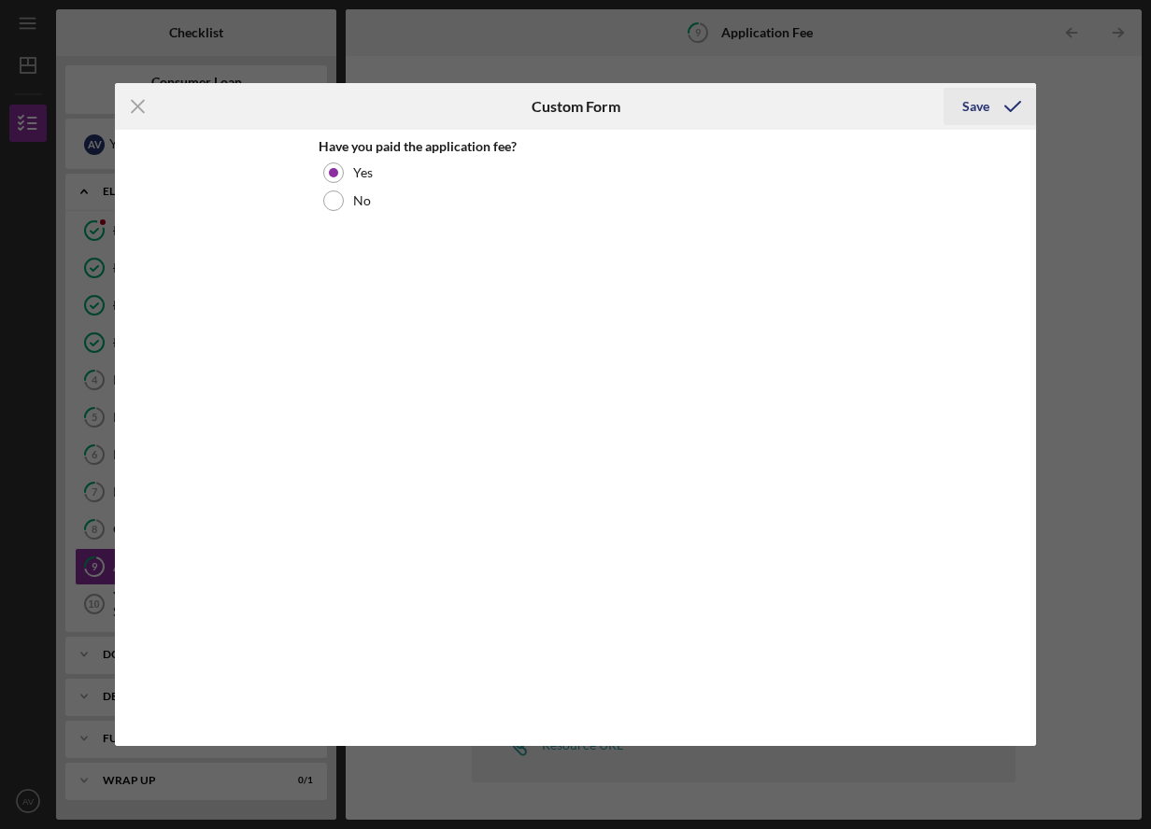
click at [963, 107] on div "Save" at bounding box center [975, 106] width 27 height 37
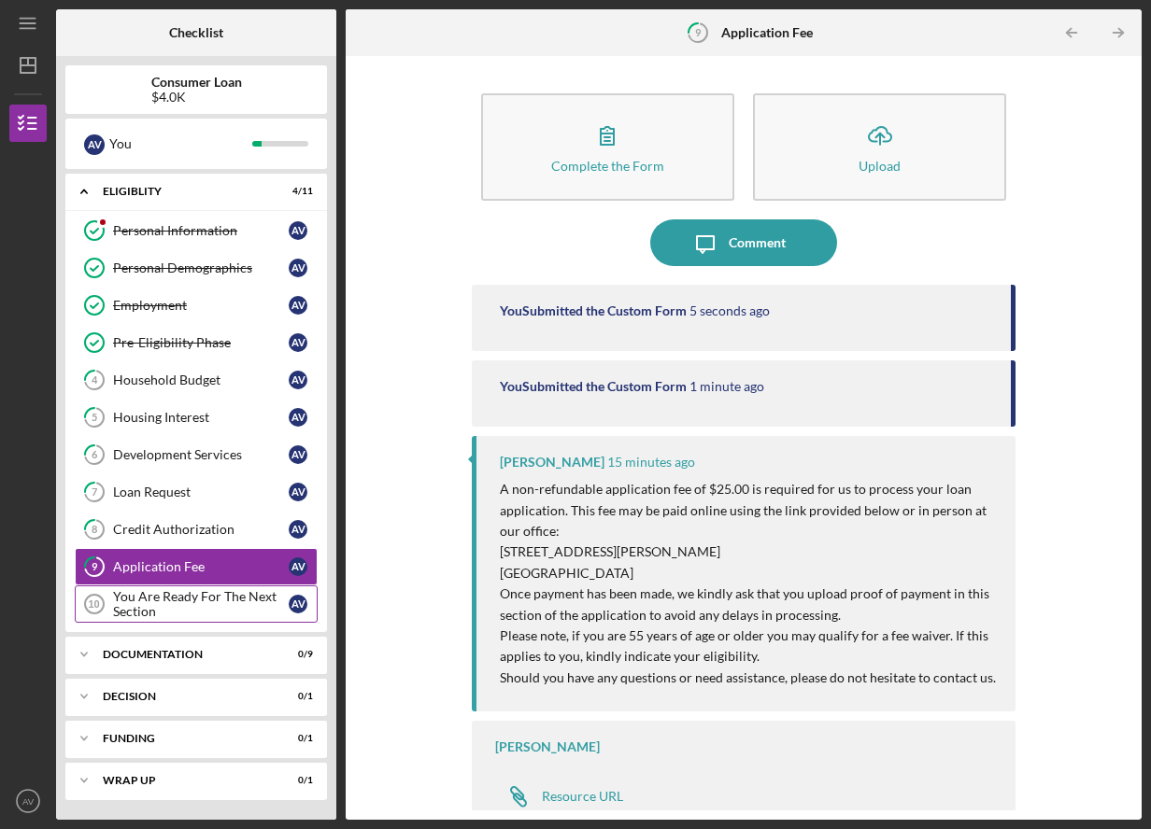
click at [177, 615] on div "You Are Ready For The Next Section" at bounding box center [201, 604] width 176 height 30
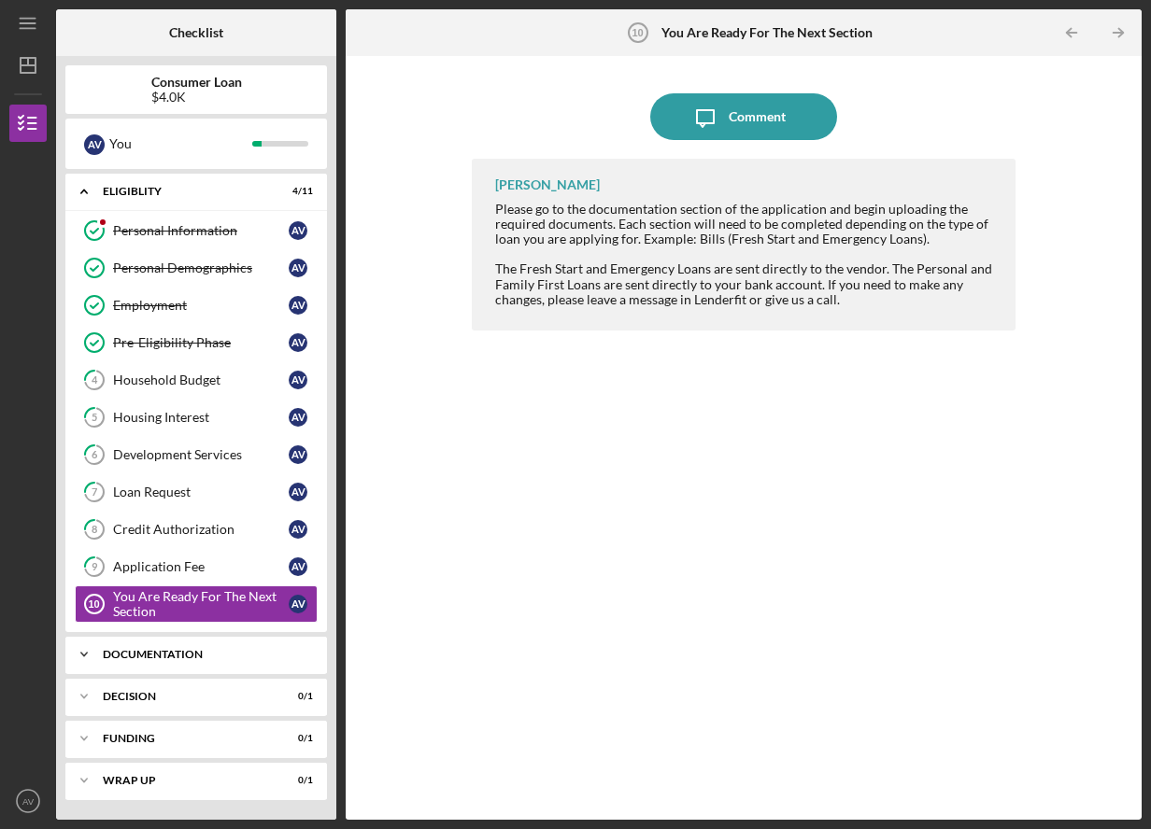
click at [203, 650] on div "Documentation" at bounding box center [203, 654] width 201 height 11
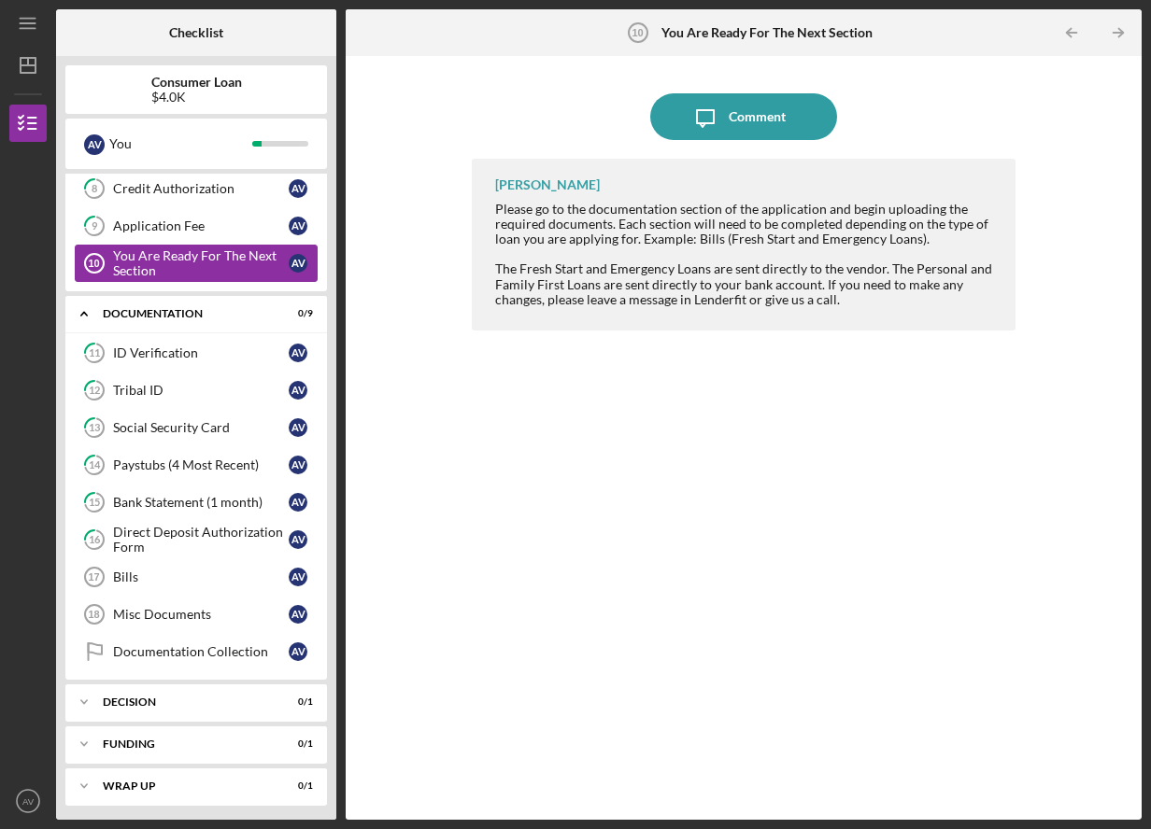
scroll to position [346, 0]
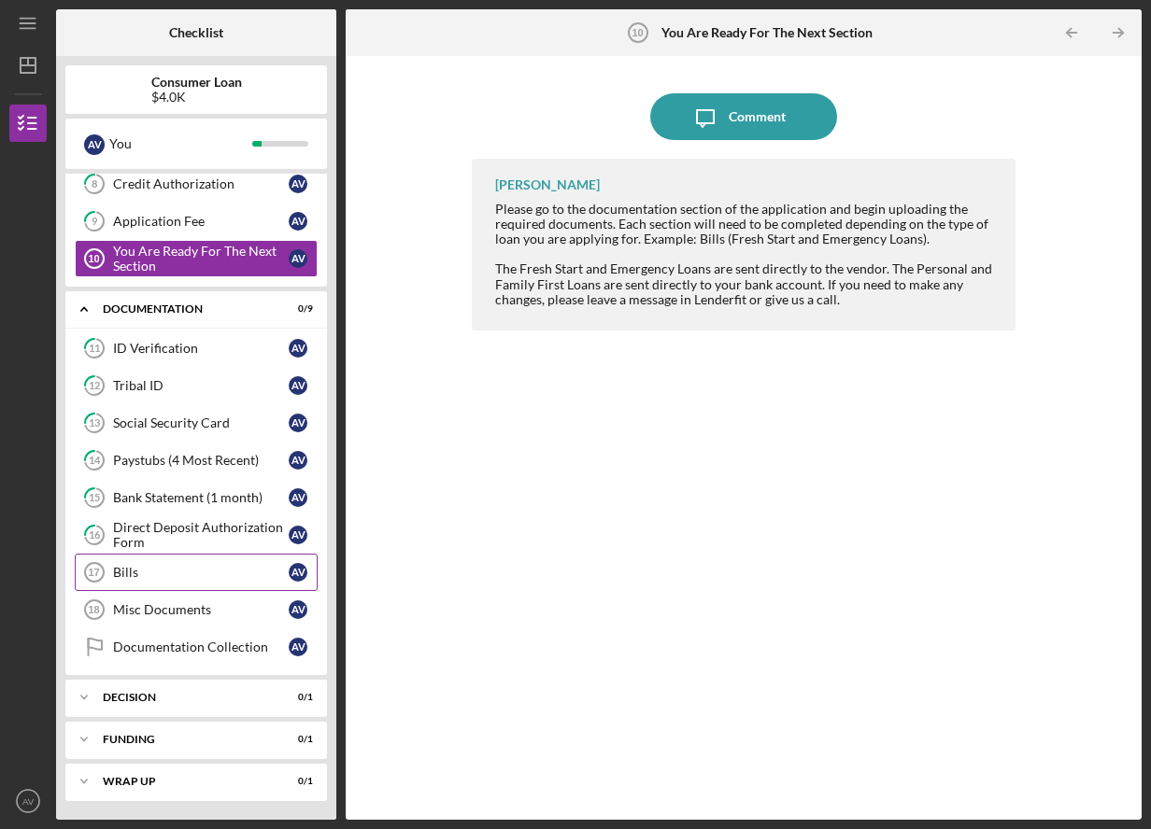
click at [237, 577] on div "Bills" at bounding box center [201, 572] width 176 height 15
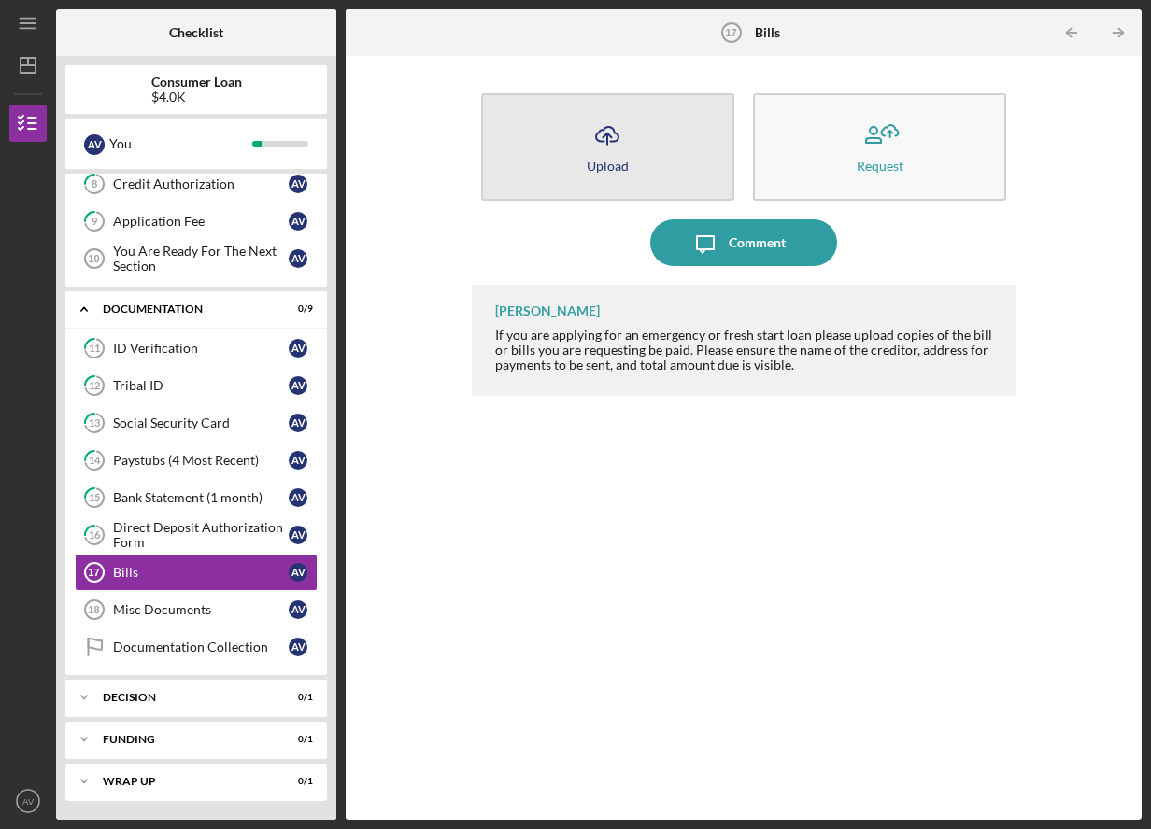
click at [601, 137] on icon "Icon/Upload" at bounding box center [607, 135] width 47 height 47
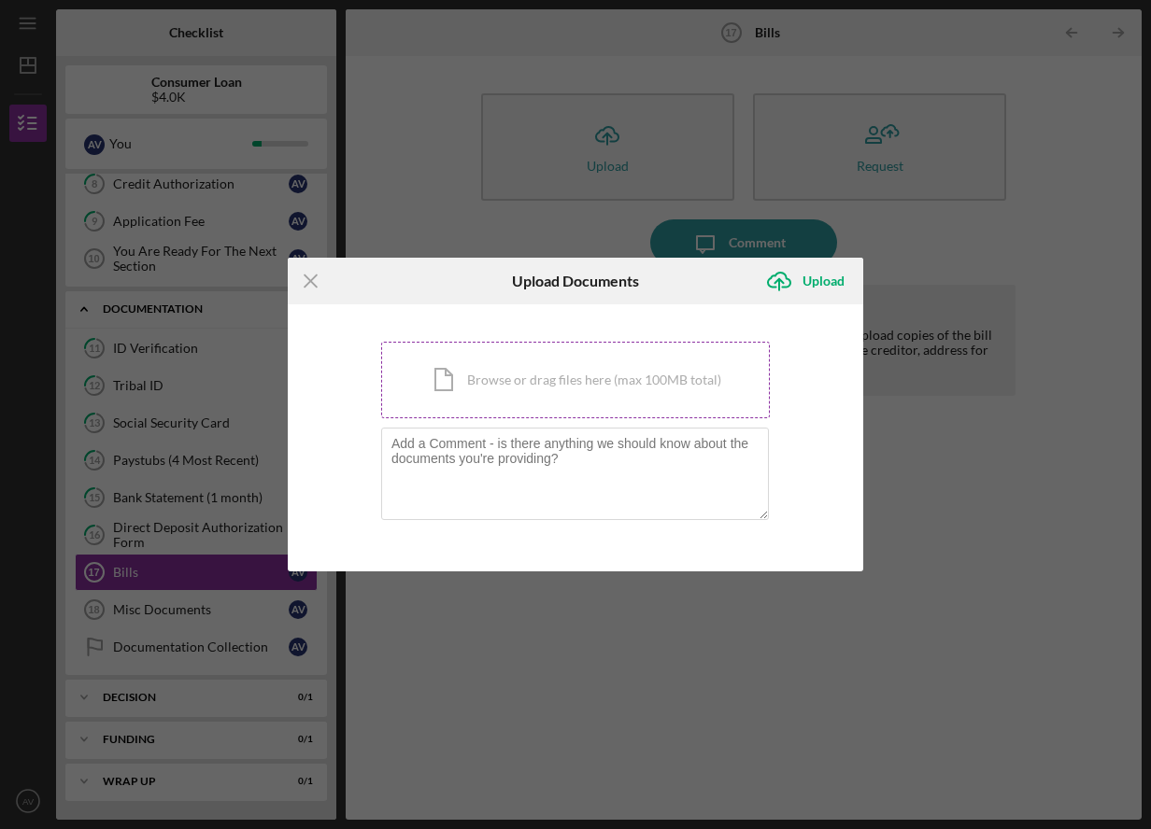
click at [535, 377] on div "Icon/Document Browse or drag files here (max 100MB total) Tap to choose files o…" at bounding box center [575, 380] width 389 height 77
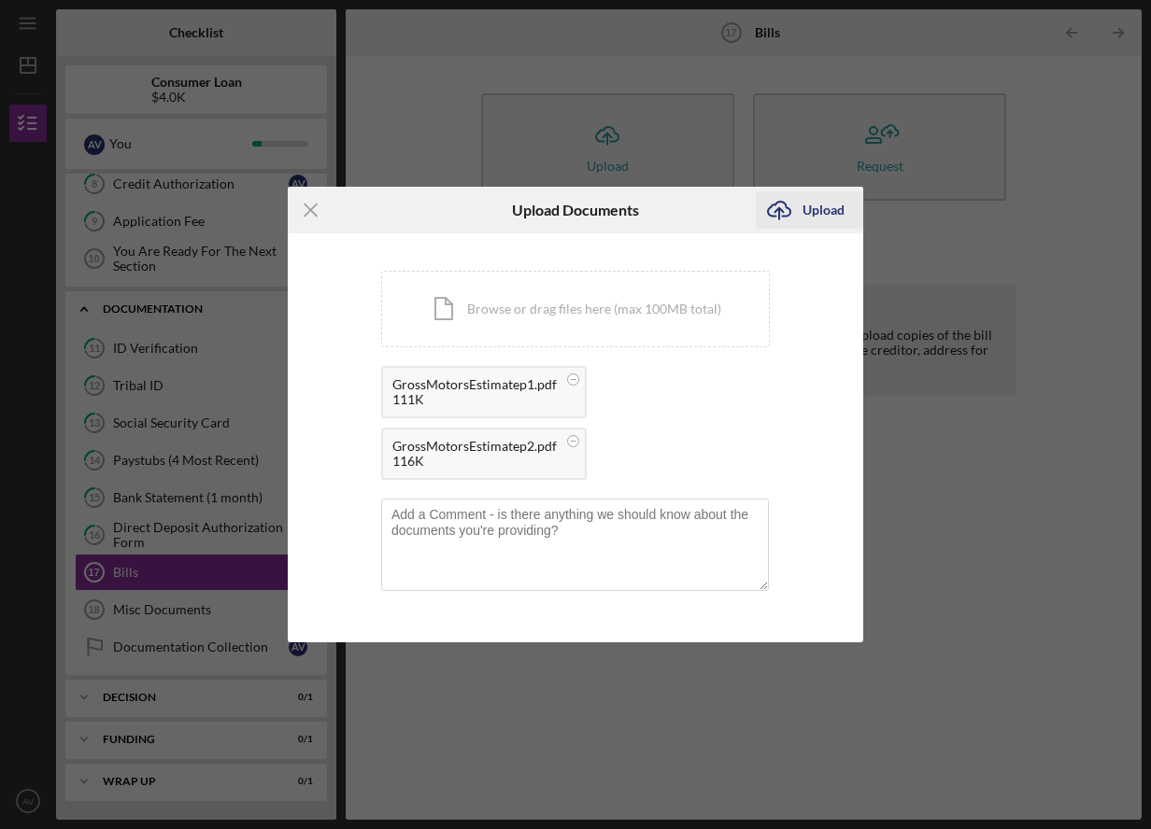
click at [822, 219] on div "Upload" at bounding box center [823, 209] width 42 height 37
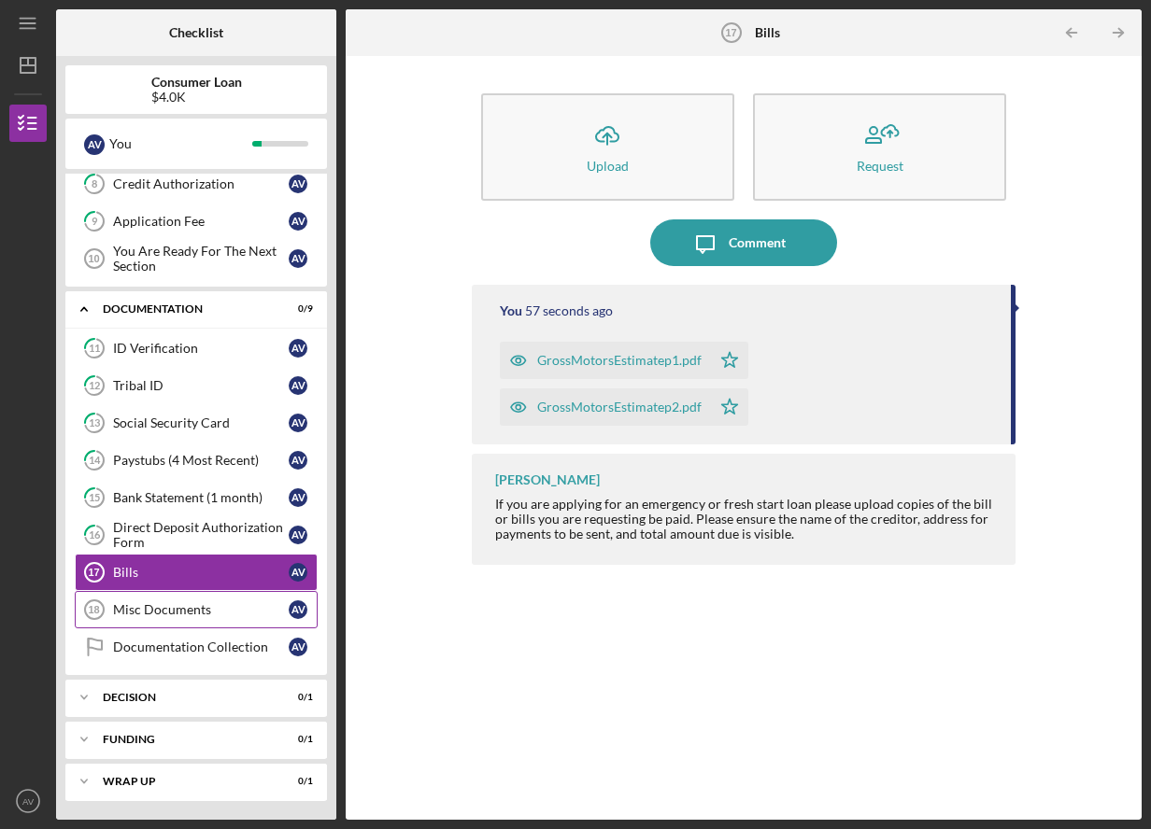
click at [226, 615] on div "Misc Documents" at bounding box center [201, 609] width 176 height 15
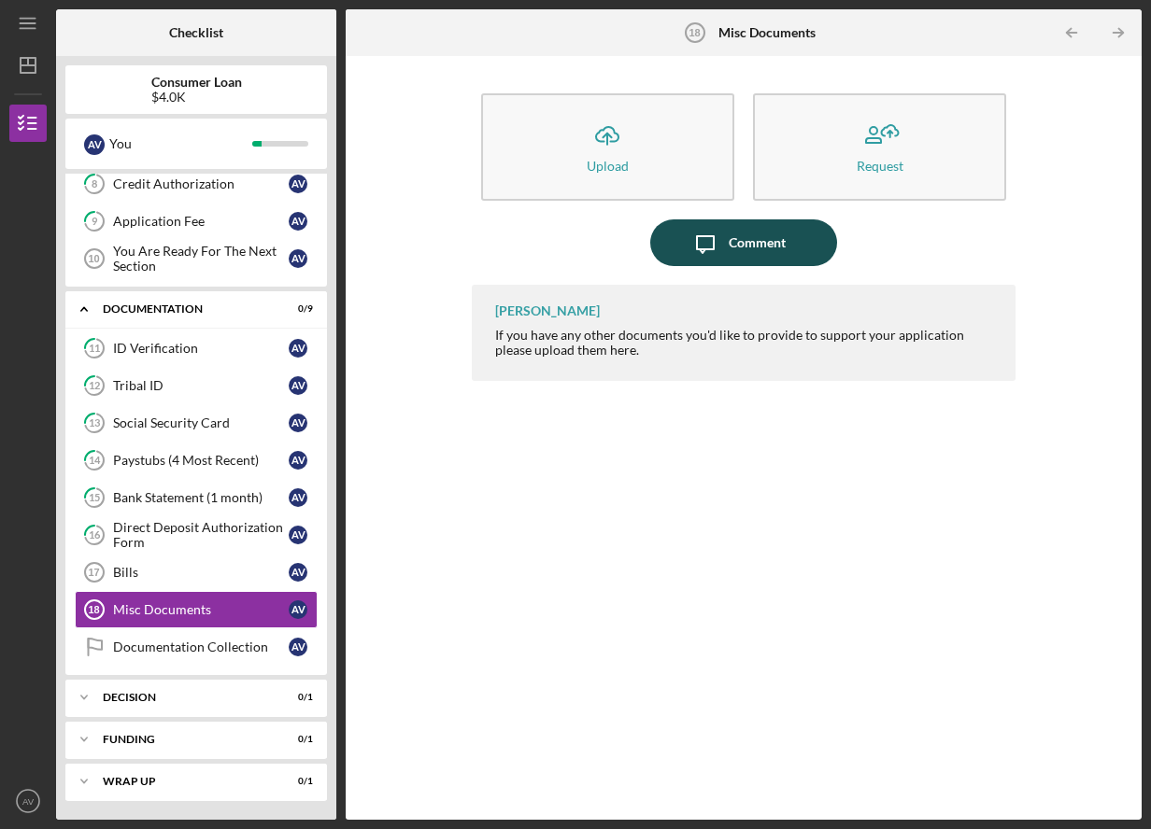
click at [785, 234] on button "Icon/Message Comment" at bounding box center [743, 242] width 187 height 47
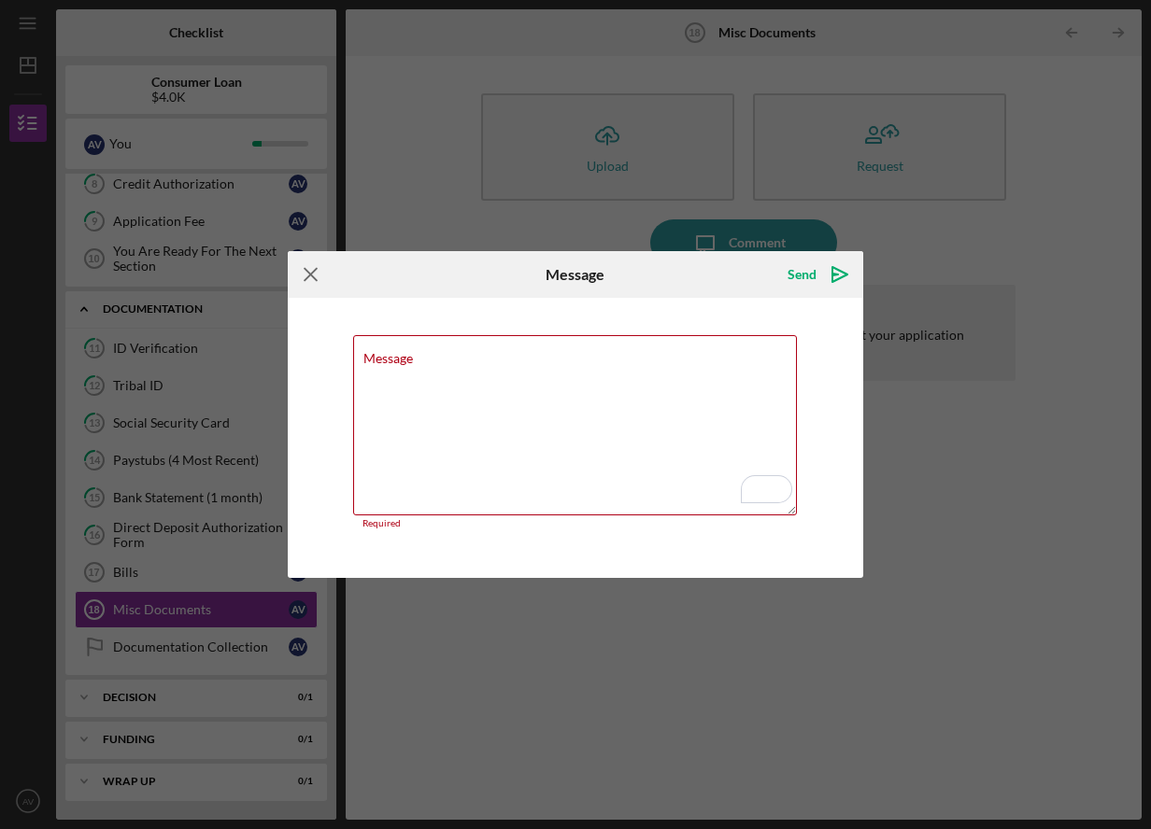
click at [307, 285] on icon "Icon/Menu Close" at bounding box center [311, 274] width 47 height 47
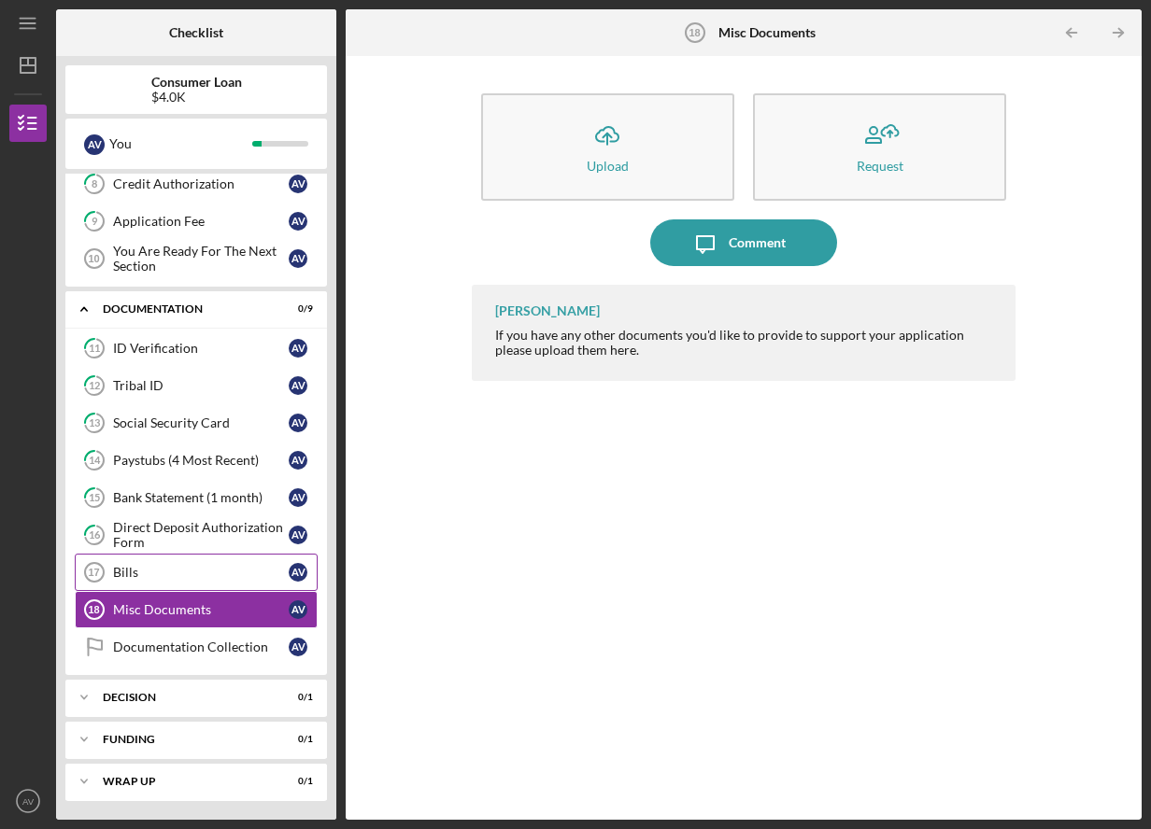
click at [240, 582] on link "Bills 17 Bills A V" at bounding box center [196, 572] width 243 height 37
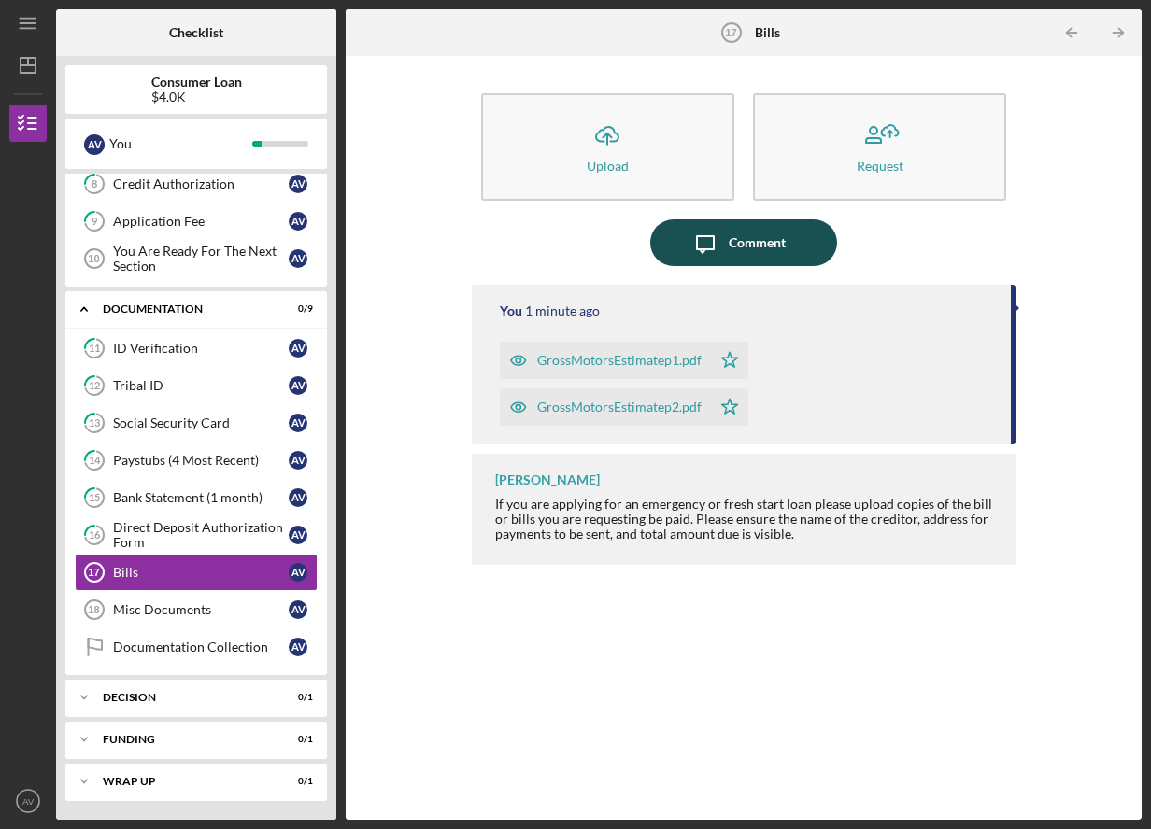
click at [784, 257] on div "Comment" at bounding box center [756, 242] width 57 height 47
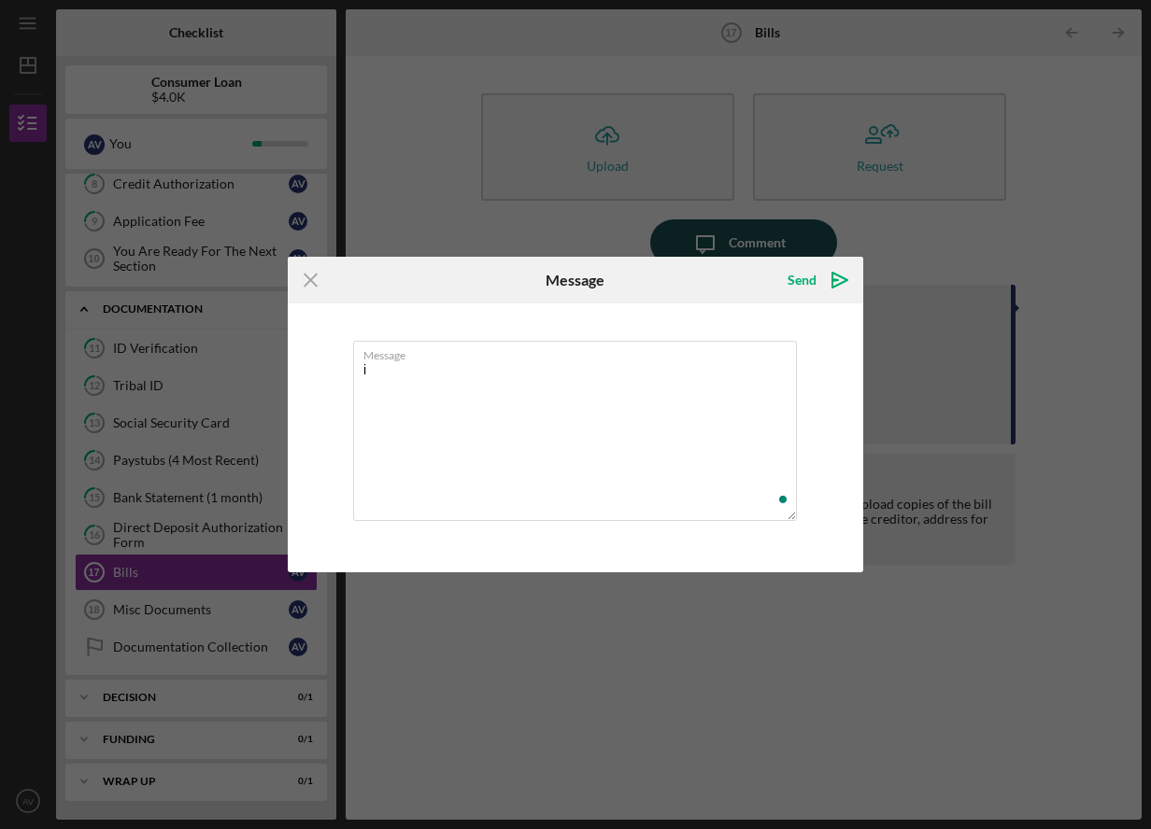
type textarea "i"
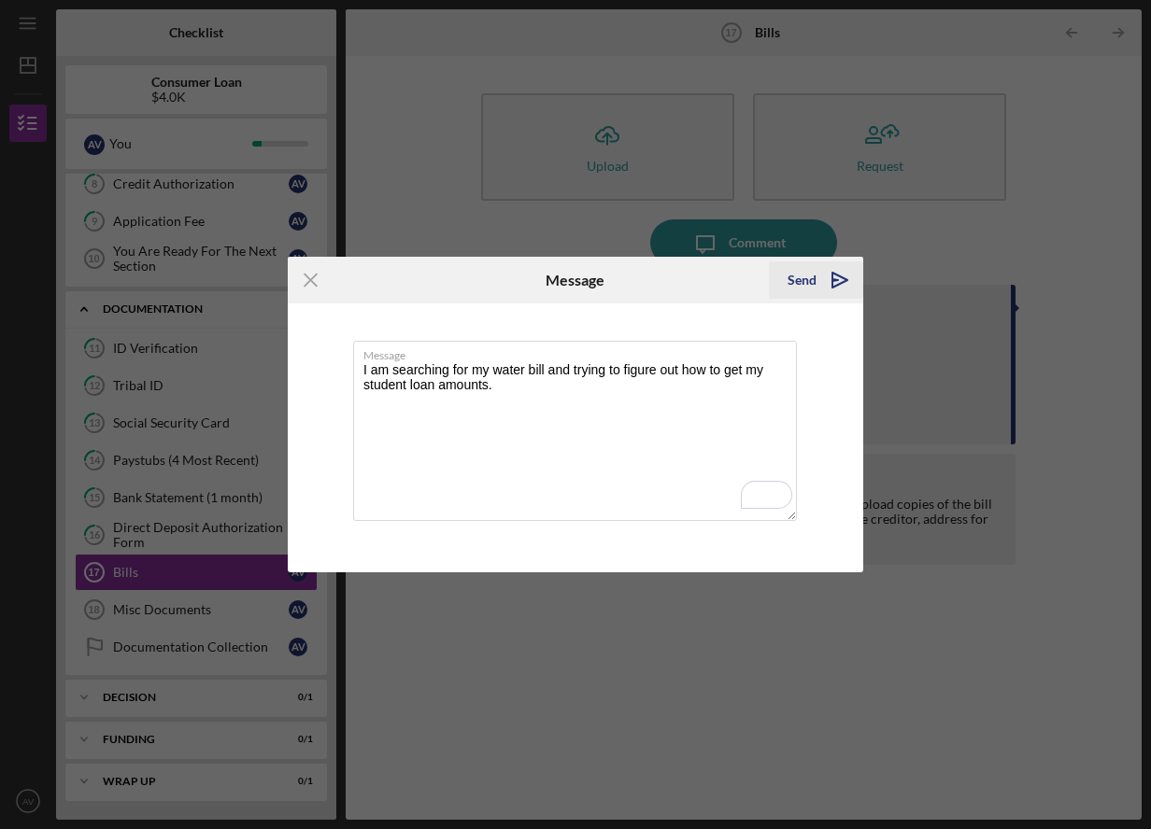
type textarea "I am searching for my water bill and trying to figure out how to get my student…"
click at [795, 279] on div "Send" at bounding box center [801, 280] width 29 height 37
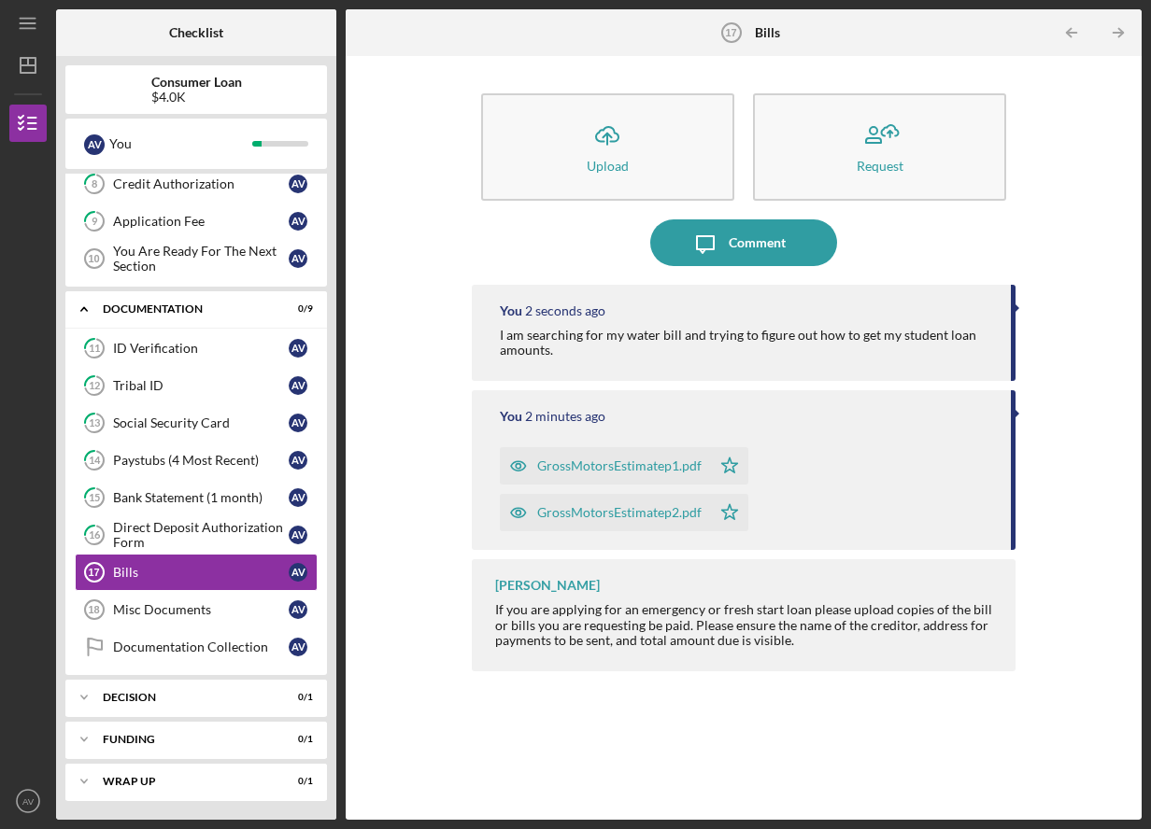
click at [401, 651] on div "Icon/Upload Upload Request Icon/Message Comment You 2 seconds ago I am searchin…" at bounding box center [743, 437] width 777 height 745
